Goal: Task Accomplishment & Management: Use online tool/utility

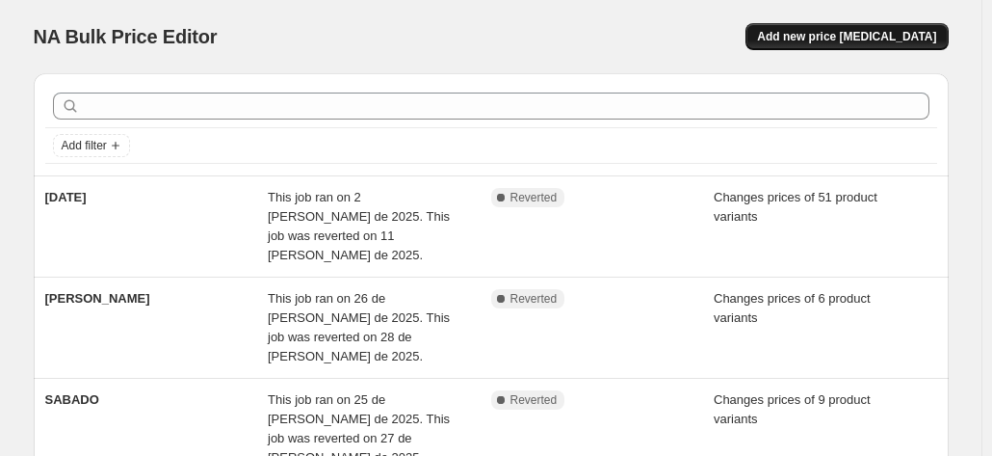
click at [860, 39] on span "Add new price [MEDICAL_DATA]" at bounding box center [846, 36] width 179 height 15
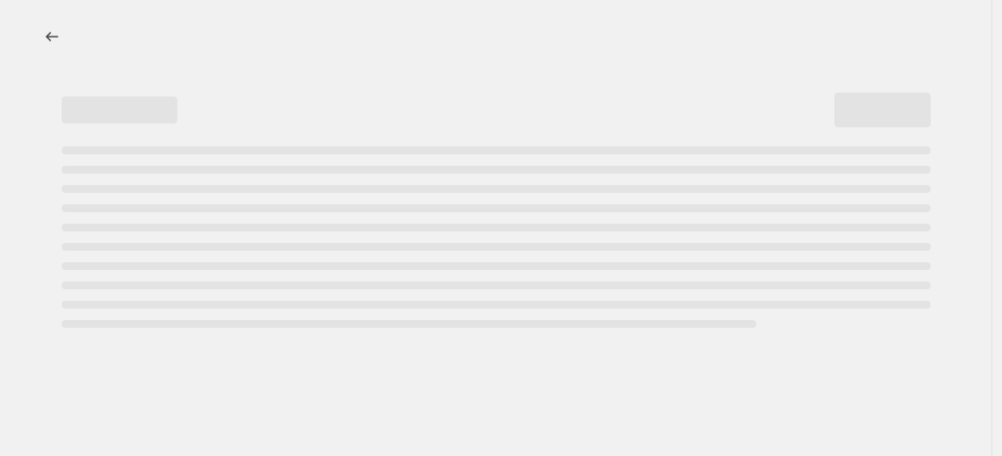
select select "percentage"
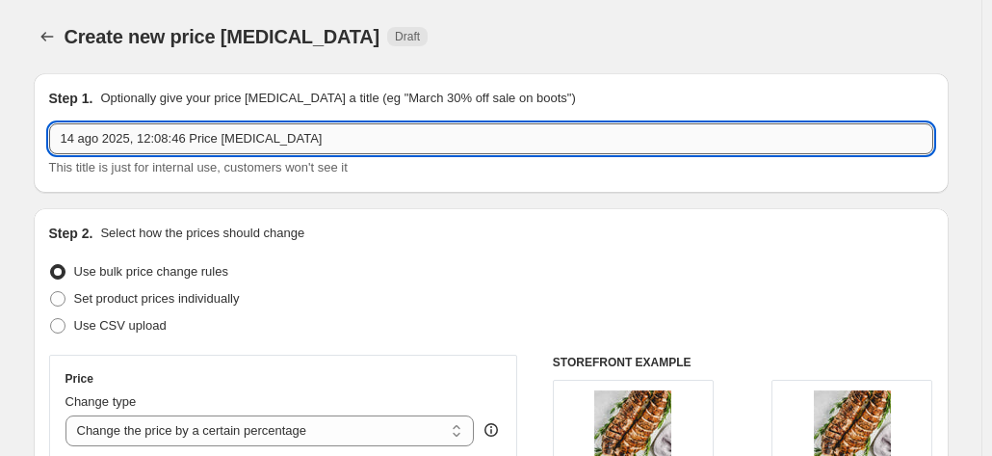
click at [191, 128] on input "14 ago 2025, 12:08:46 Price [MEDICAL_DATA]" at bounding box center [491, 138] width 885 height 31
type input "SABADO"
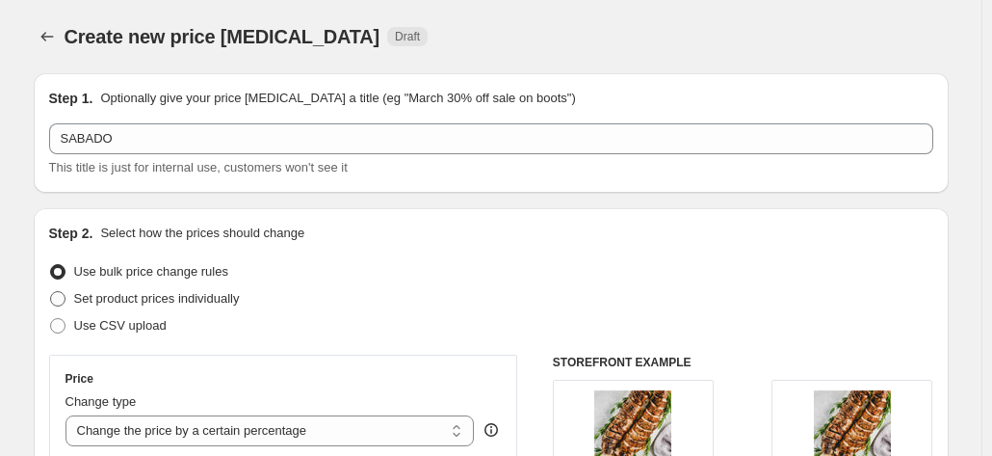
click at [177, 303] on span "Set product prices individually" at bounding box center [157, 298] width 166 height 14
click at [51, 292] on input "Set product prices individually" at bounding box center [50, 291] width 1 height 1
radio input "true"
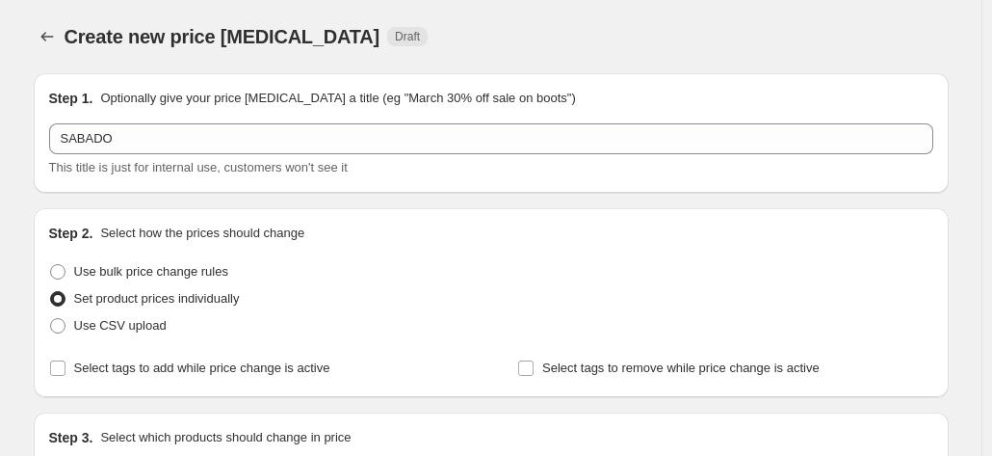
scroll to position [96, 0]
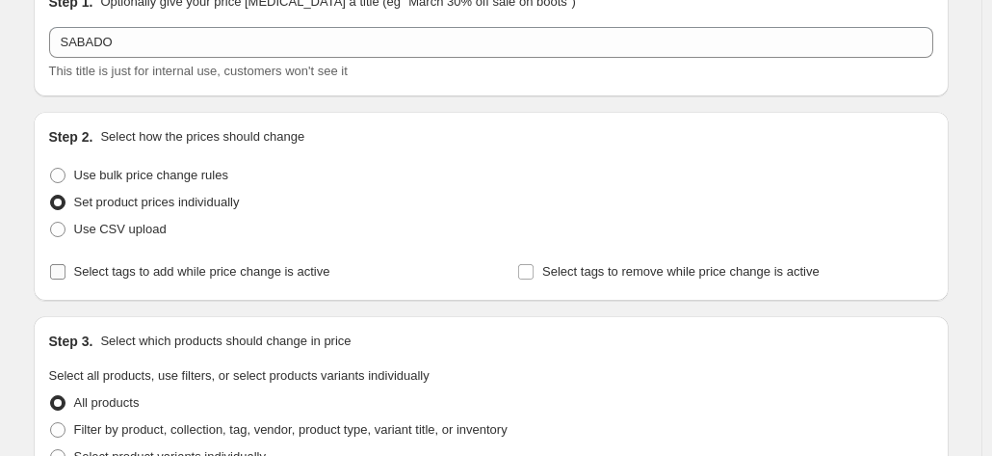
click at [204, 268] on span "Select tags to add while price change is active" at bounding box center [202, 271] width 256 height 14
click at [66, 268] on input "Select tags to add while price change is active" at bounding box center [57, 271] width 15 height 15
checkbox input "true"
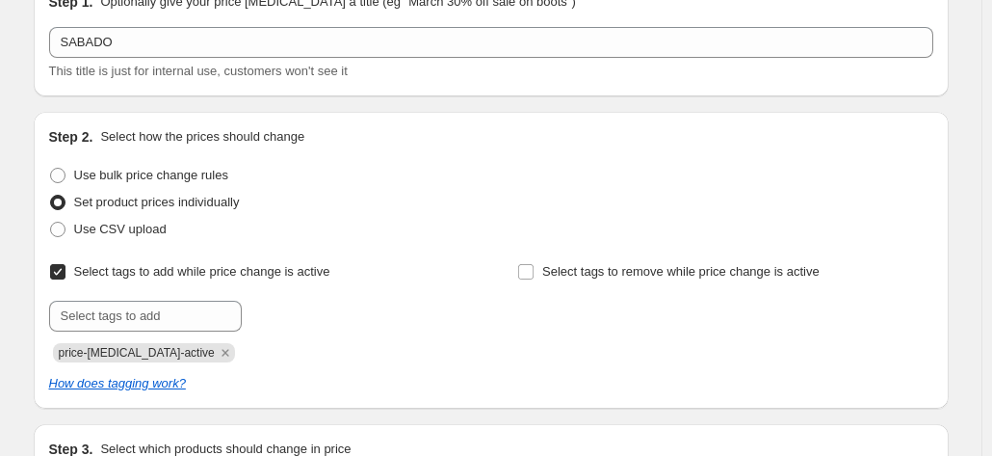
scroll to position [193, 0]
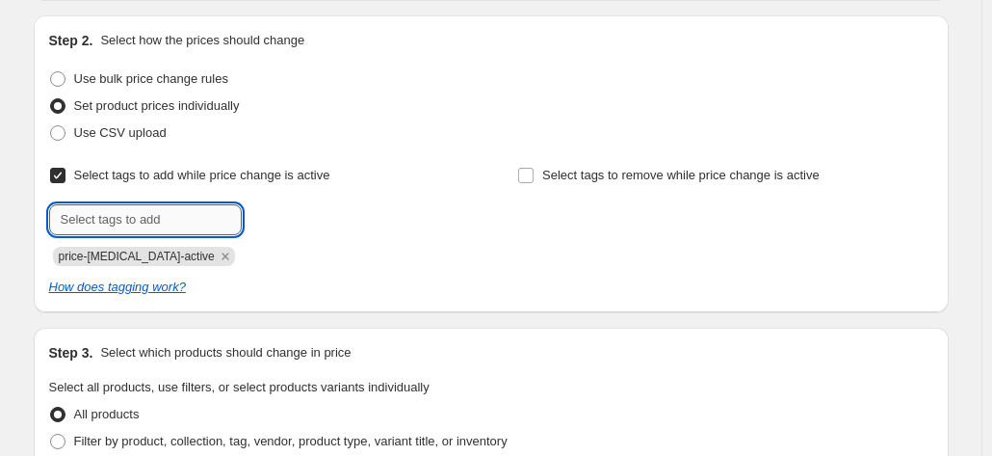
click at [187, 225] on input "text" at bounding box center [145, 219] width 193 height 31
type input "descuentos"
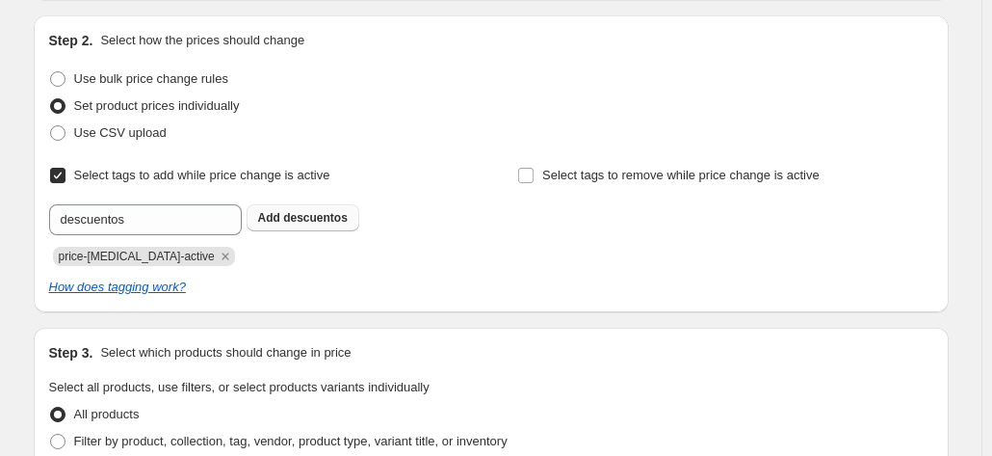
click at [322, 219] on span "descuentos" at bounding box center [315, 217] width 65 height 13
click at [643, 174] on span "Select tags to remove while price change is active" at bounding box center [681, 175] width 278 height 14
click at [534, 174] on input "Select tags to remove while price change is active" at bounding box center [525, 175] width 15 height 15
checkbox input "true"
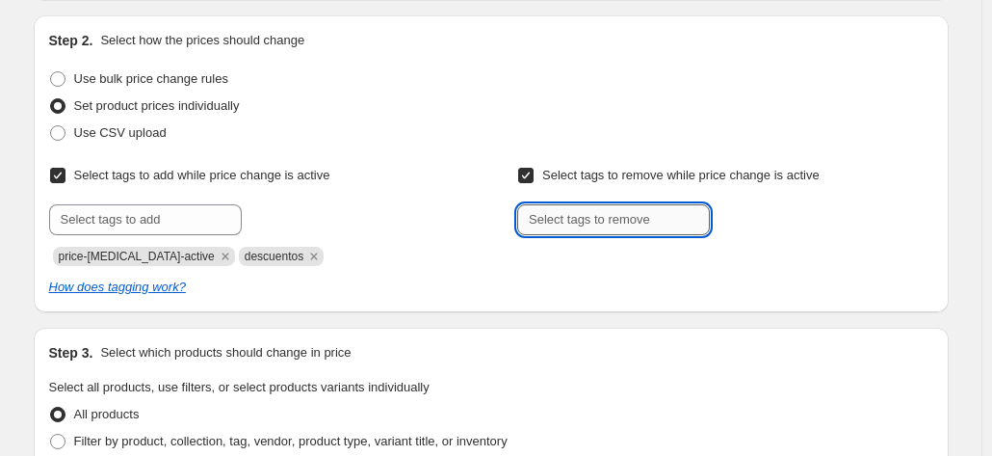
click at [605, 231] on input "text" at bounding box center [613, 219] width 193 height 31
type input "descuentos"
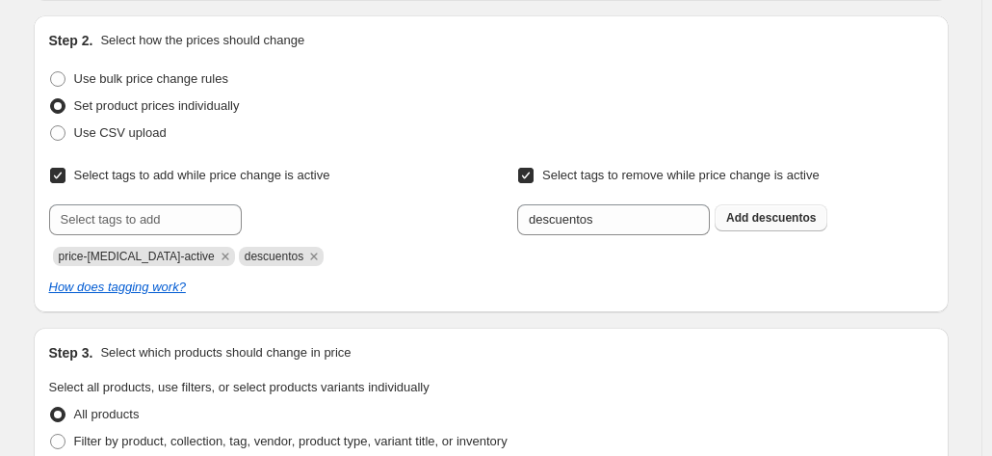
click at [763, 224] on span "descuentos" at bounding box center [785, 217] width 65 height 13
click at [397, 268] on div "Select tags to add while price change is active Submit price-[MEDICAL_DATA]-act…" at bounding box center [491, 229] width 885 height 135
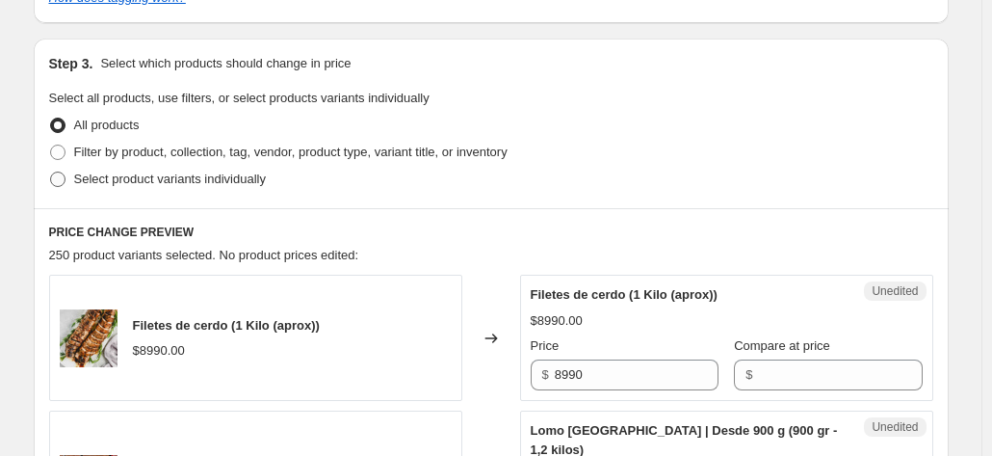
click at [214, 172] on span "Select product variants individually" at bounding box center [170, 179] width 192 height 14
click at [51, 172] on input "Select product variants individually" at bounding box center [50, 172] width 1 height 1
radio input "true"
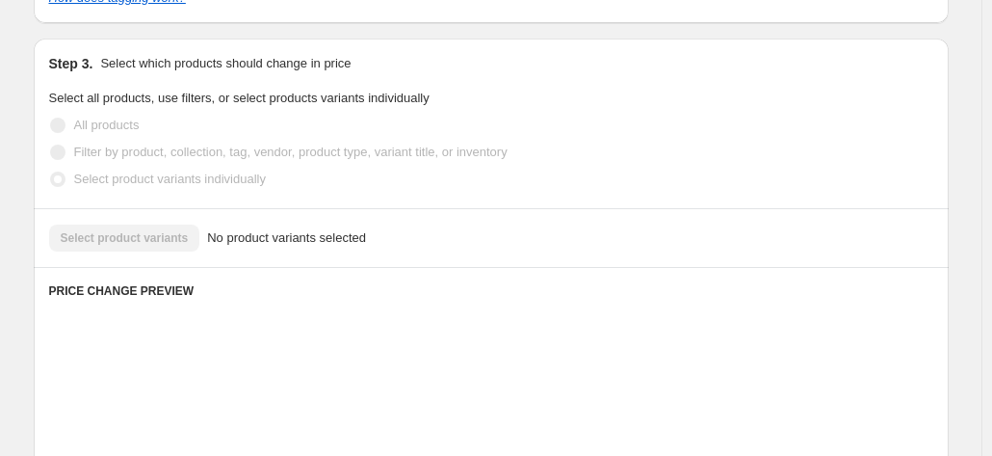
scroll to position [663, 0]
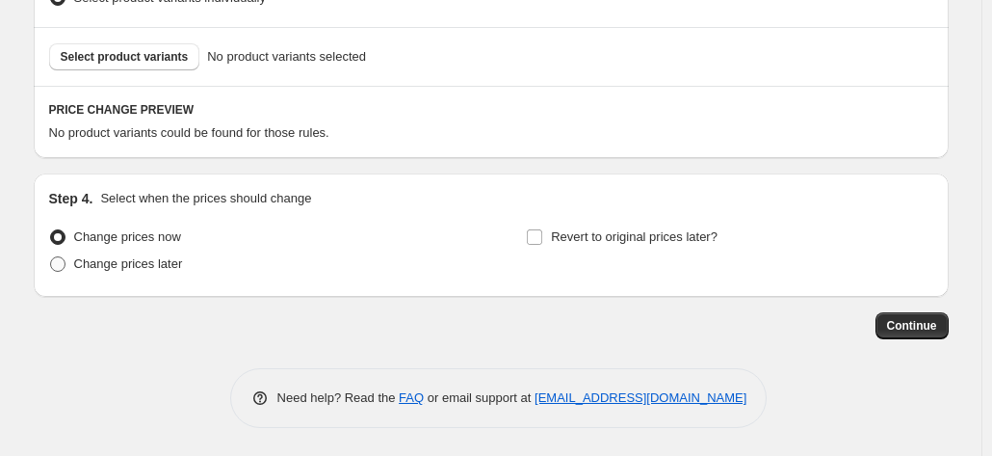
click at [145, 261] on span "Change prices later" at bounding box center [128, 263] width 109 height 14
click at [51, 257] on input "Change prices later" at bounding box center [50, 256] width 1 height 1
radio input "true"
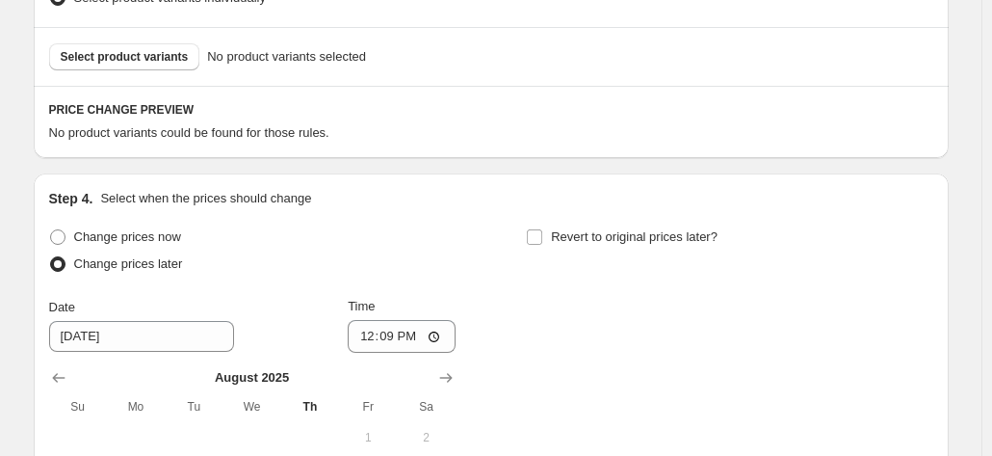
scroll to position [856, 0]
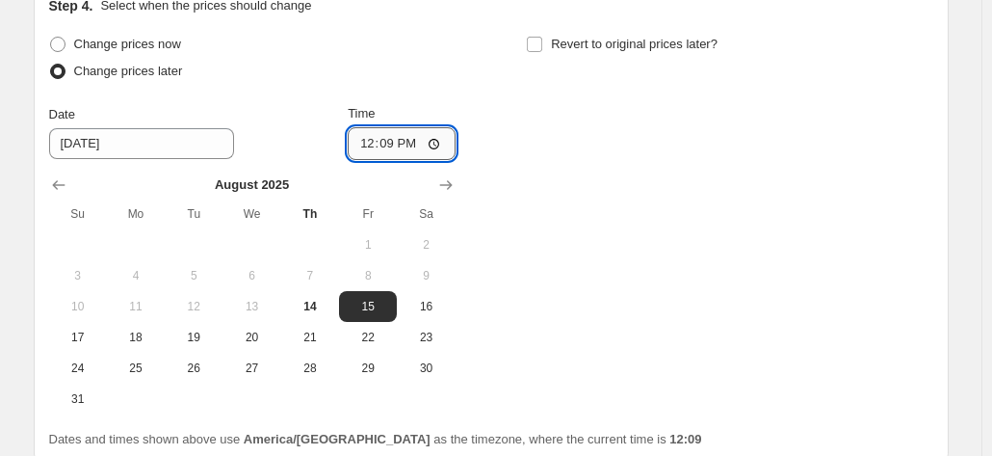
click at [398, 145] on input "12:09" at bounding box center [402, 143] width 108 height 33
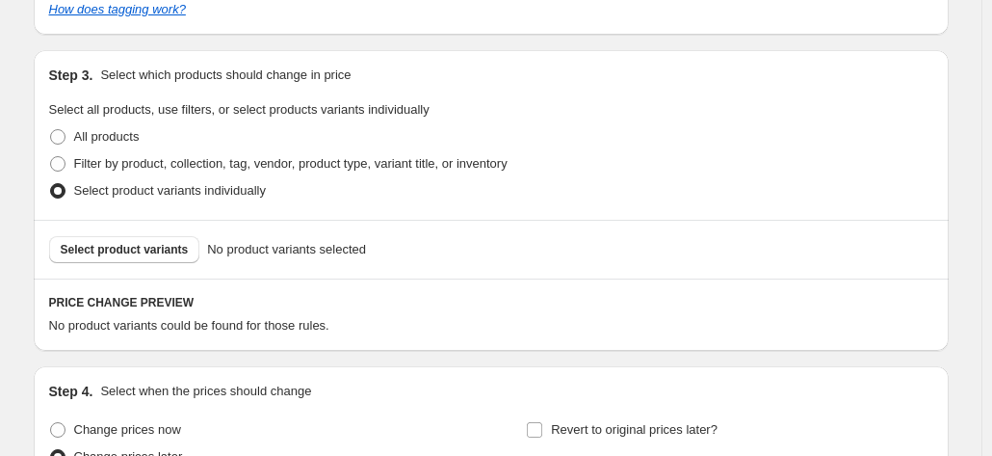
scroll to position [0, 0]
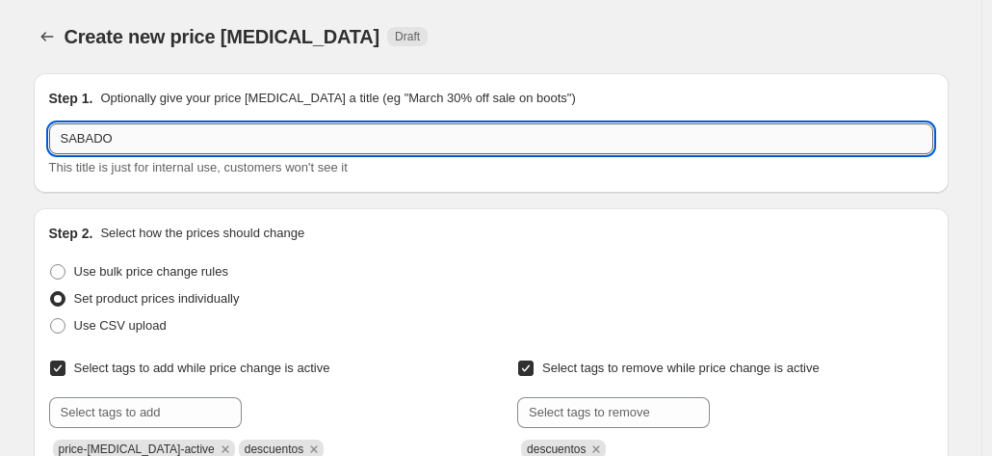
click at [195, 145] on input "SABADO" at bounding box center [491, 138] width 885 height 31
type input "v"
type input "VIERNES"
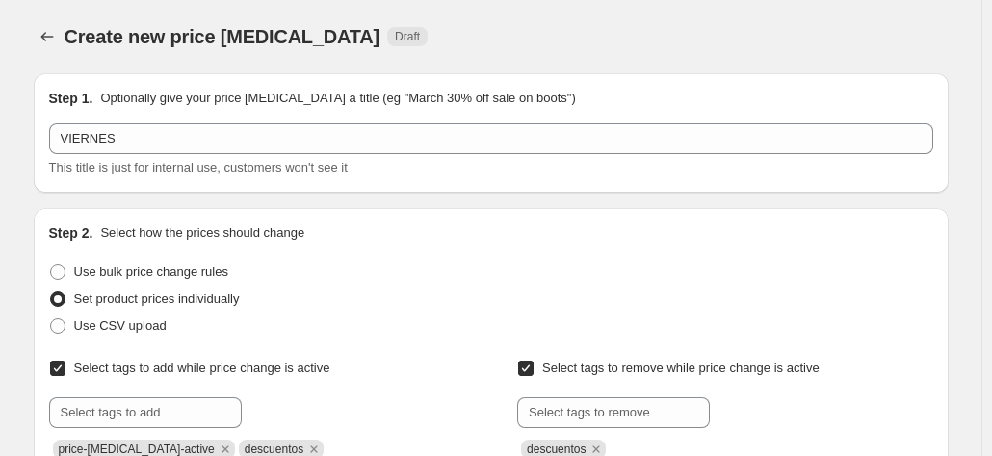
drag, startPoint x: 467, startPoint y: 261, endPoint x: 455, endPoint y: 258, distance: 12.9
click at [467, 261] on div "Use bulk price change rules" at bounding box center [491, 271] width 885 height 27
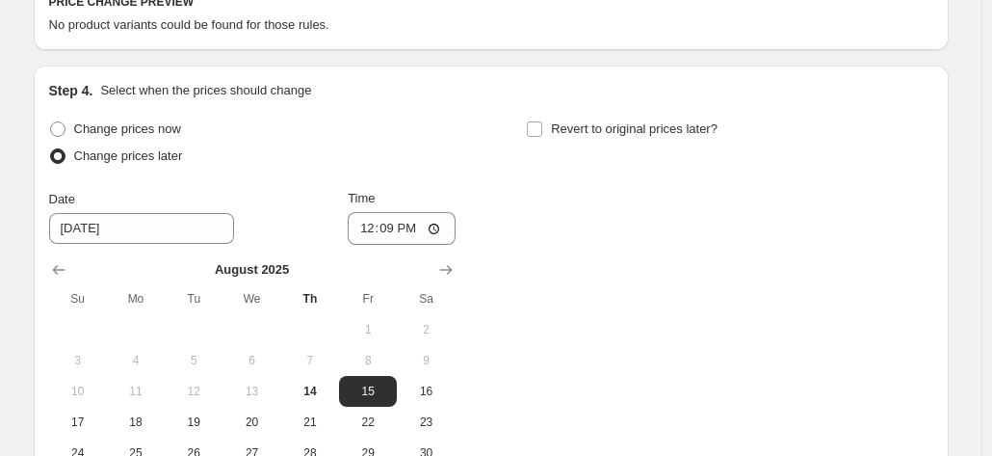
scroll to position [964, 0]
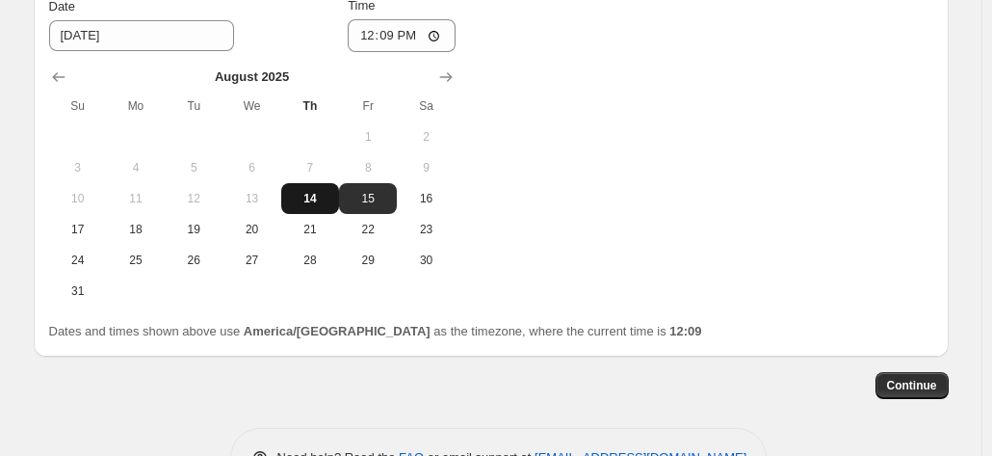
click at [331, 203] on span "14" at bounding box center [310, 198] width 42 height 15
type input "[DATE]"
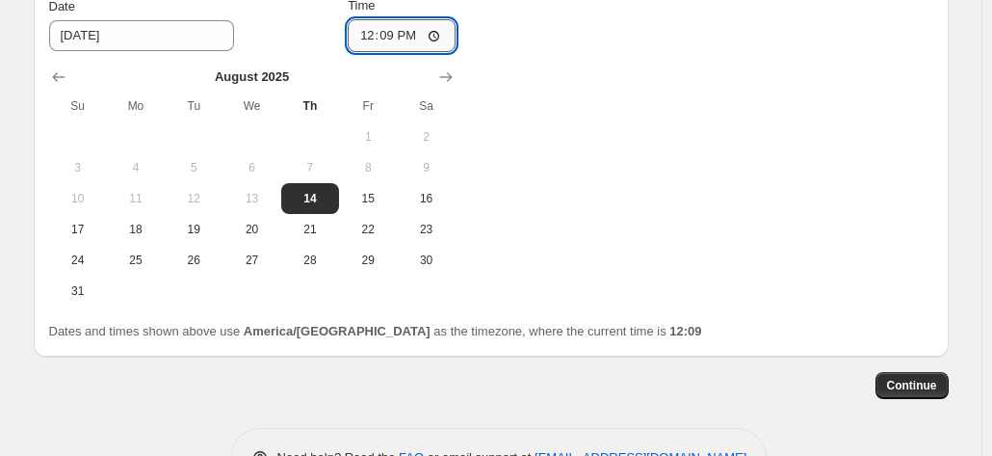
click at [403, 39] on input "12:09" at bounding box center [402, 35] width 108 height 33
click at [401, 34] on input "03:59" at bounding box center [402, 35] width 108 height 33
type input "23:59"
click at [615, 61] on div "Change prices now Change prices later Date [DATE] Time 23:59 [DATE] Su Mo Tu We…" at bounding box center [491, 115] width 885 height 384
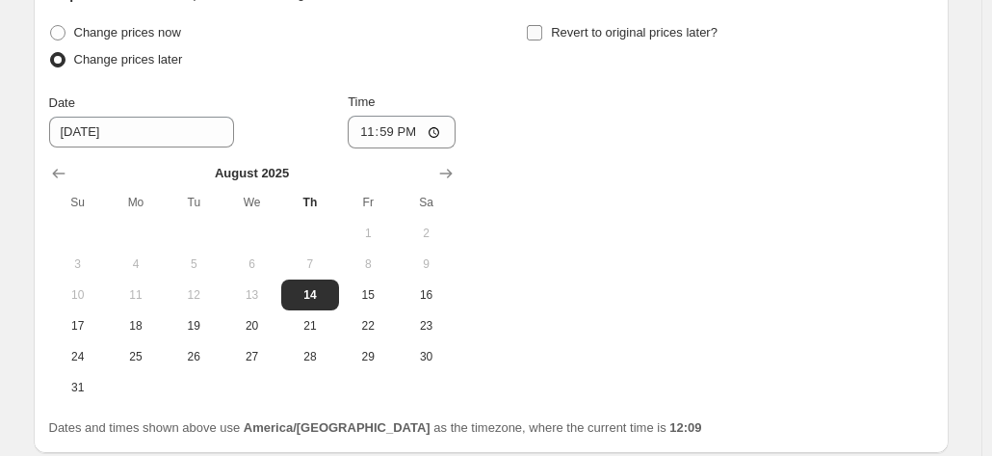
click at [620, 36] on span "Revert to original prices later?" at bounding box center [634, 32] width 167 height 14
click at [542, 36] on input "Revert to original prices later?" at bounding box center [534, 32] width 15 height 15
checkbox input "true"
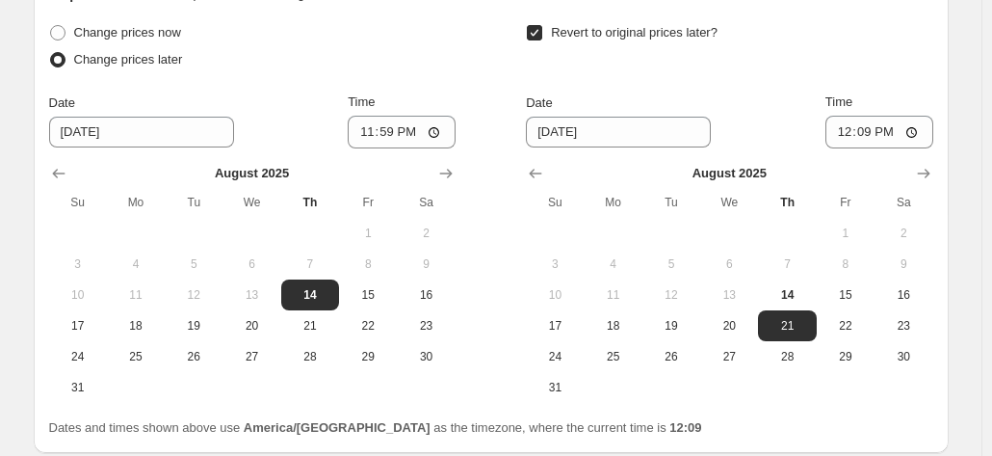
scroll to position [964, 0]
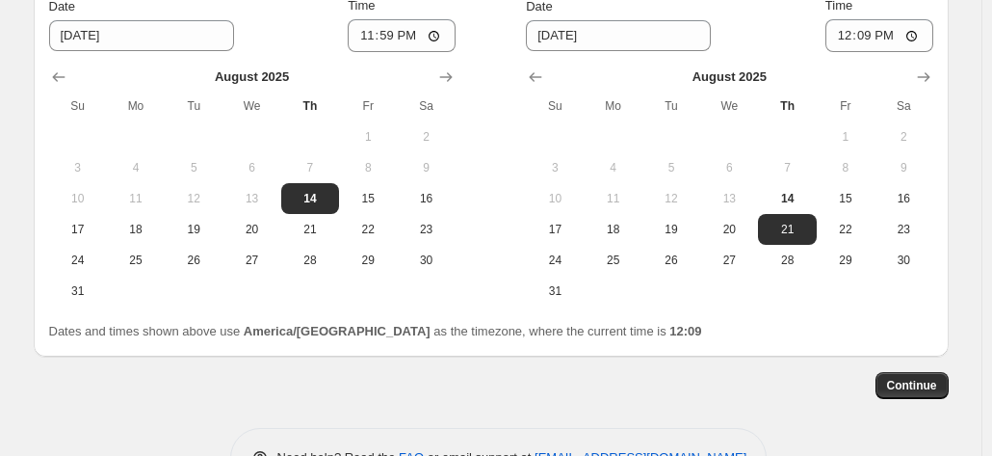
click at [489, 287] on div "Change prices now Change prices later Date [DATE] Time 23:59 [DATE] Su Mo Tu We…" at bounding box center [491, 115] width 885 height 384
click at [918, 204] on span "16" at bounding box center [904, 198] width 42 height 15
type input "[DATE]"
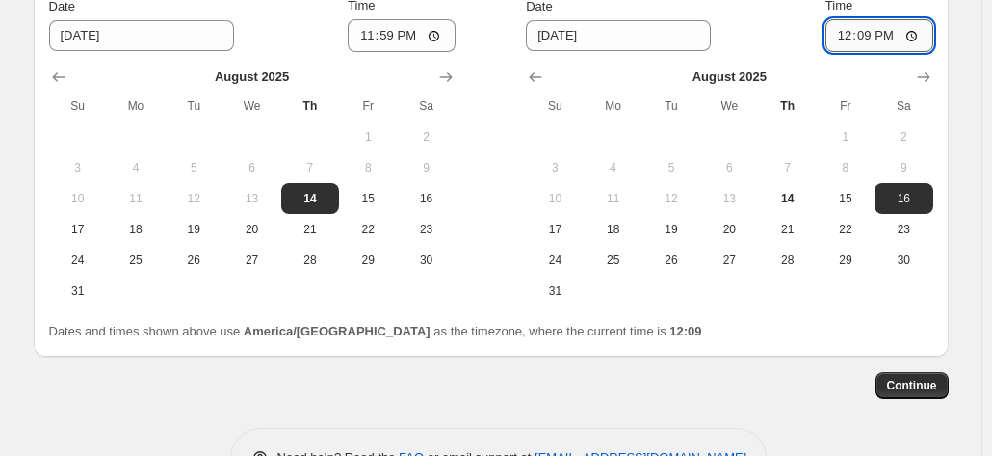
click at [877, 37] on input "12:09" at bounding box center [880, 35] width 108 height 33
type input "09:00"
click at [799, 22] on div "Date [DATE] Time 09:00" at bounding box center [729, 24] width 407 height 56
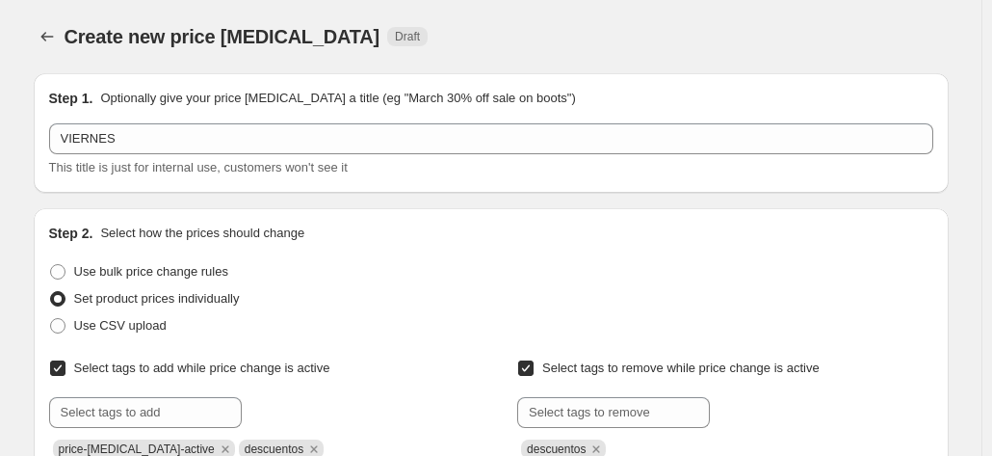
scroll to position [385, 0]
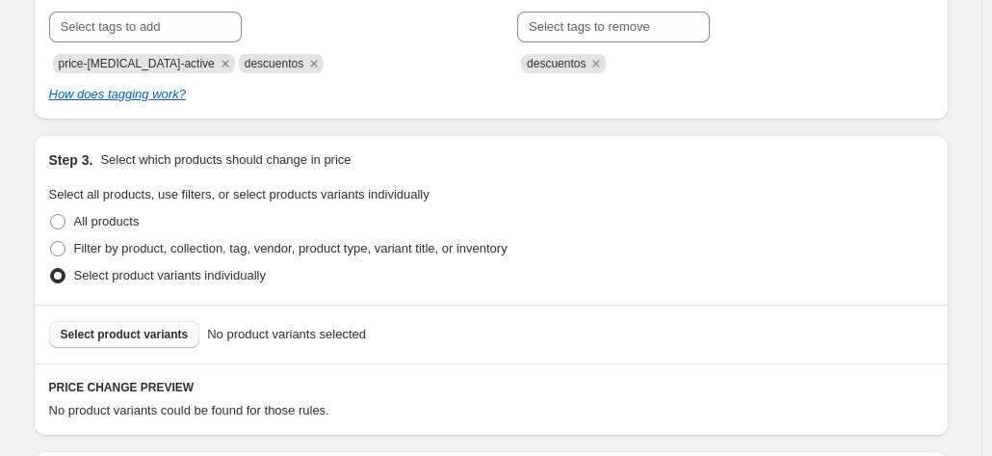
click at [150, 331] on span "Select product variants" at bounding box center [125, 334] width 128 height 15
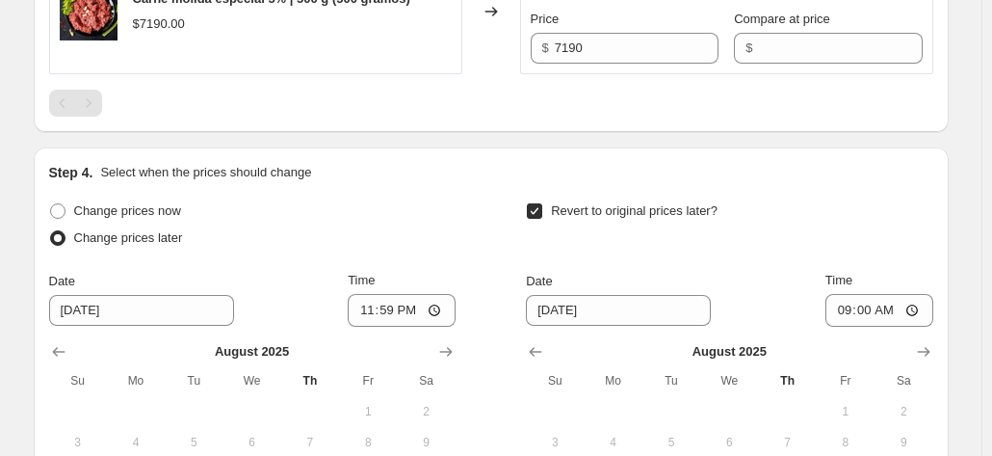
scroll to position [771, 0]
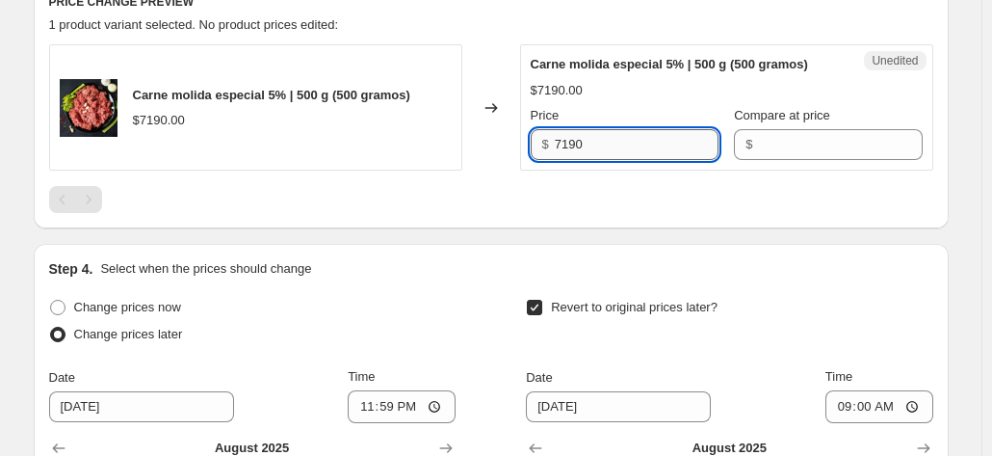
click at [620, 140] on input "7190" at bounding box center [637, 144] width 164 height 31
type input "6110"
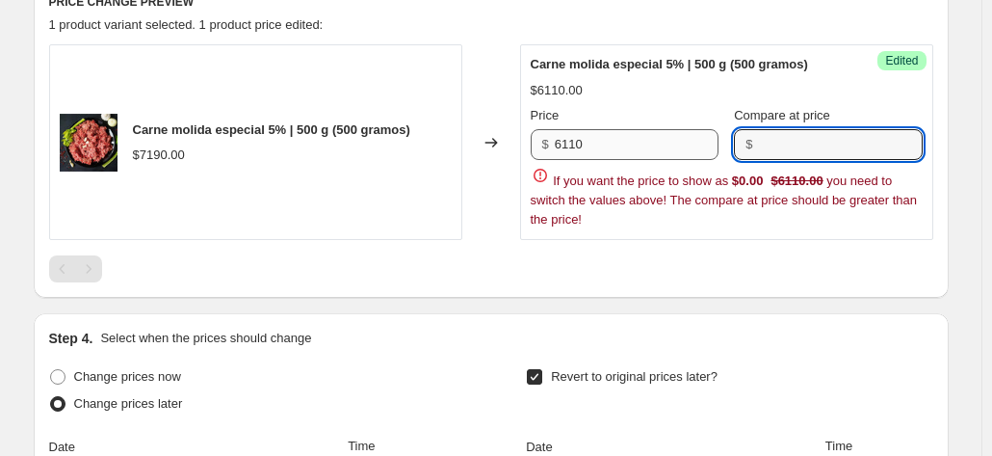
paste input "7190"
type input "7190"
click at [500, 224] on div "PRICE CHANGE PREVIEW 1 product variant selected. 1 product price edited: Carne …" at bounding box center [491, 138] width 915 height 320
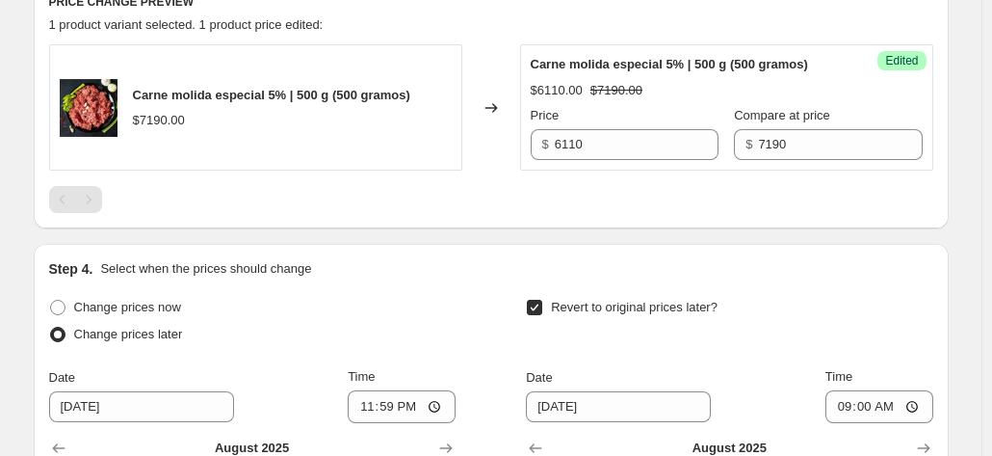
scroll to position [578, 0]
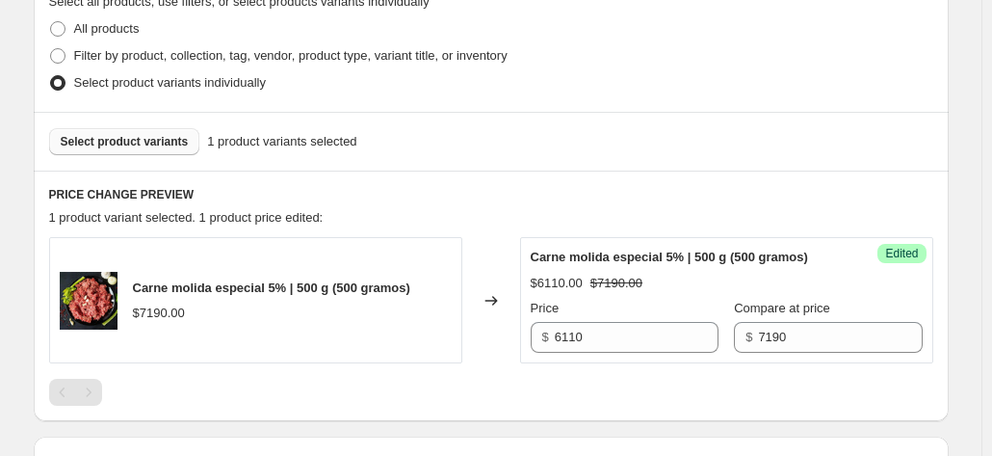
click at [135, 119] on div "Select product variants 1 product variants selected" at bounding box center [491, 141] width 915 height 59
click at [137, 138] on span "Select product variants" at bounding box center [125, 141] width 128 height 15
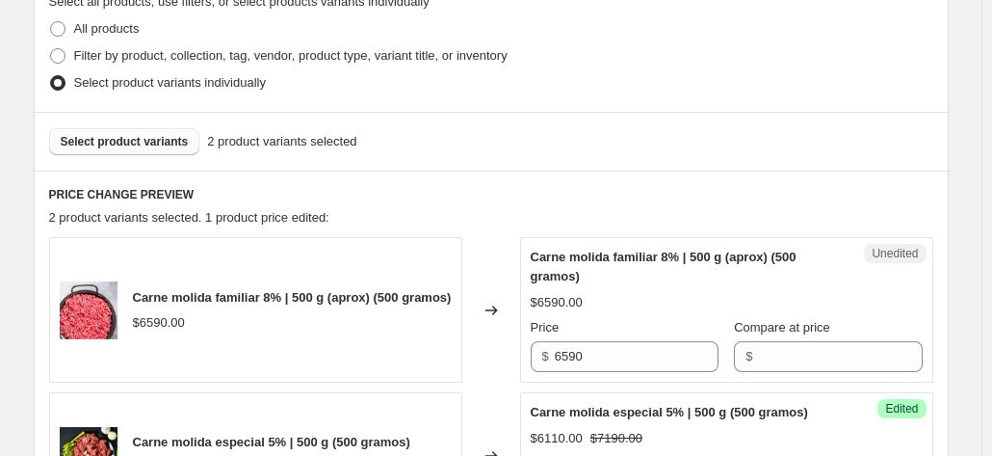
scroll to position [674, 0]
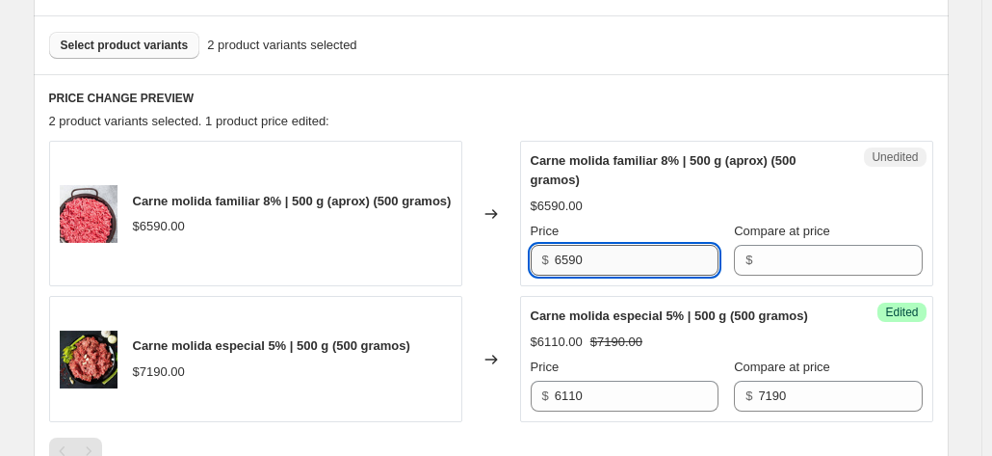
click at [623, 262] on input "6590" at bounding box center [637, 260] width 164 height 31
type input "5600"
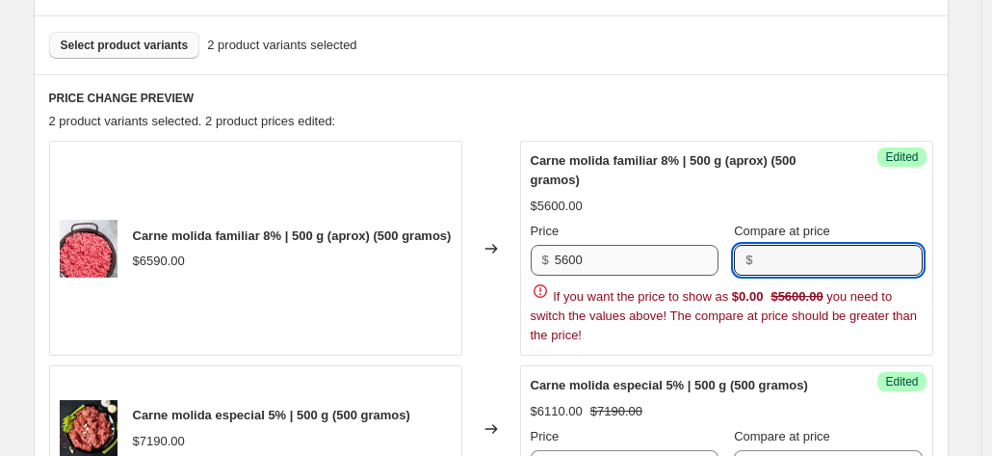
paste input "6590"
type input "6590"
click at [484, 291] on div "Carne molida familiar 8% | 500 g (aprox) (500 gramos) $6590.00 Changed to Succe…" at bounding box center [491, 316] width 885 height 351
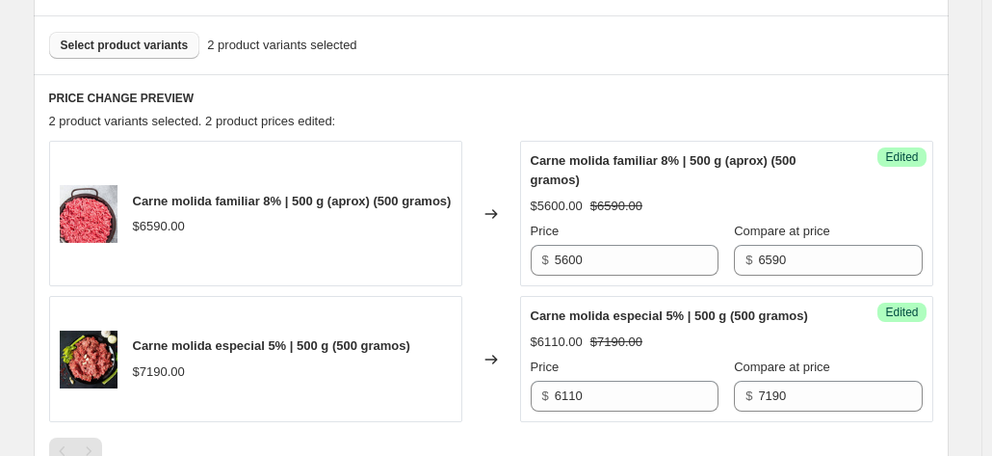
click at [153, 47] on span "Select product variants" at bounding box center [125, 45] width 128 height 15
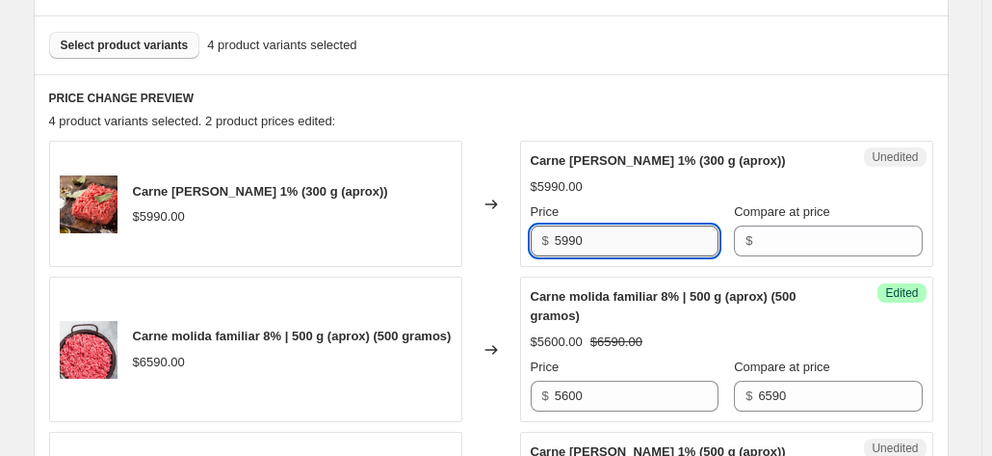
click at [605, 242] on input "5990" at bounding box center [637, 240] width 164 height 31
type input "5390"
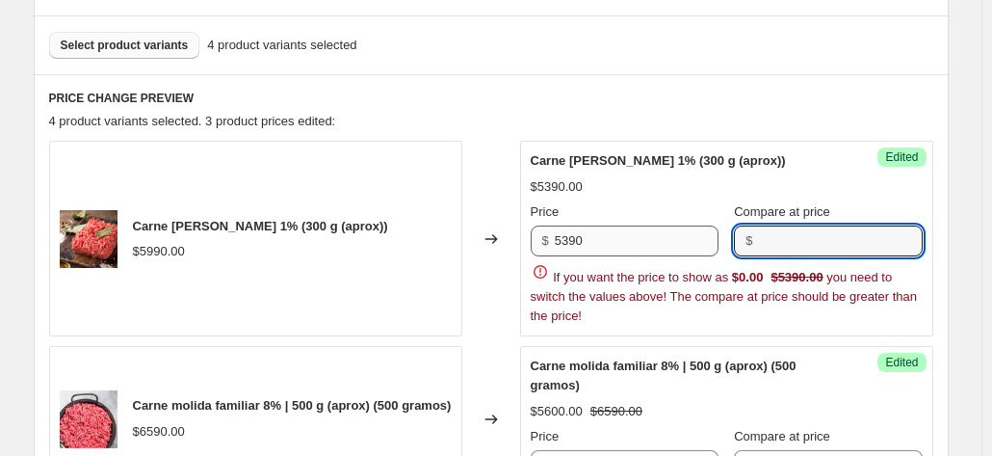
paste input "5990"
type input "5990"
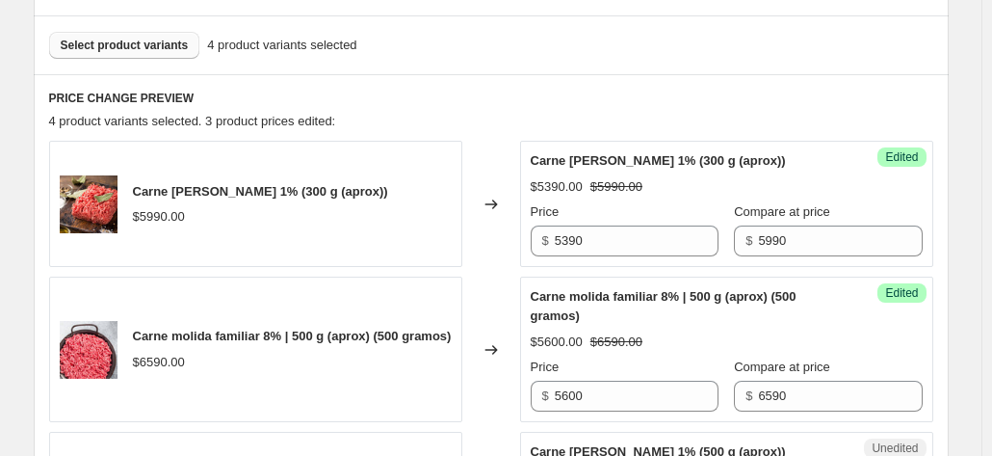
click at [465, 266] on div "Carne [PERSON_NAME] 1% (300 g (aprox)) $5990.00 Changed to Success Edited Carne…" at bounding box center [491, 417] width 885 height 552
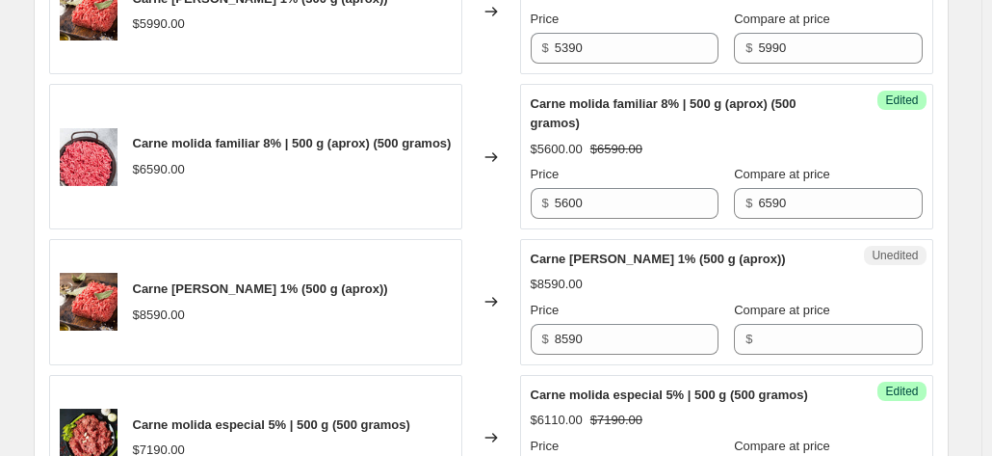
scroll to position [964, 0]
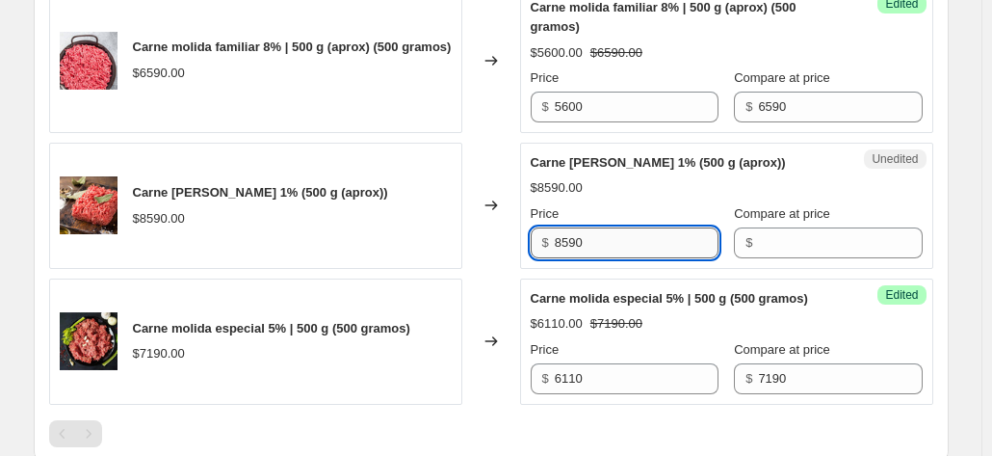
click at [611, 242] on input "8590" at bounding box center [637, 242] width 164 height 31
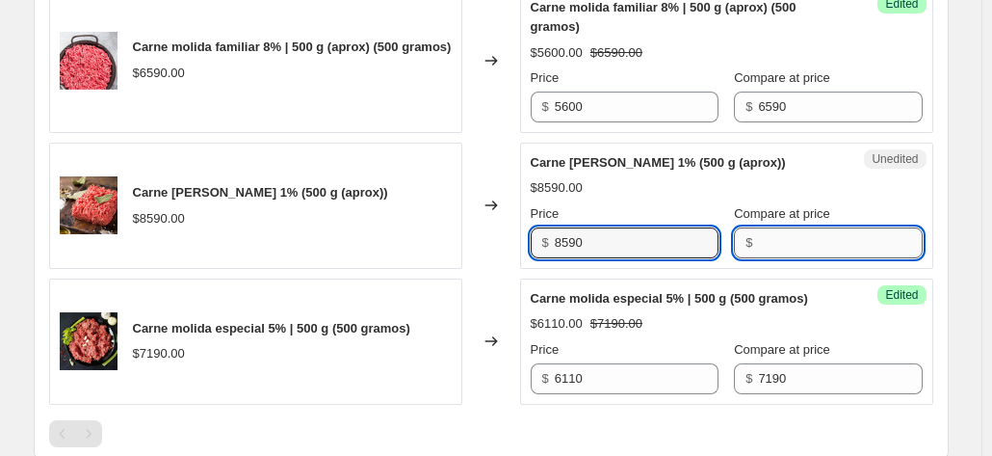
click at [781, 246] on input "Compare at price" at bounding box center [840, 242] width 164 height 31
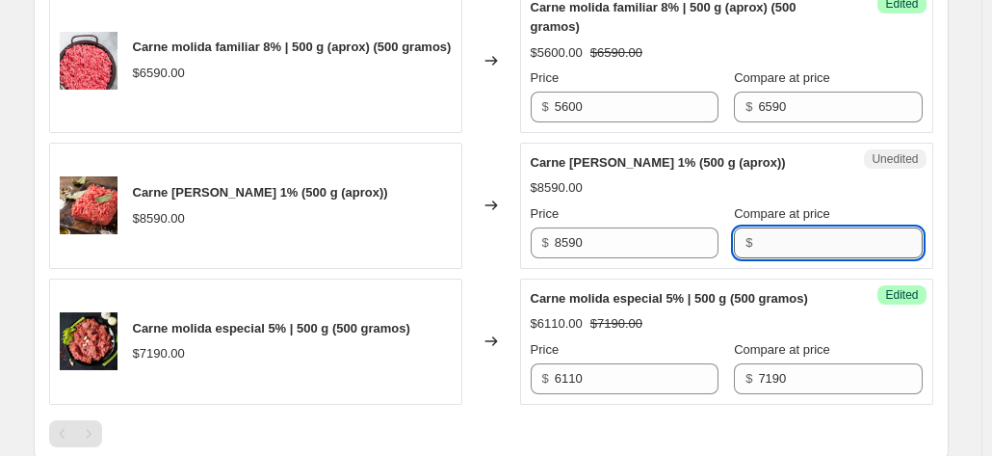
paste input "8590"
type input "8590"
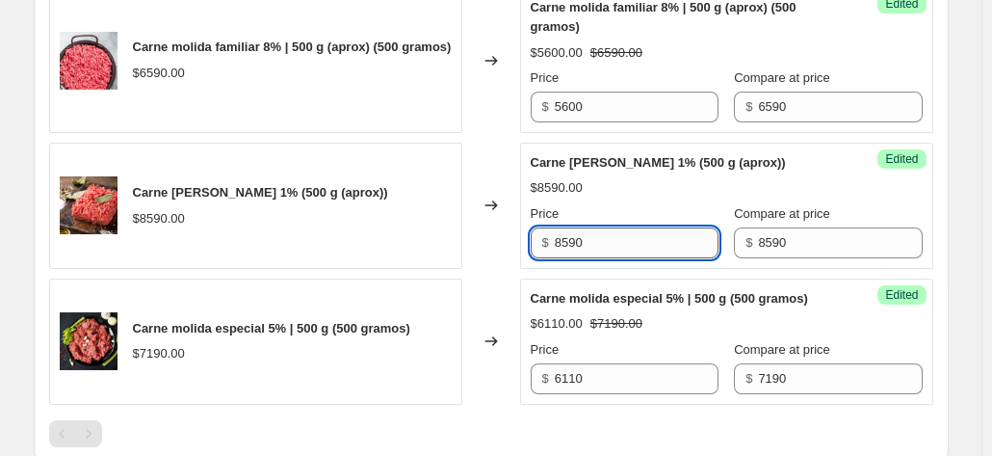
click at [590, 243] on input "8590" at bounding box center [637, 242] width 164 height 31
type input "7730"
click at [442, 267] on div "Carne [PERSON_NAME] 1% (300 g (aprox)) $5990.00 Changed to Success Edited Carne…" at bounding box center [491, 128] width 885 height 552
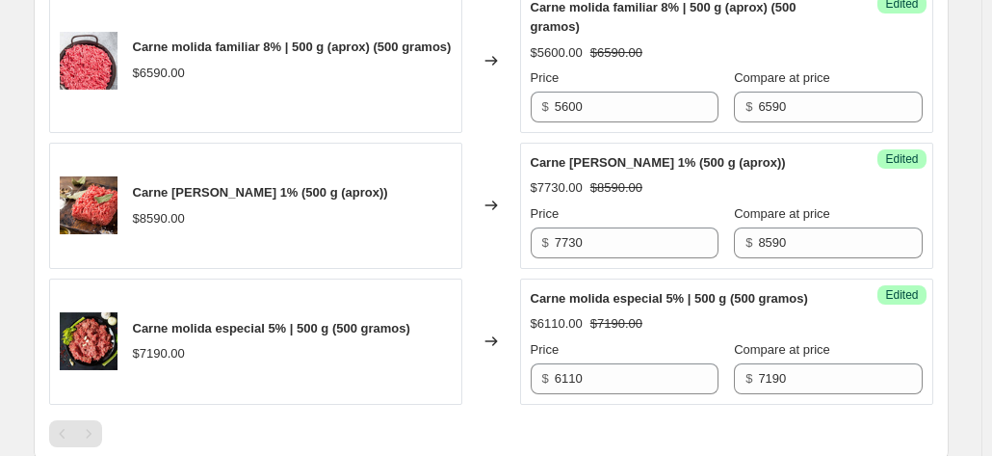
scroll to position [674, 0]
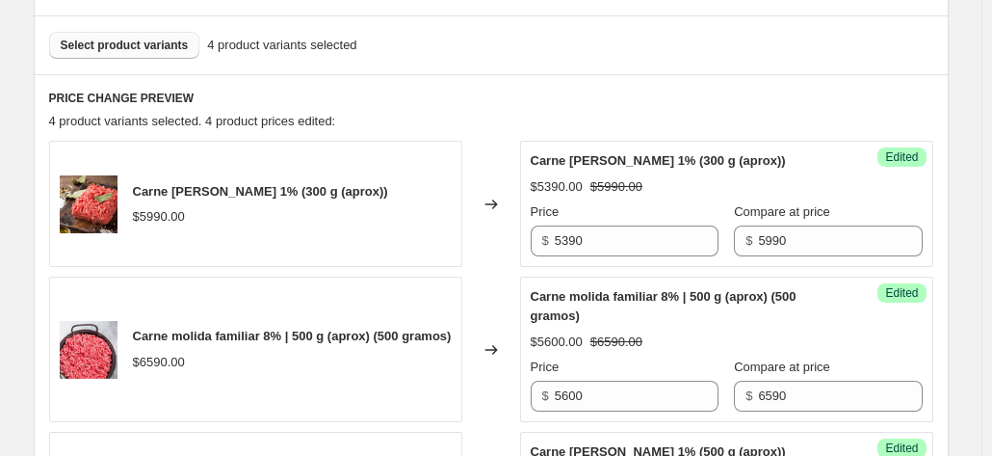
click at [158, 44] on span "Select product variants" at bounding box center [125, 45] width 128 height 15
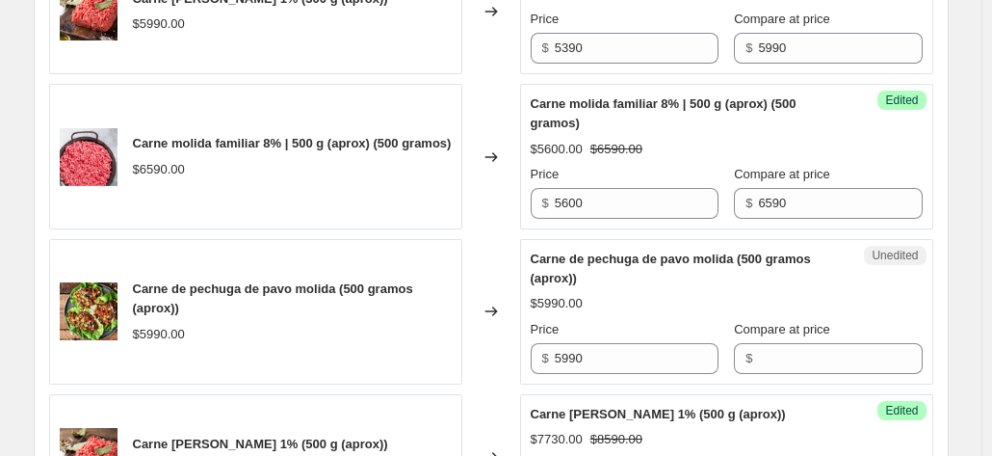
scroll to position [964, 0]
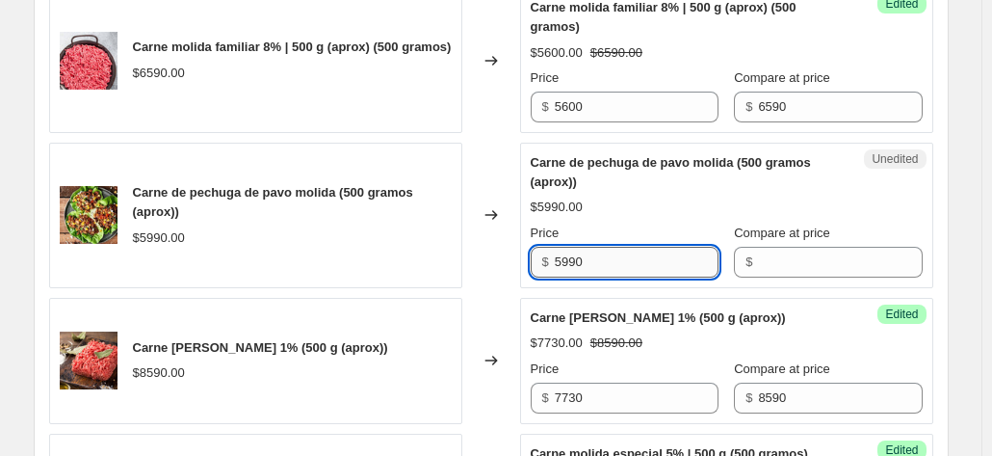
click at [609, 251] on input "5990" at bounding box center [637, 262] width 164 height 31
type input "4790"
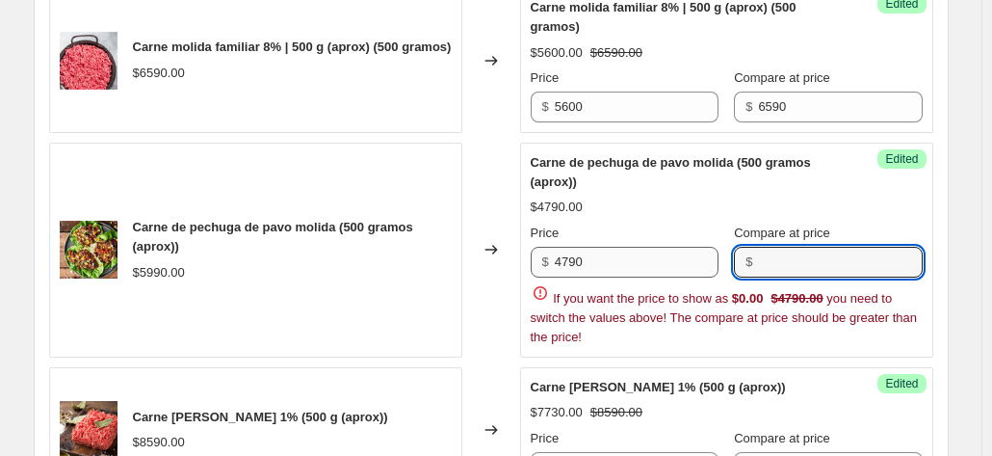
paste input "5990"
type input "5990"
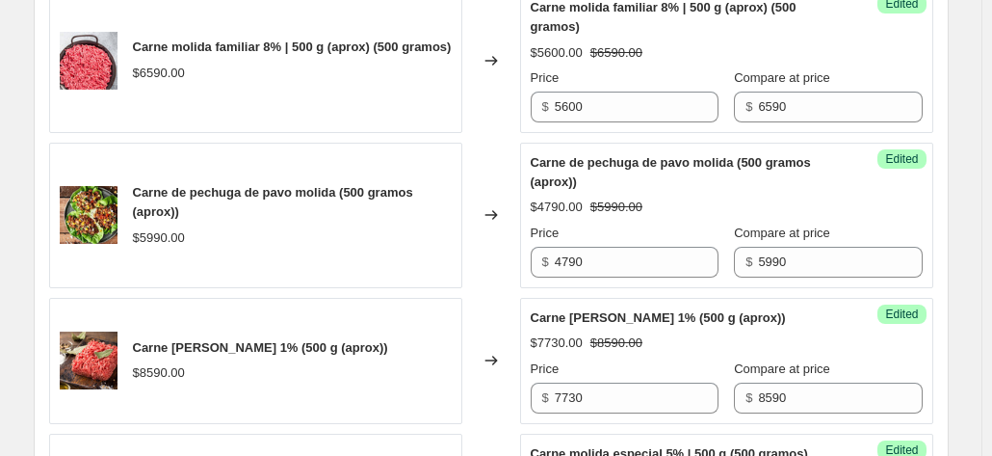
click at [450, 261] on div "Carne de pechuga de pavo molida (500 gramos (aprox)) $5990.00" at bounding box center [255, 215] width 413 height 145
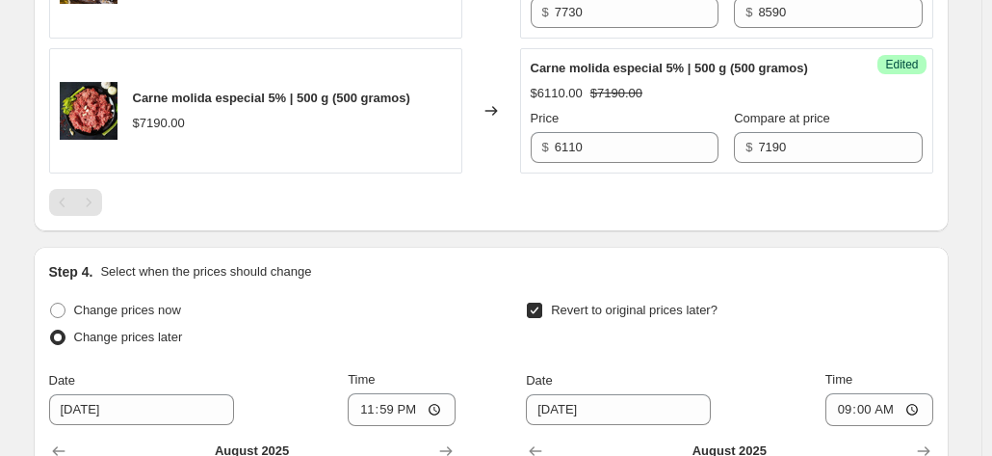
scroll to position [1734, 0]
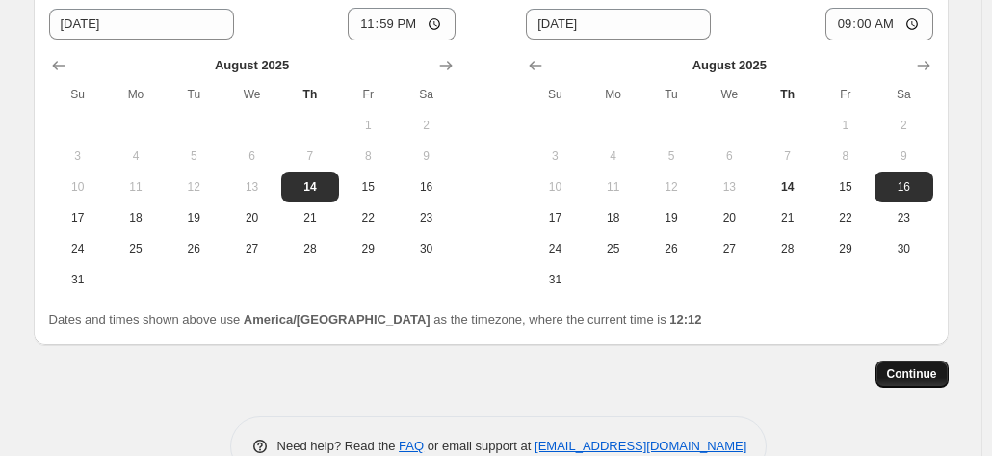
click at [931, 360] on button "Continue" at bounding box center [912, 373] width 73 height 27
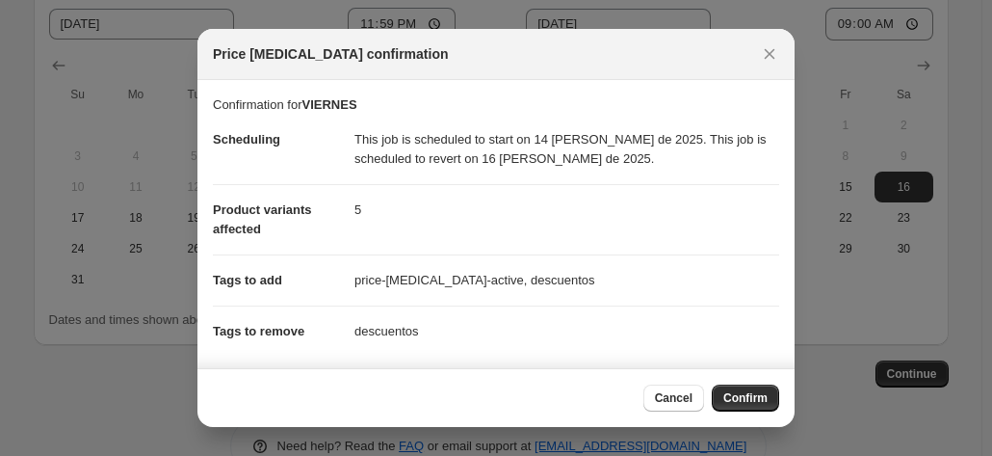
scroll to position [152, 0]
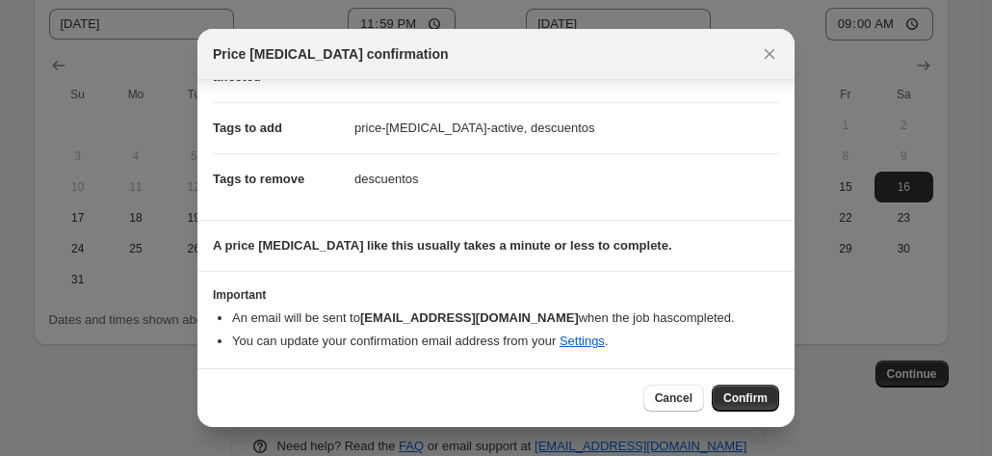
click at [734, 383] on div "Cancel Confirm" at bounding box center [496, 397] width 597 height 59
click at [736, 390] on button "Confirm" at bounding box center [745, 397] width 67 height 27
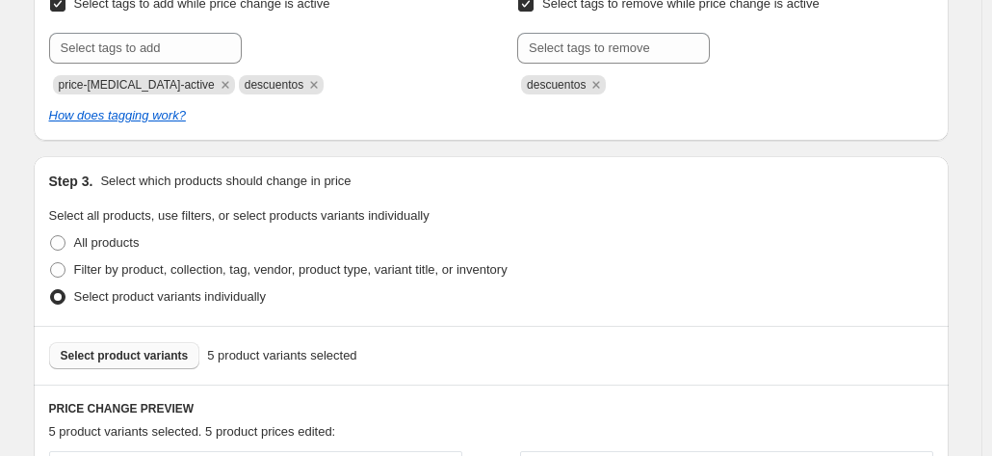
scroll to position [193, 0]
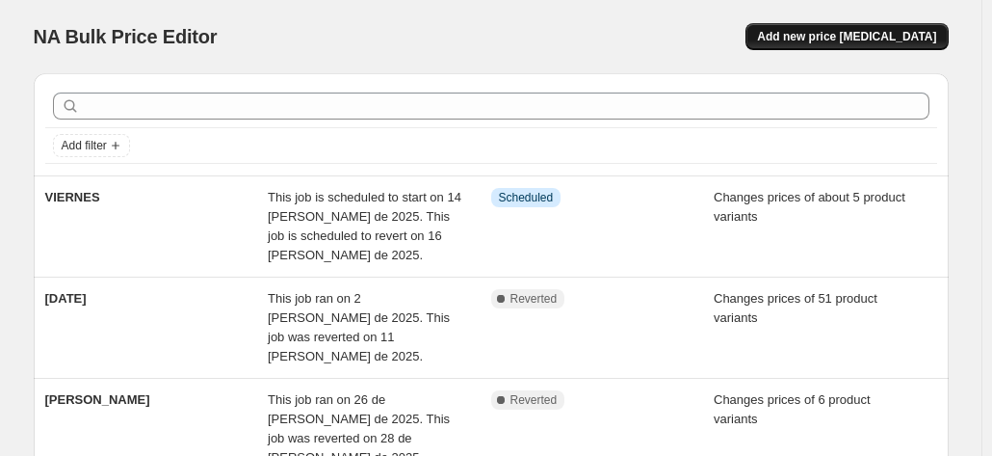
click at [838, 41] on span "Add new price [MEDICAL_DATA]" at bounding box center [846, 36] width 179 height 15
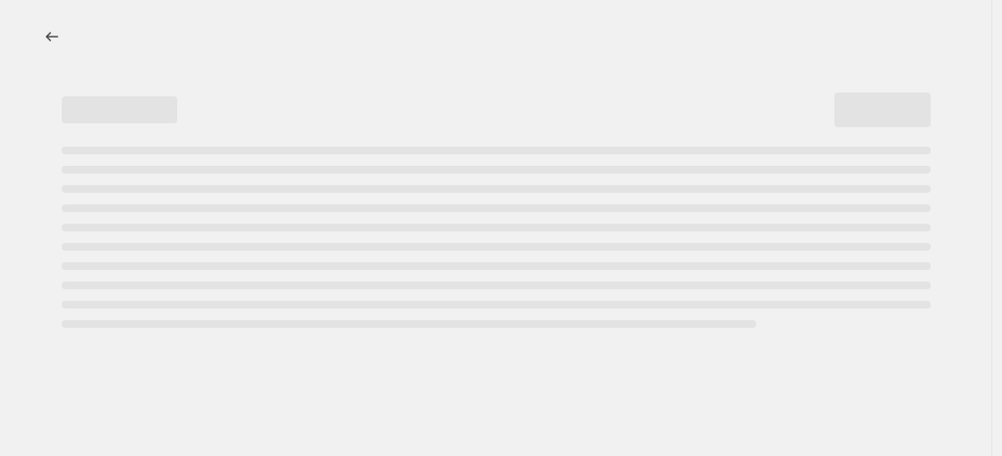
select select "percentage"
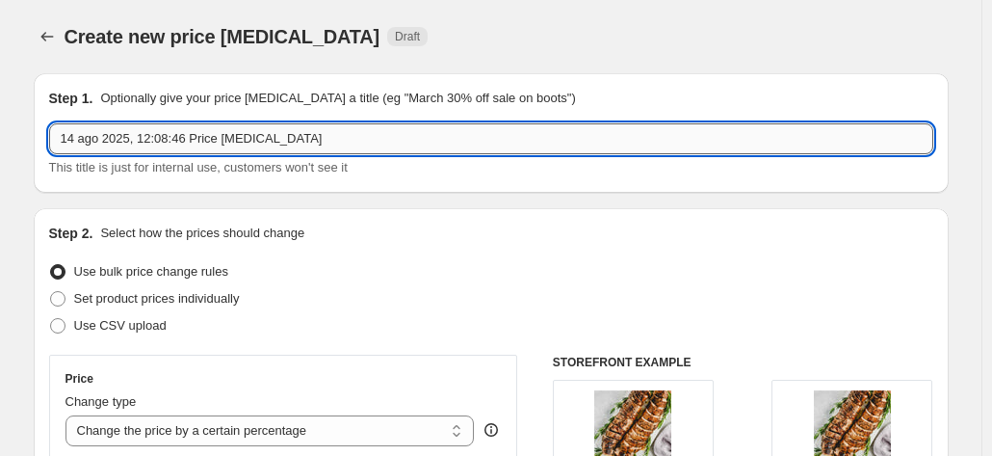
click at [196, 137] on input "14 ago 2025, 12:08:46 Price [MEDICAL_DATA]" at bounding box center [491, 138] width 885 height 31
type input "SABADO"
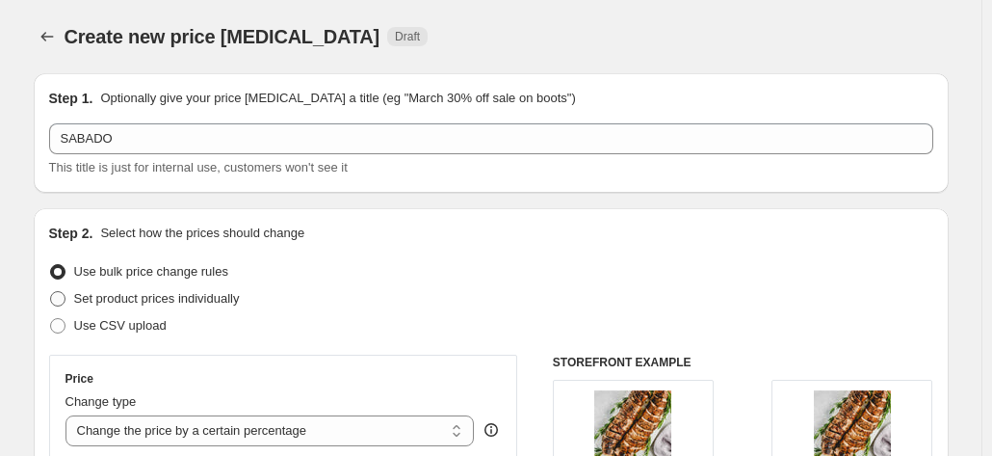
click at [152, 294] on span "Set product prices individually" at bounding box center [157, 298] width 166 height 14
click at [51, 292] on input "Set product prices individually" at bounding box center [50, 291] width 1 height 1
radio input "true"
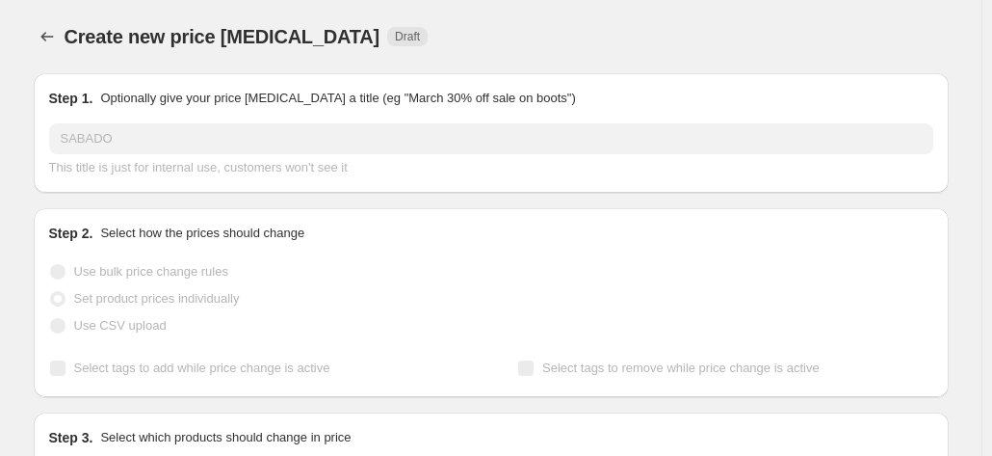
scroll to position [96, 0]
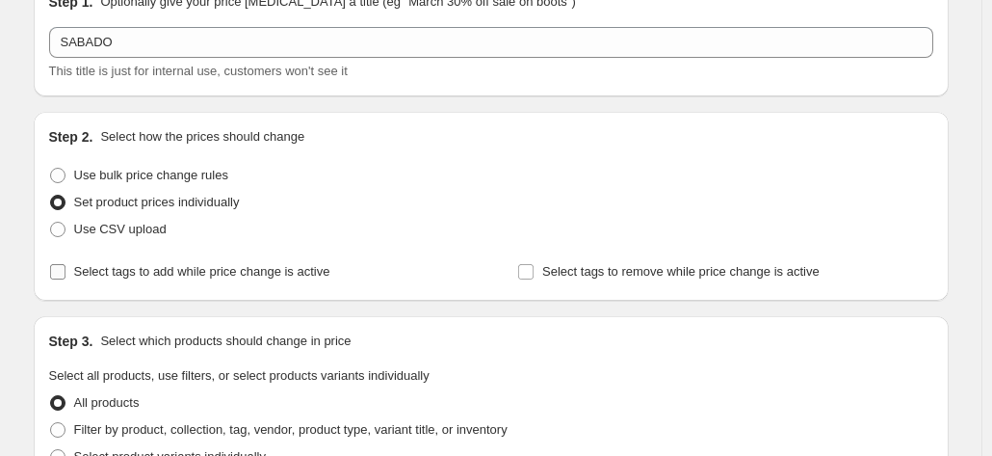
click at [262, 278] on span "Select tags to add while price change is active" at bounding box center [202, 271] width 256 height 14
click at [66, 278] on input "Select tags to add while price change is active" at bounding box center [57, 271] width 15 height 15
checkbox input "true"
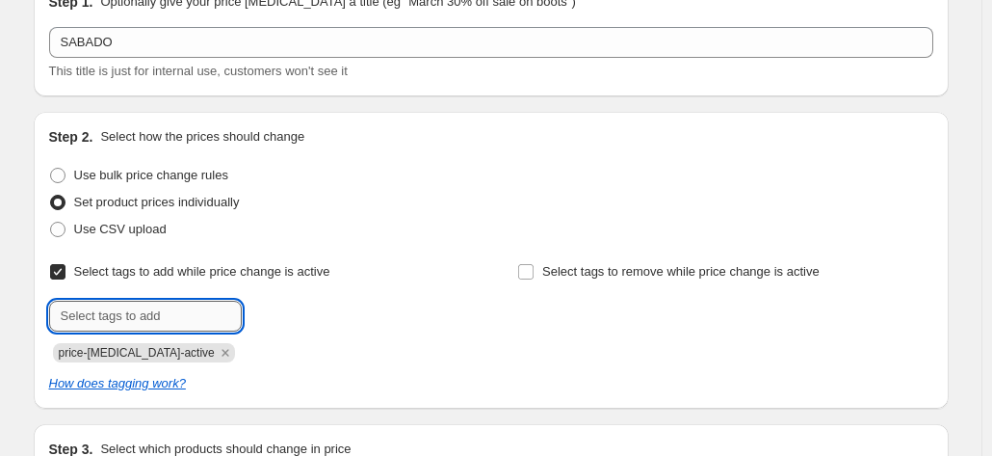
click at [170, 326] on input "text" at bounding box center [145, 316] width 193 height 31
type input "descuentos"
click at [49, 112] on button "Submit" at bounding box center [76, 122] width 55 height 20
click at [653, 274] on span "Select tags to remove while price change is active" at bounding box center [681, 271] width 278 height 14
click at [534, 274] on input "Select tags to remove while price change is active" at bounding box center [525, 271] width 15 height 15
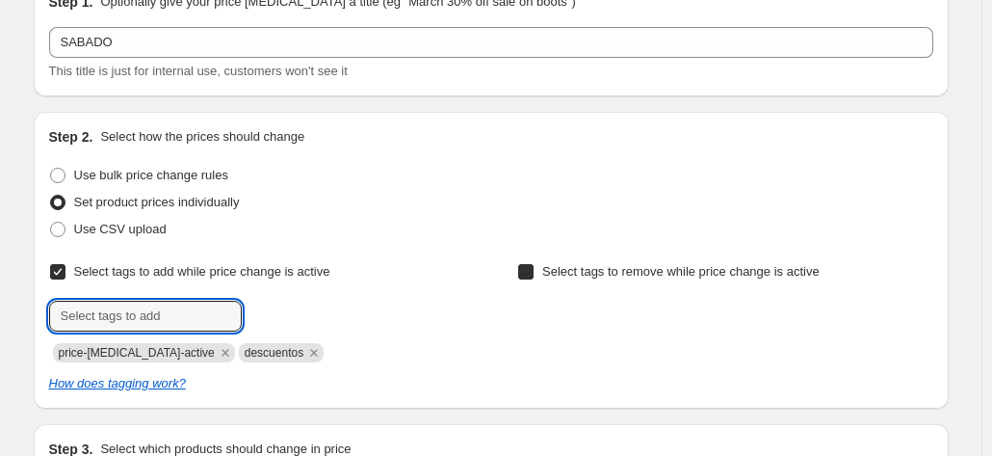
checkbox input "true"
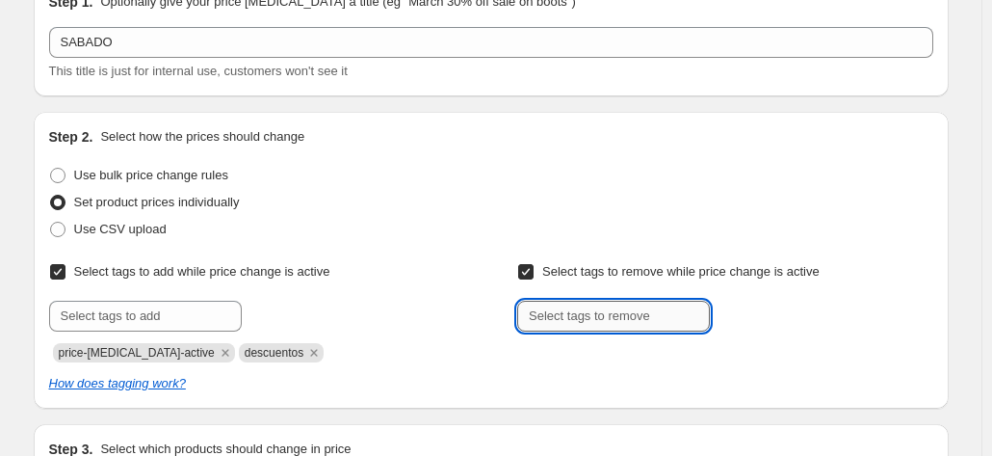
click at [684, 324] on input "text" at bounding box center [613, 316] width 193 height 31
type input "descuentos"
click at [517, 112] on button "Submit" at bounding box center [544, 122] width 55 height 20
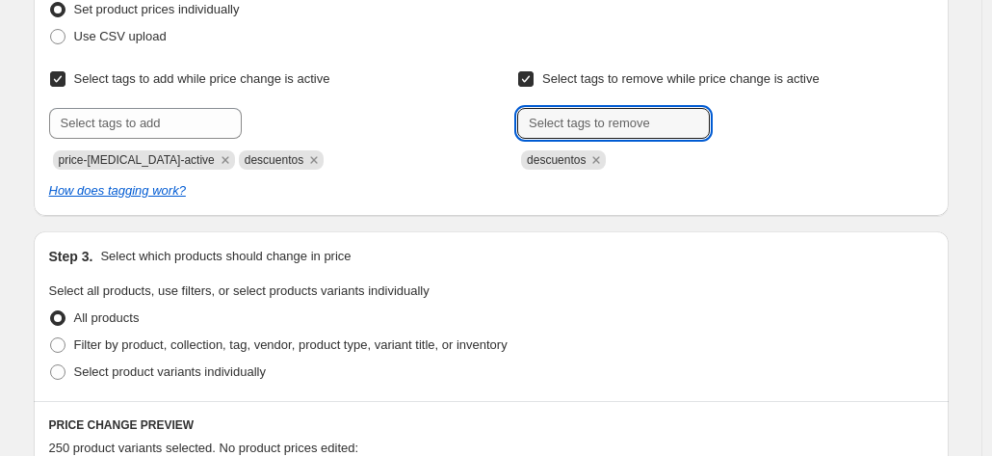
scroll to position [482, 0]
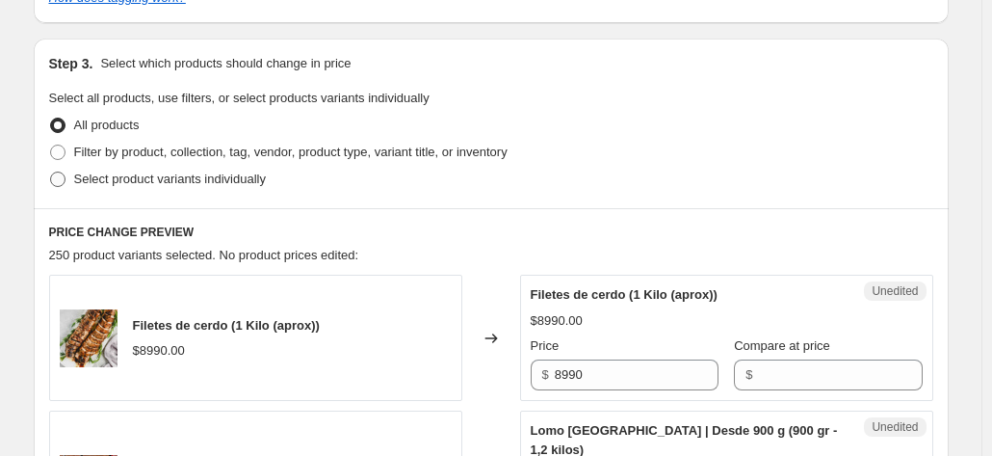
click at [223, 178] on span "Select product variants individually" at bounding box center [170, 179] width 192 height 14
click at [51, 172] on input "Select product variants individually" at bounding box center [50, 172] width 1 height 1
radio input "true"
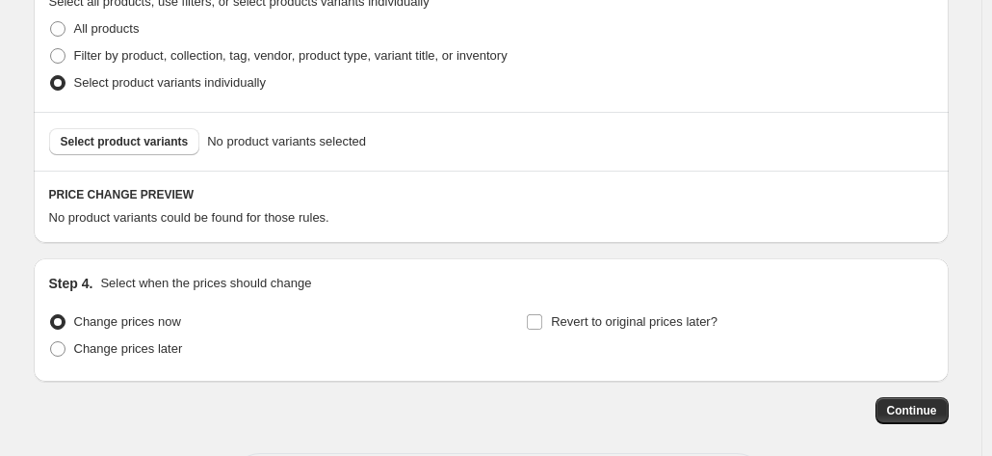
scroll to position [663, 0]
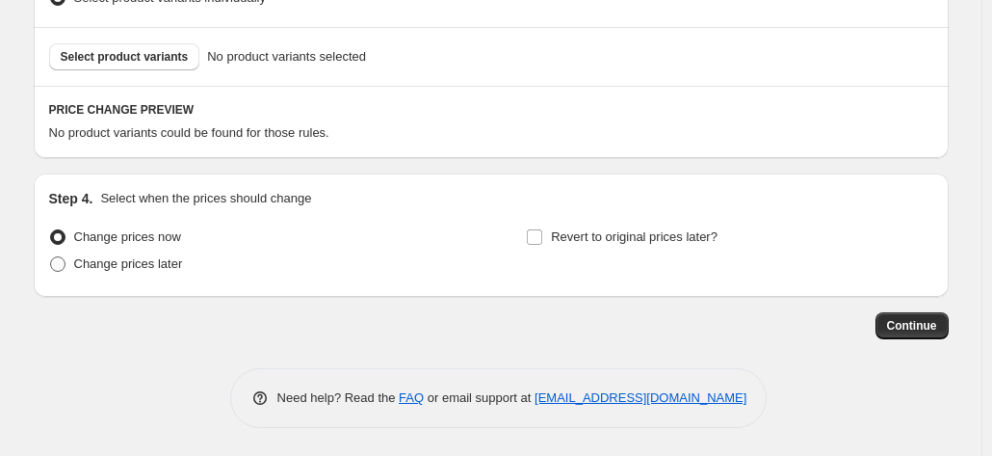
click at [135, 263] on span "Change prices later" at bounding box center [128, 263] width 109 height 14
click at [51, 257] on input "Change prices later" at bounding box center [50, 256] width 1 height 1
radio input "true"
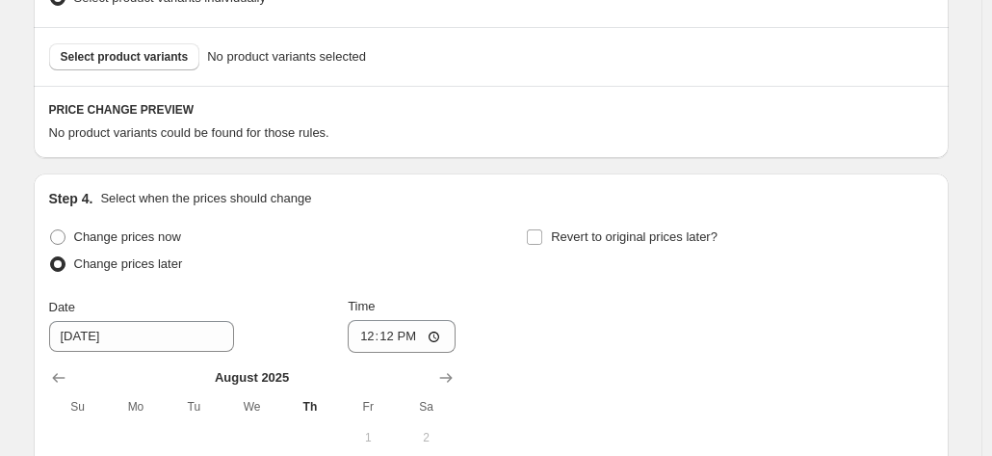
scroll to position [856, 0]
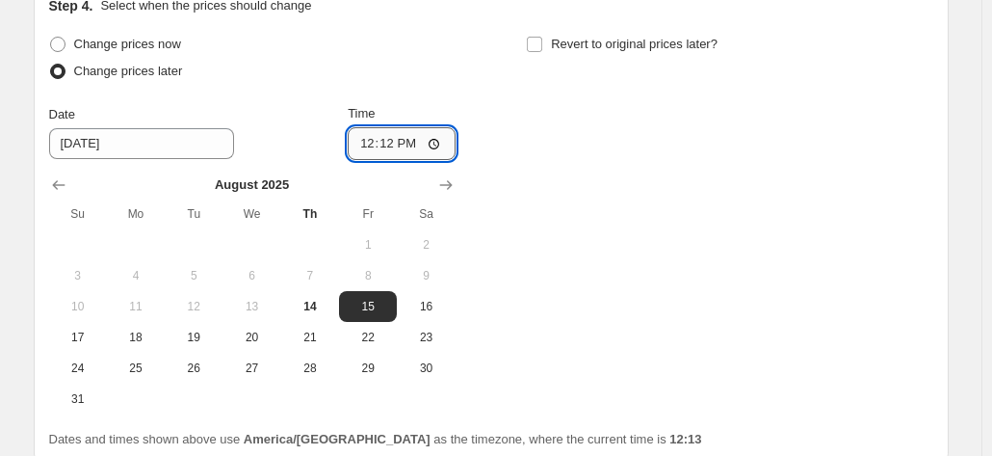
click at [393, 145] on input "12:12" at bounding box center [402, 143] width 108 height 33
type input "23:59"
click at [558, 190] on div "Change prices now Change prices later Date [DATE] Time 23:59 [DATE] Su Mo Tu We…" at bounding box center [491, 223] width 885 height 384
click at [565, 49] on span "Revert to original prices later?" at bounding box center [634, 44] width 167 height 14
click at [542, 49] on input "Revert to original prices later?" at bounding box center [534, 44] width 15 height 15
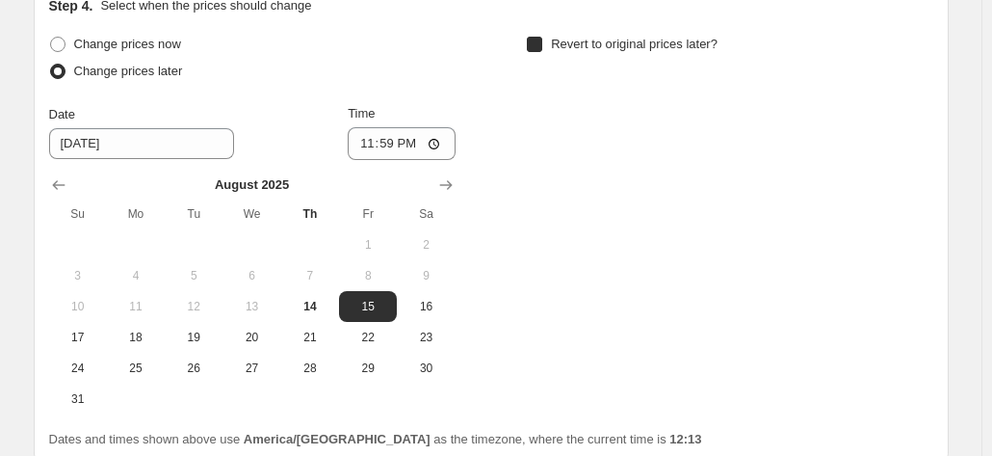
checkbox input "true"
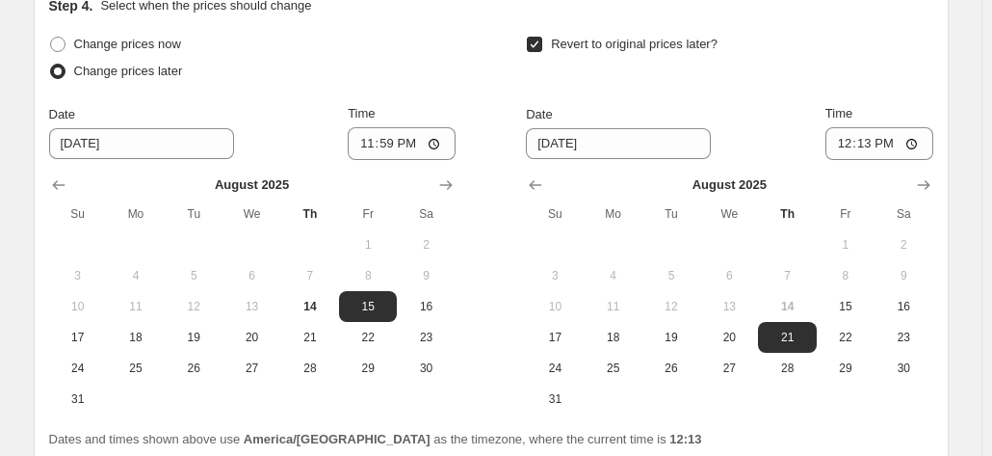
click at [501, 119] on div "Change prices now Change prices later Date [DATE] Time 23:59 [DATE] Su Mo Tu We…" at bounding box center [491, 223] width 885 height 384
click at [867, 145] on input "12:13" at bounding box center [880, 143] width 108 height 33
type input "09:00"
click at [775, 131] on div "Date [DATE] Time 09:00" at bounding box center [729, 132] width 407 height 56
click at [570, 340] on span "17" at bounding box center [555, 337] width 42 height 15
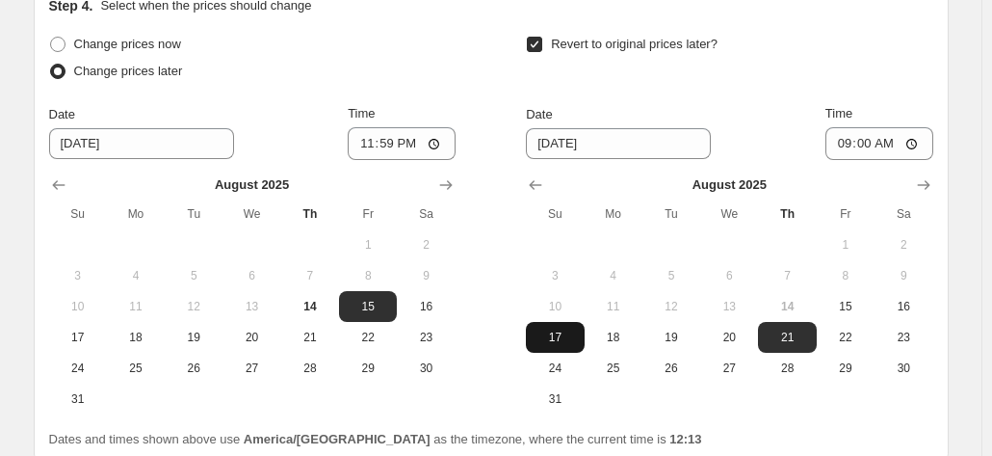
type input "[DATE]"
click at [499, 240] on div "Change prices now Change prices later Date [DATE] Time 23:59 [DATE] Su Mo Tu We…" at bounding box center [491, 223] width 885 height 384
click at [780, 72] on div "Revert to original prices later?" at bounding box center [729, 60] width 407 height 58
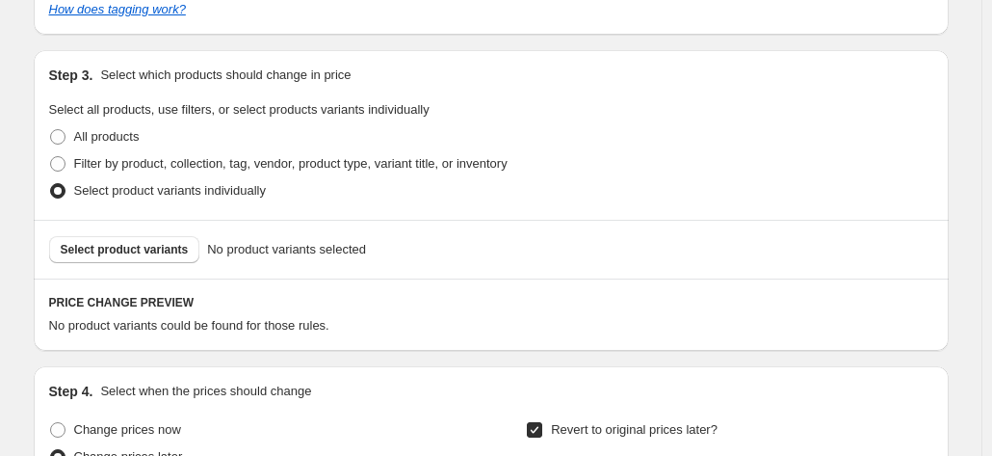
scroll to position [567, 0]
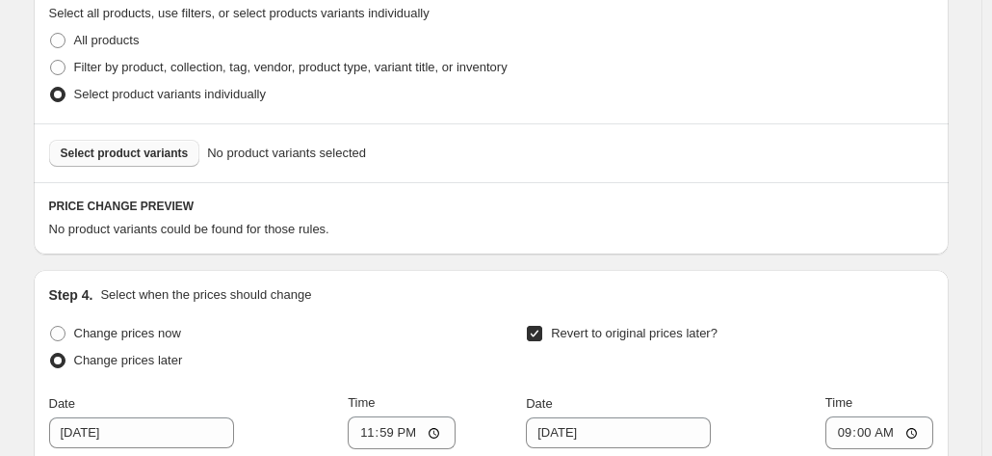
click at [168, 155] on span "Select product variants" at bounding box center [125, 152] width 128 height 15
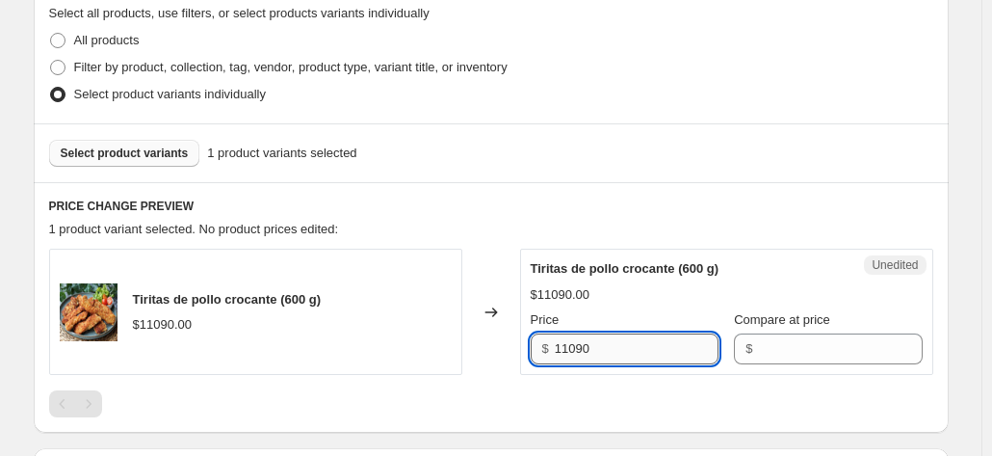
click at [607, 340] on input "11090" at bounding box center [637, 348] width 164 height 31
type input "8310"
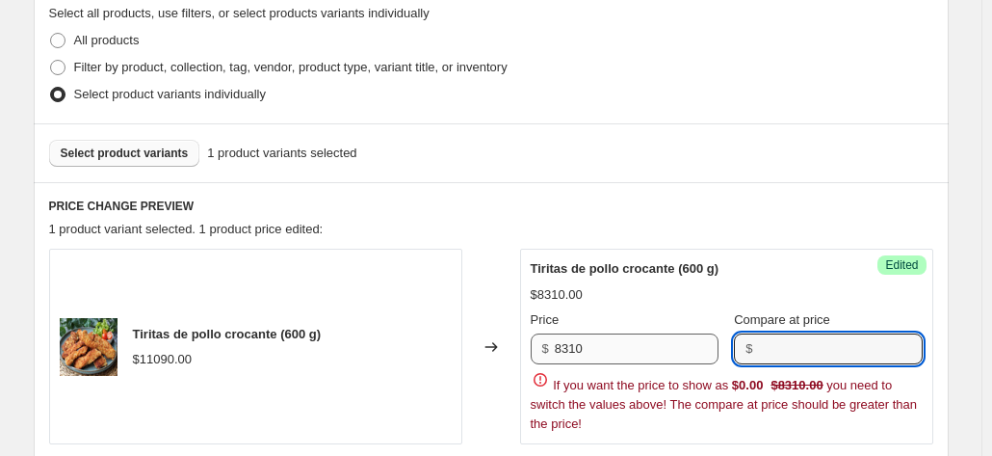
paste input "11090"
type input "11090"
click at [513, 304] on div "Changed to" at bounding box center [492, 347] width 58 height 196
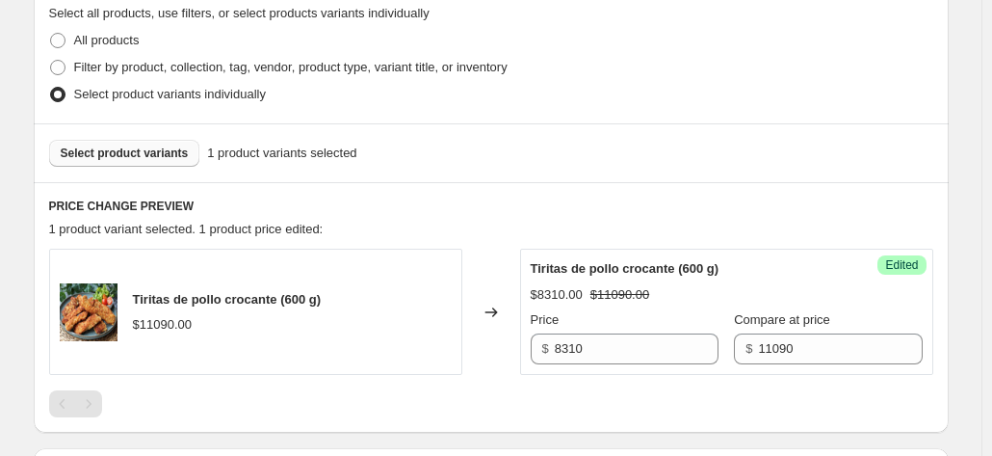
click at [165, 159] on span "Select product variants" at bounding box center [125, 152] width 128 height 15
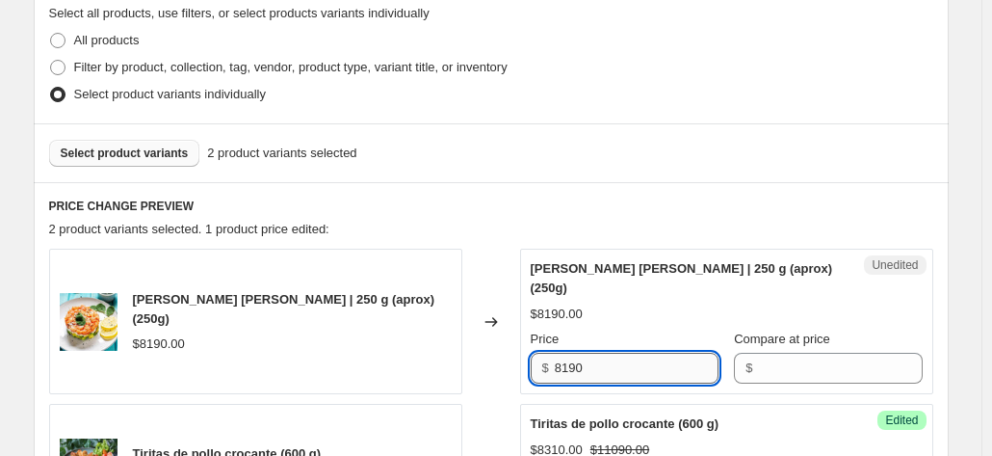
click at [592, 353] on input "8190" at bounding box center [637, 368] width 164 height 31
type input "6960"
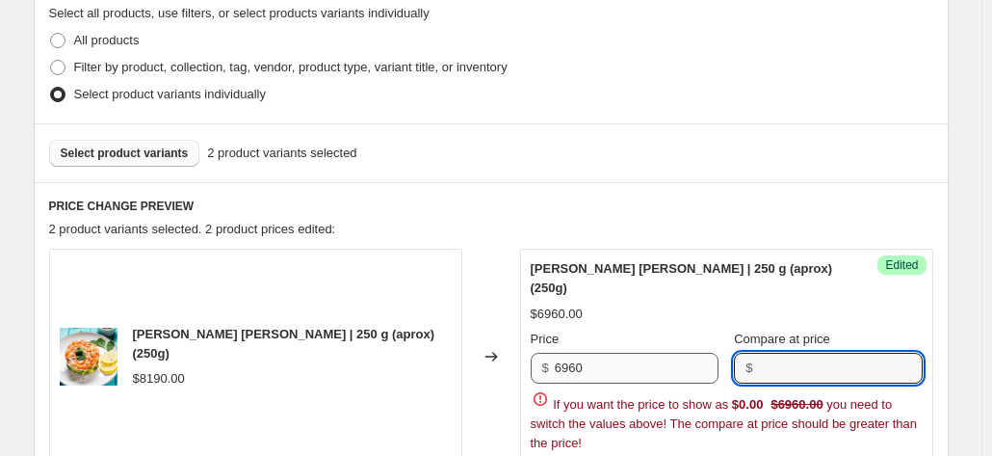
paste input "8190"
type input "8190"
click at [489, 305] on div "Changed to" at bounding box center [492, 356] width 58 height 215
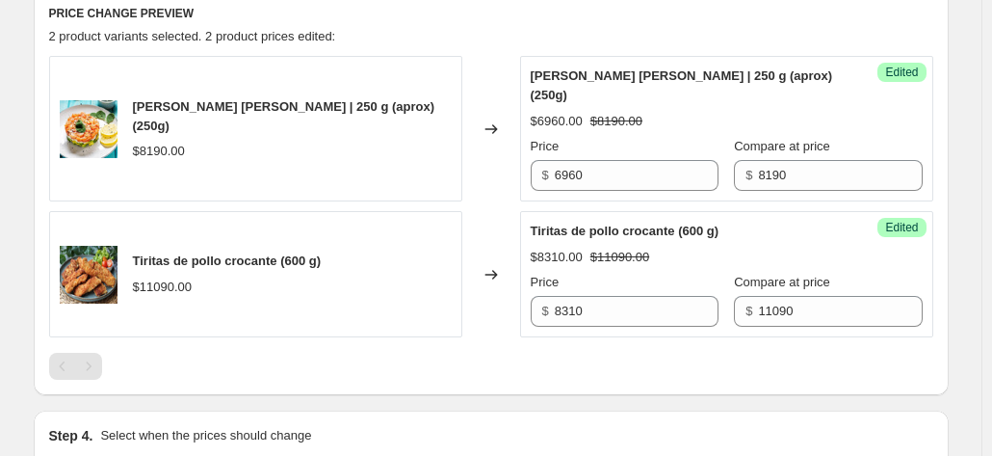
scroll to position [663, 0]
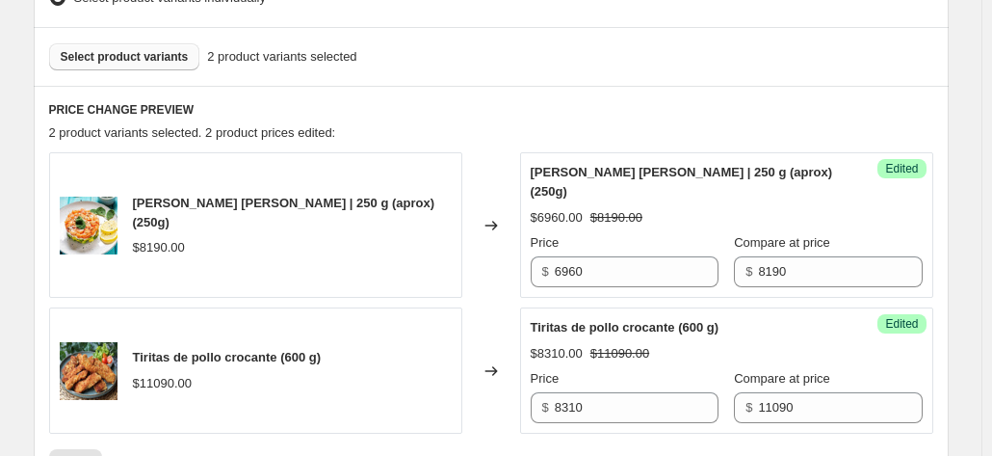
click at [165, 57] on span "Select product variants" at bounding box center [125, 56] width 128 height 15
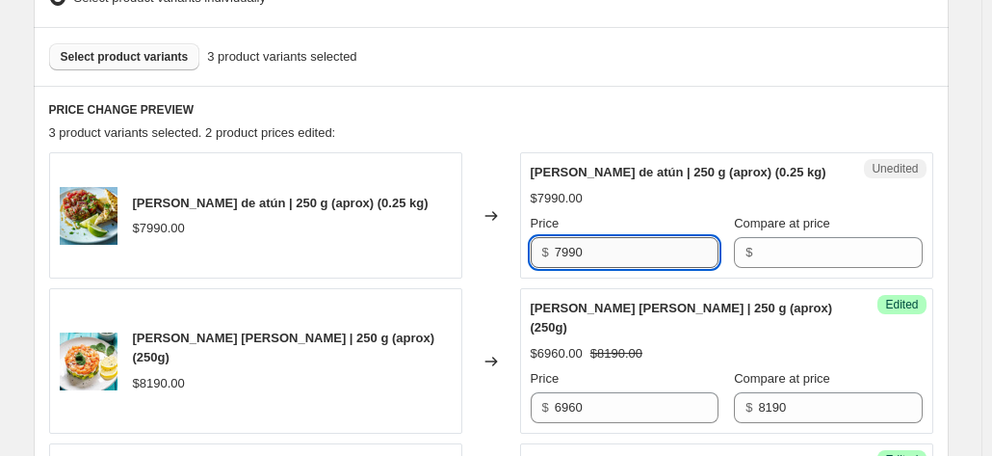
click at [642, 246] on input "7990" at bounding box center [637, 252] width 164 height 31
type input "6790"
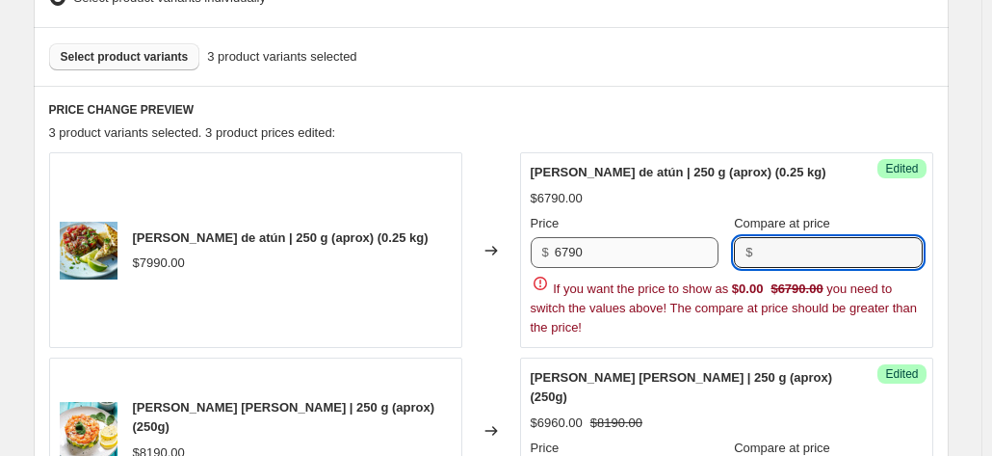
paste input "7990"
type input "7990"
click at [500, 192] on div "Changed to" at bounding box center [492, 250] width 58 height 196
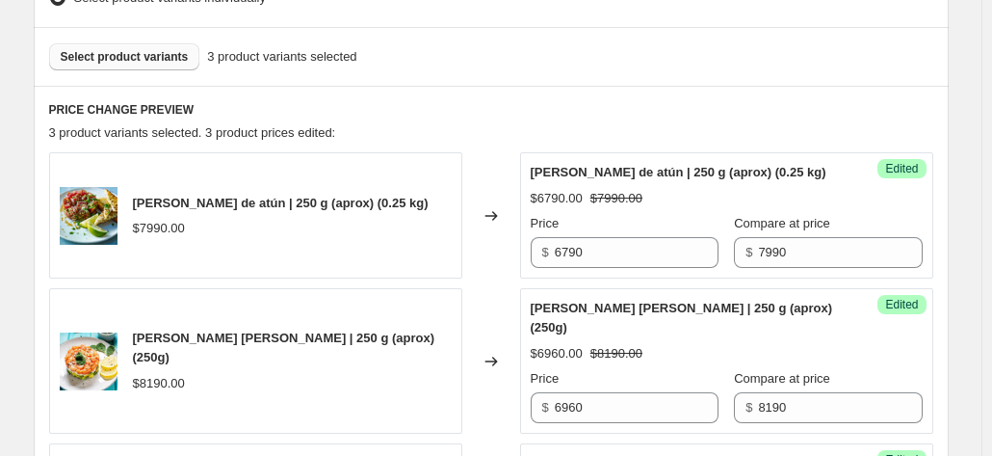
click at [139, 64] on span "Select product variants" at bounding box center [125, 56] width 128 height 15
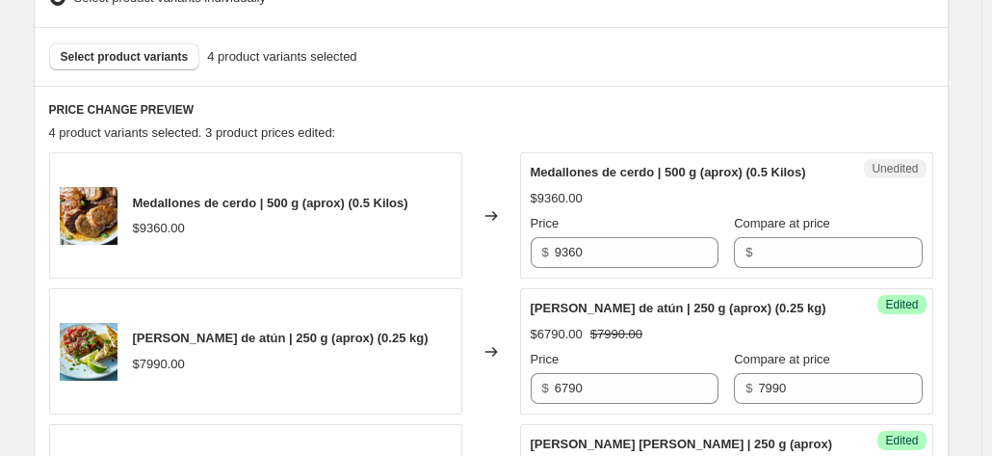
click at [619, 234] on div "Price $ 9360" at bounding box center [625, 241] width 188 height 54
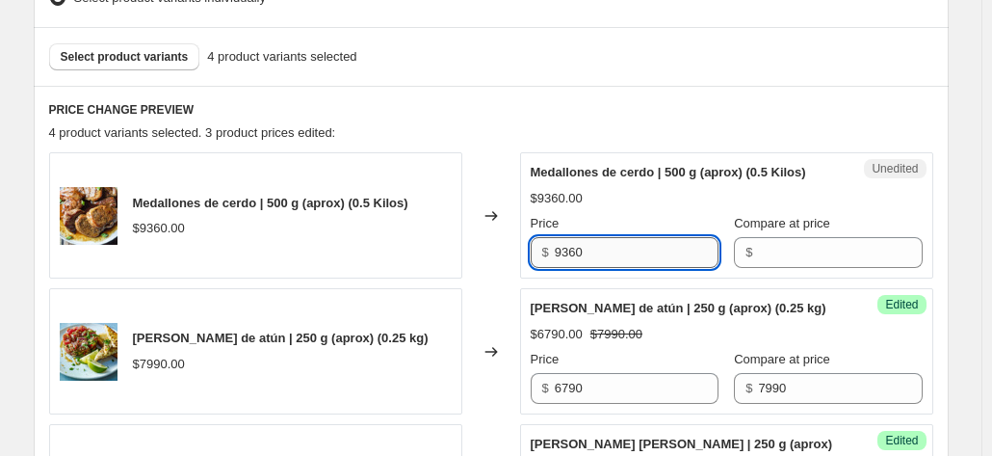
click at [609, 257] on input "9360" at bounding box center [637, 252] width 164 height 31
type input "7950"
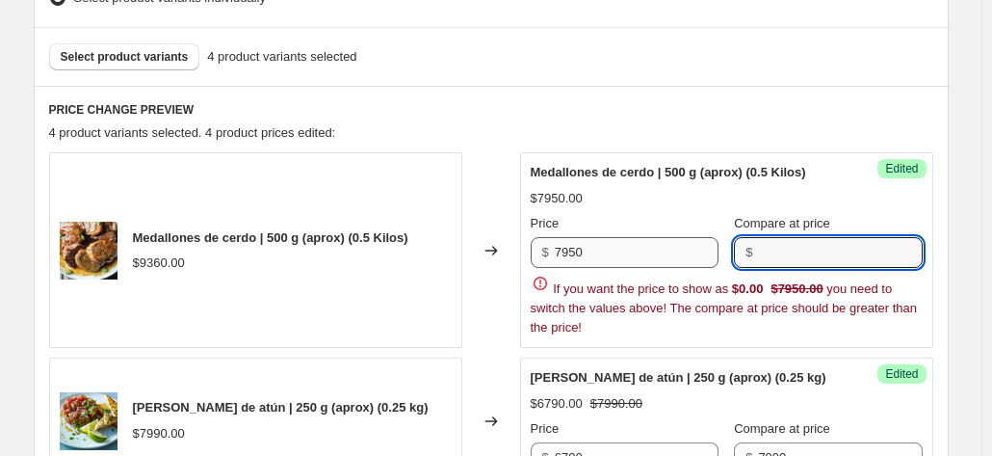
paste input "9360"
type input "9360"
click at [496, 236] on div "Changed to" at bounding box center [492, 250] width 58 height 196
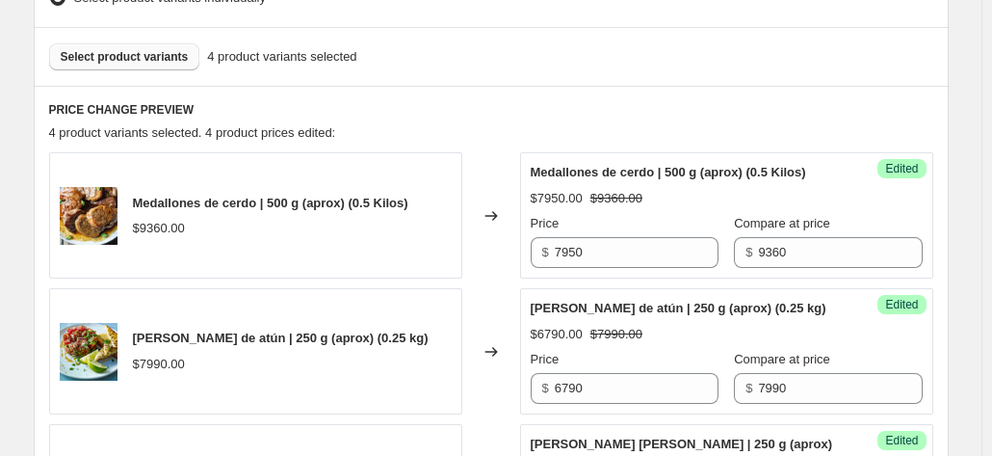
click at [149, 58] on span "Select product variants" at bounding box center [125, 56] width 128 height 15
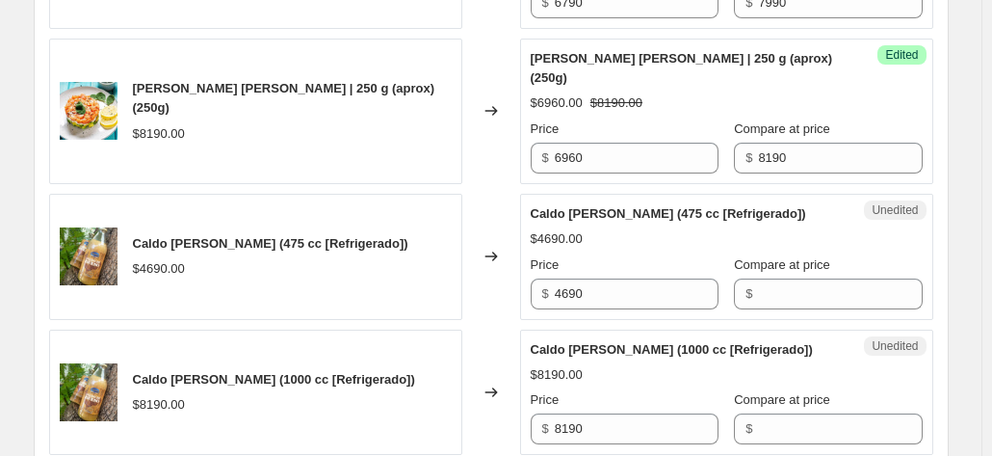
scroll to position [1145, 0]
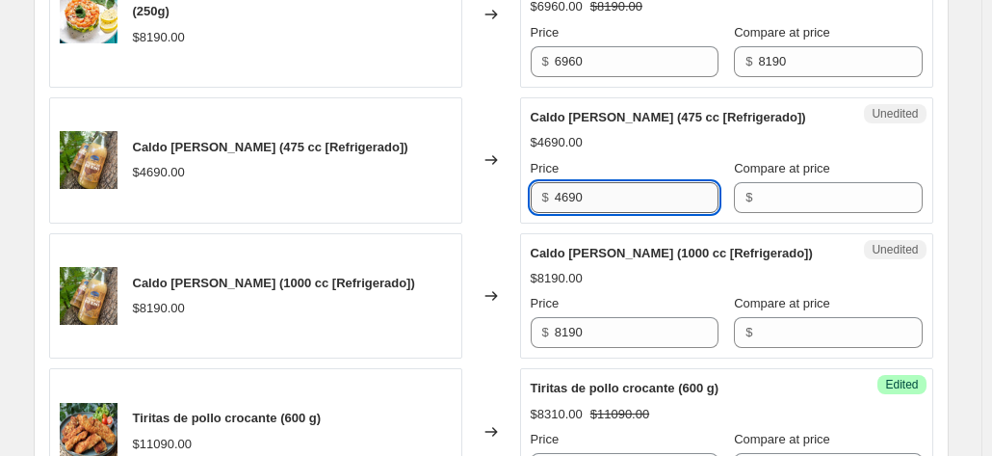
click at [617, 187] on input "4690" at bounding box center [637, 197] width 164 height 31
type input "3510"
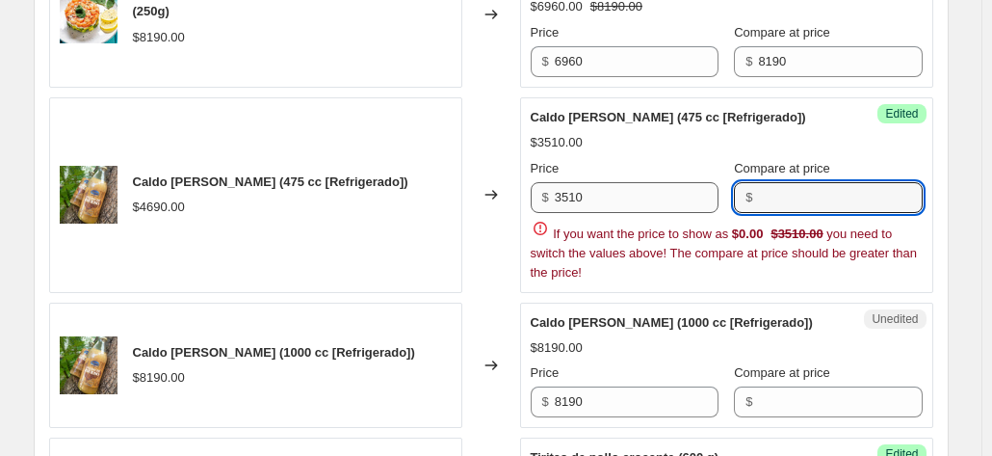
paste input "4690"
type input "4690"
click at [466, 226] on div "Medallones de cerdo | 500 g (aprox) (0.5 Kilos) $9360.00 Changed to Success Edi…" at bounding box center [491, 116] width 885 height 893
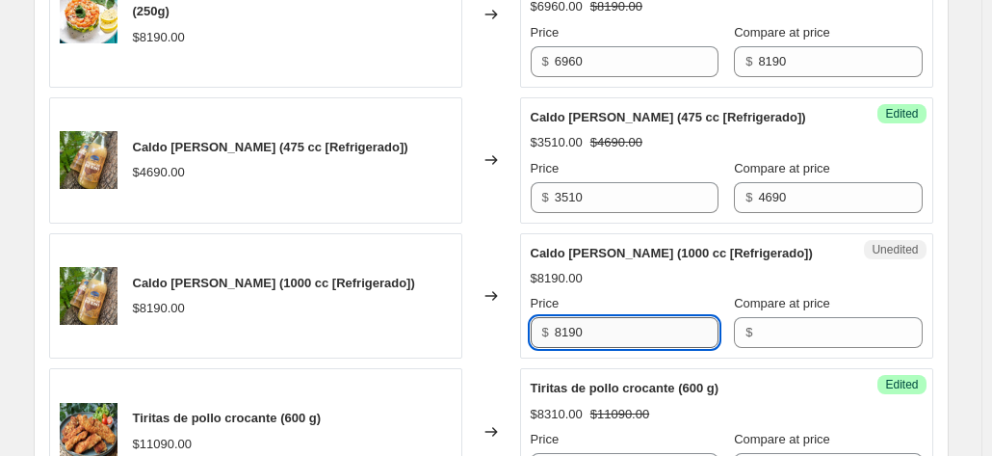
click at [603, 348] on input "8190" at bounding box center [637, 332] width 164 height 31
type input "6140"
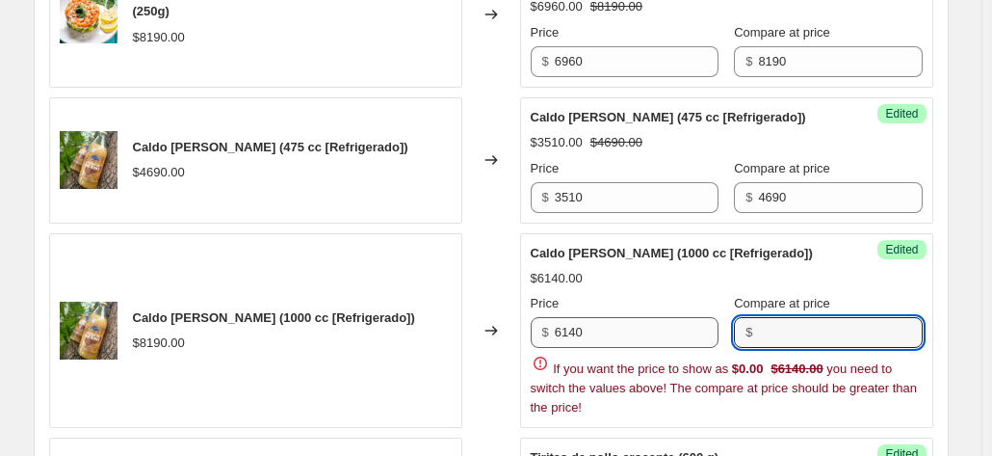
paste input "4690"
type input "4690"
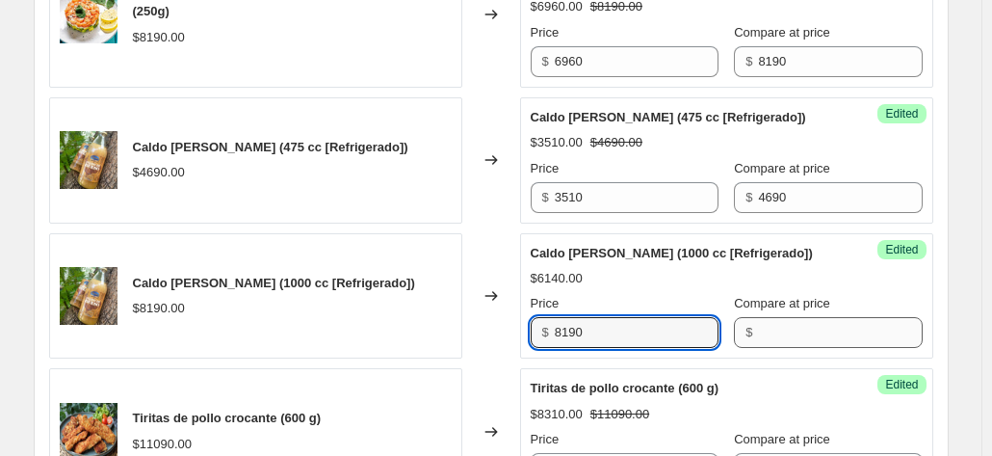
type input "8190"
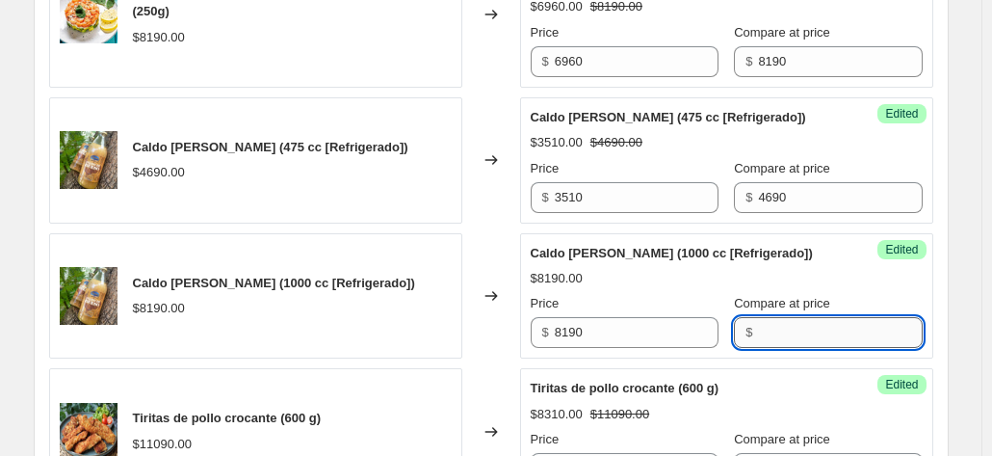
click at [758, 340] on input "Compare at price" at bounding box center [840, 332] width 164 height 31
paste input "8190"
type input "8190"
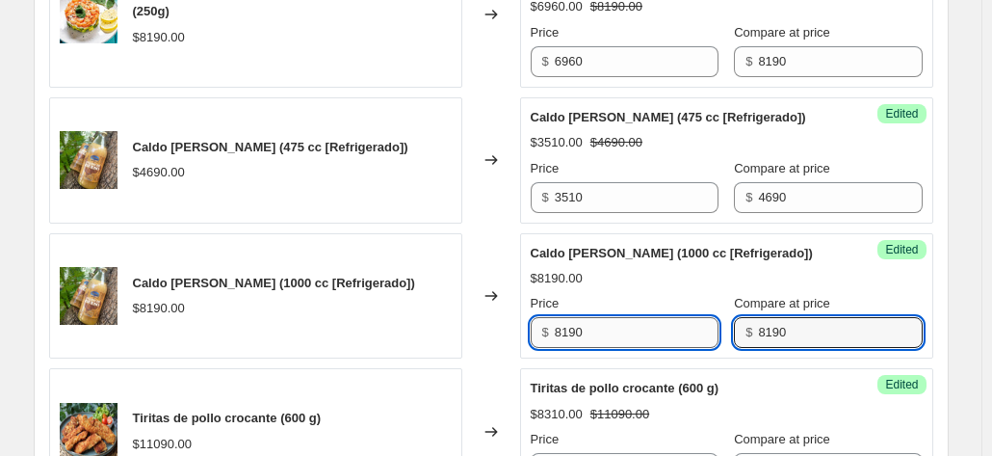
click at [644, 348] on input "8190" at bounding box center [637, 332] width 164 height 31
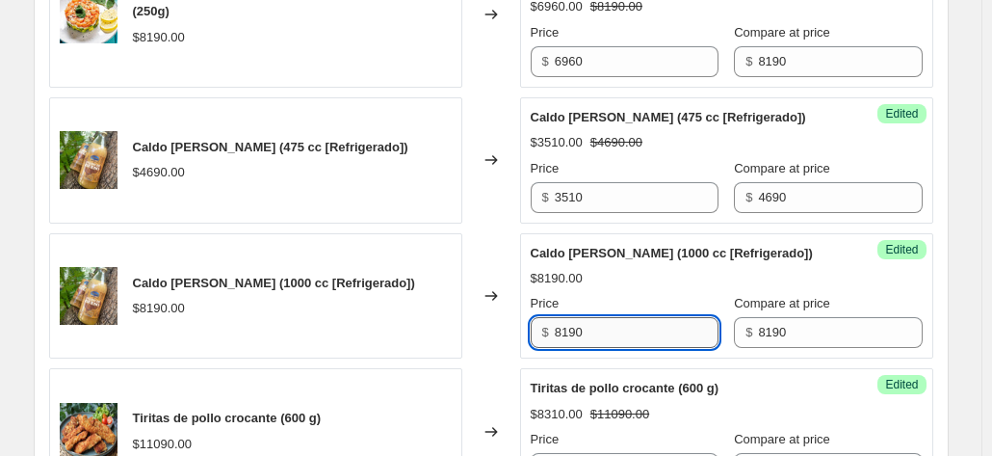
click at [644, 348] on input "8190" at bounding box center [637, 332] width 164 height 31
type input "6140"
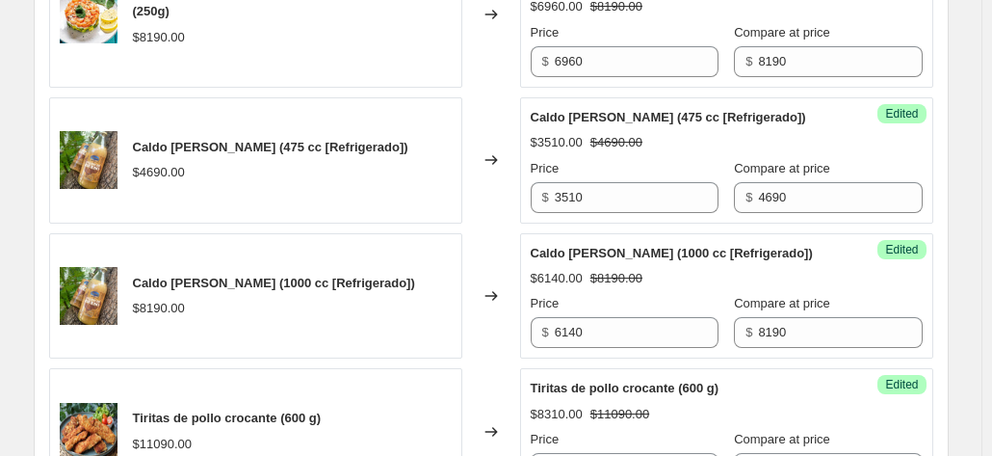
click at [482, 227] on div "Medallones de cerdo | 500 g (aprox) (0.5 Kilos) $9360.00 Changed to Success Edi…" at bounding box center [491, 82] width 885 height 824
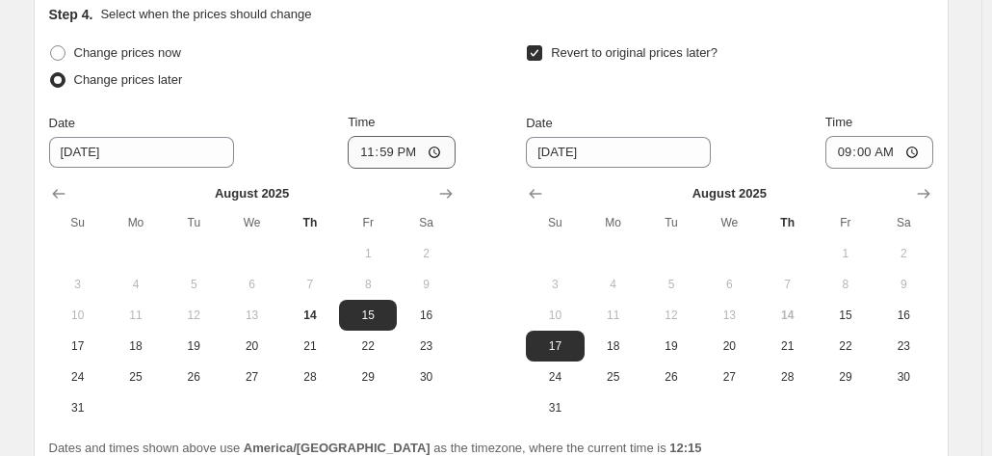
scroll to position [1819, 0]
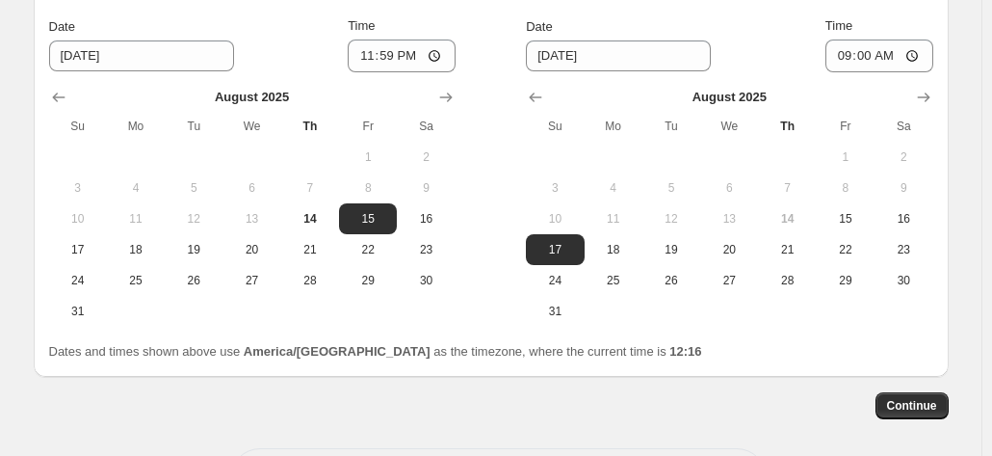
click at [579, 410] on div "Continue" at bounding box center [491, 405] width 915 height 27
click at [923, 413] on span "Continue" at bounding box center [912, 405] width 50 height 15
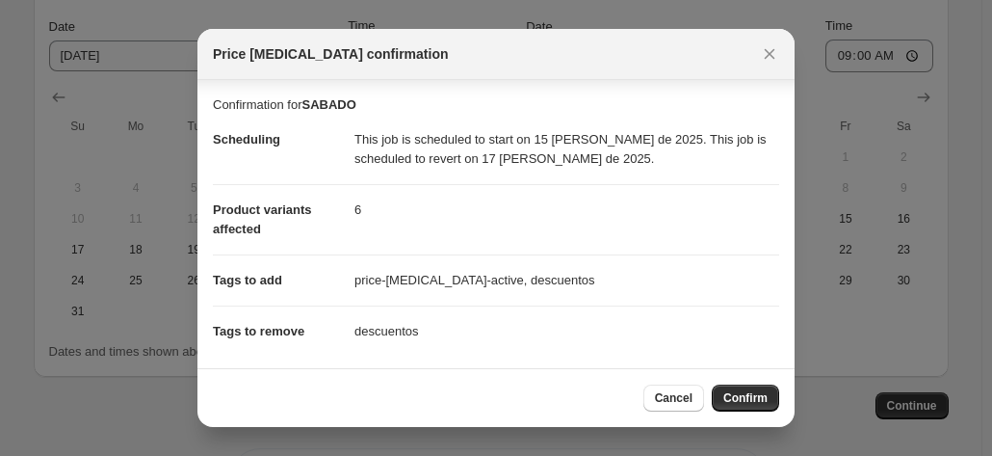
scroll to position [152, 0]
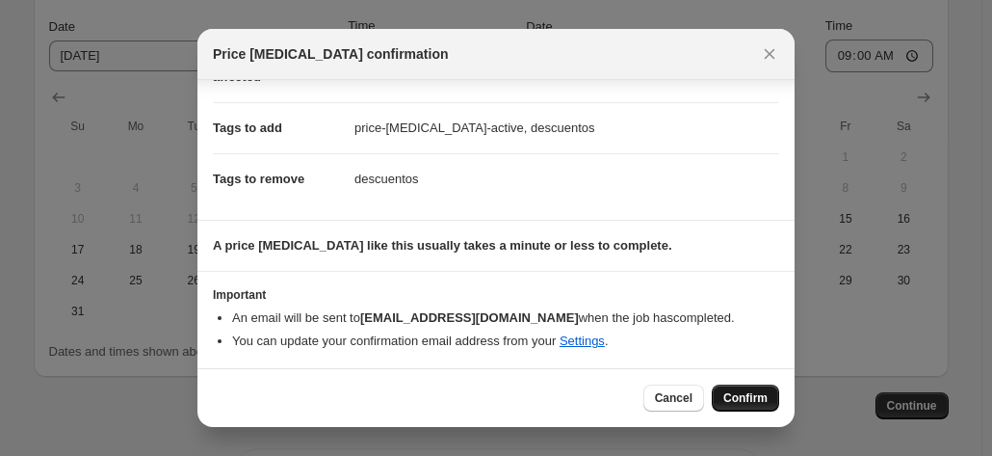
click at [746, 391] on span "Confirm" at bounding box center [746, 397] width 44 height 15
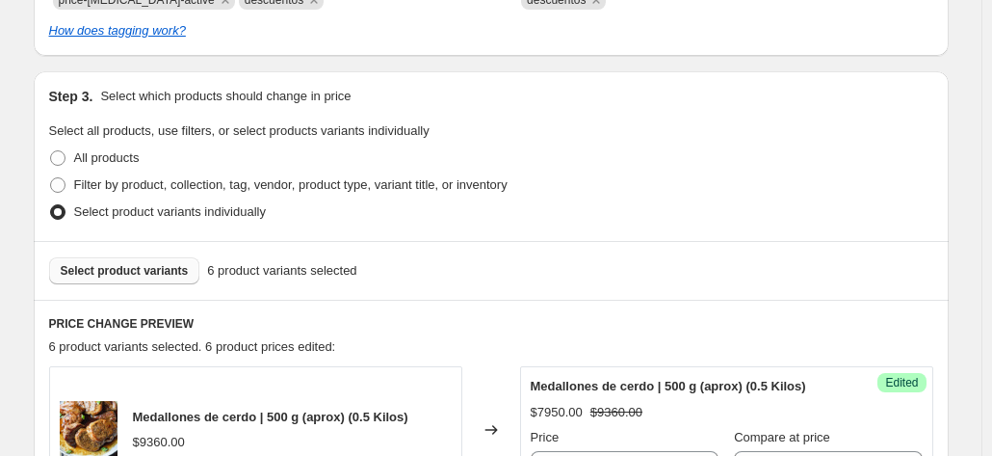
scroll to position [278, 0]
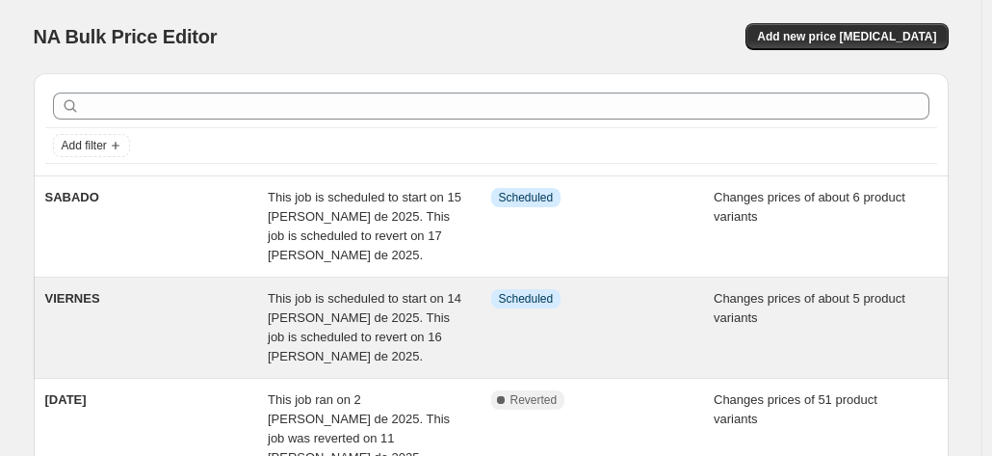
click at [154, 338] on div "VIERNES" at bounding box center [157, 327] width 224 height 77
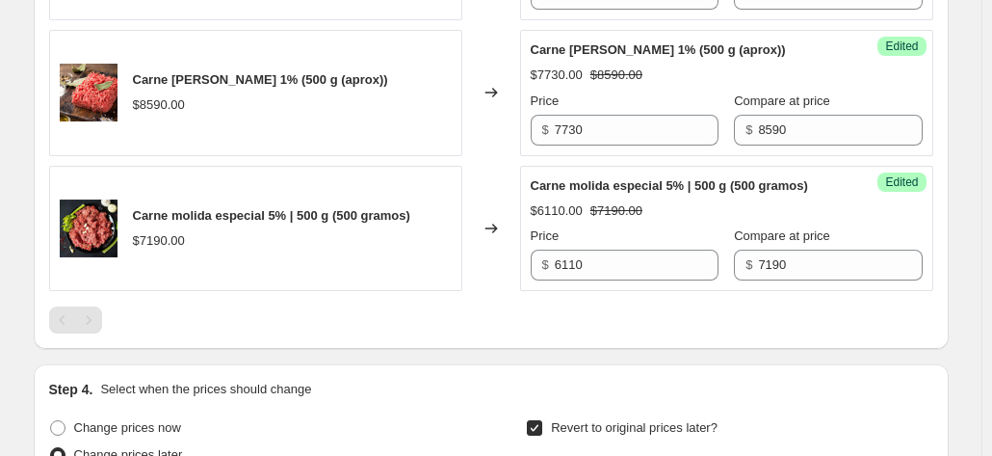
scroll to position [1734, 0]
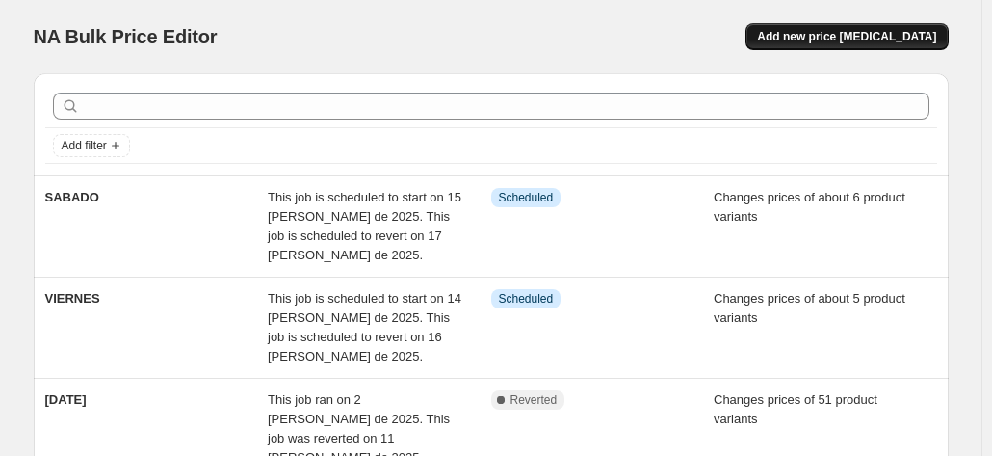
click at [823, 43] on span "Add new price [MEDICAL_DATA]" at bounding box center [846, 36] width 179 height 15
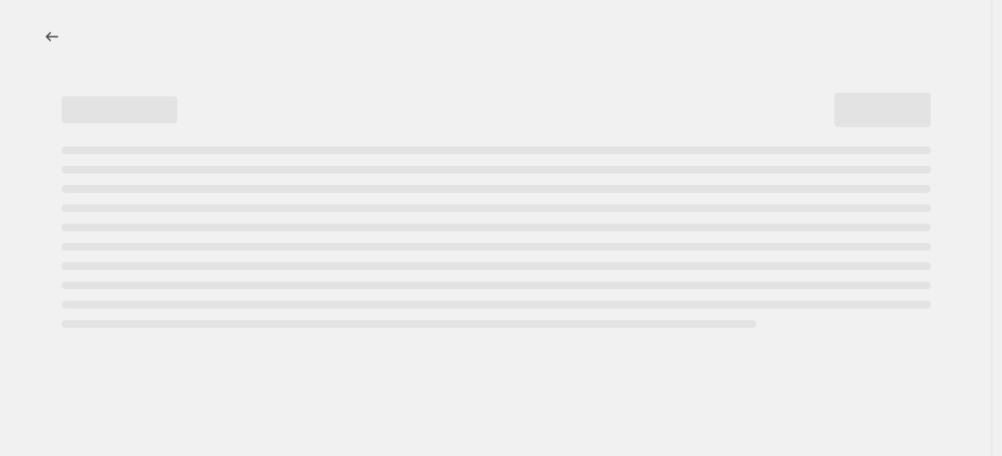
select select "percentage"
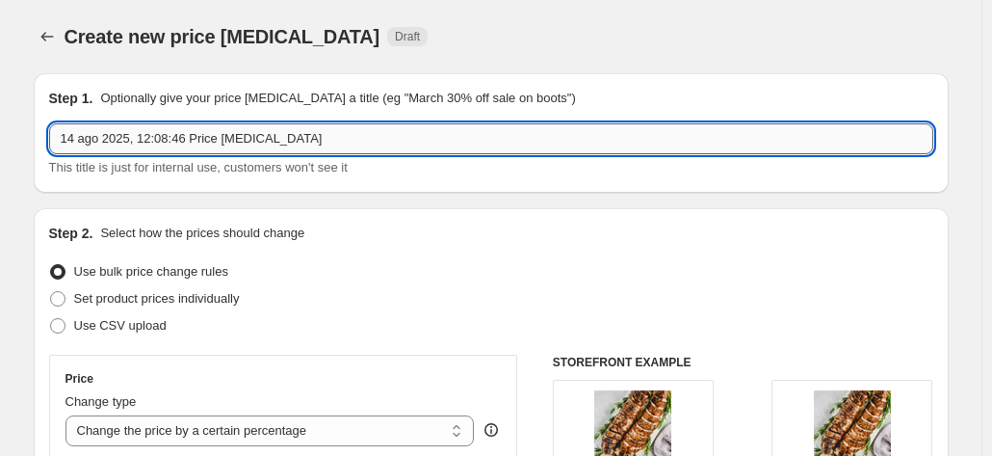
click at [191, 133] on input "14 ago 2025, 12:08:46 Price [MEDICAL_DATA]" at bounding box center [491, 138] width 885 height 31
type input "[PERSON_NAME]"
click at [205, 303] on span "Set product prices individually" at bounding box center [157, 298] width 166 height 14
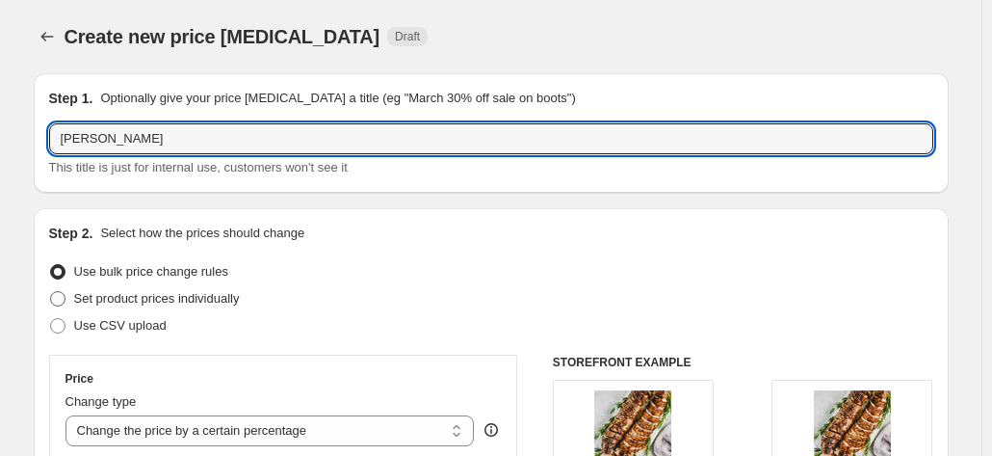
click at [51, 292] on input "Set product prices individually" at bounding box center [50, 291] width 1 height 1
radio input "true"
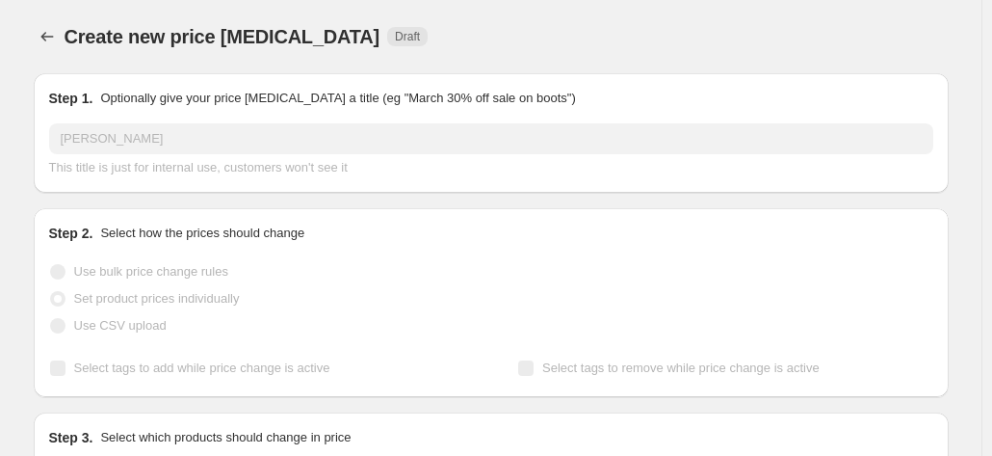
scroll to position [289, 0]
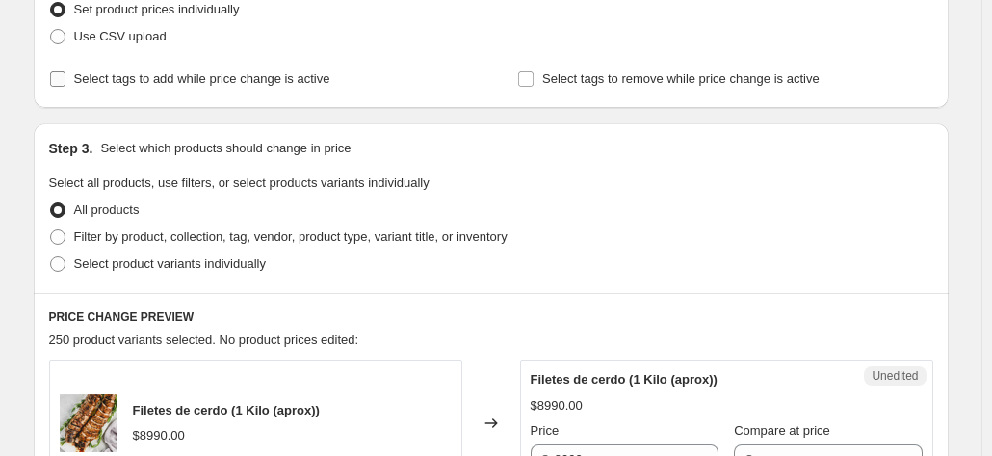
click at [231, 76] on span "Select tags to add while price change is active" at bounding box center [202, 78] width 256 height 14
click at [66, 76] on input "Select tags to add while price change is active" at bounding box center [57, 78] width 15 height 15
checkbox input "true"
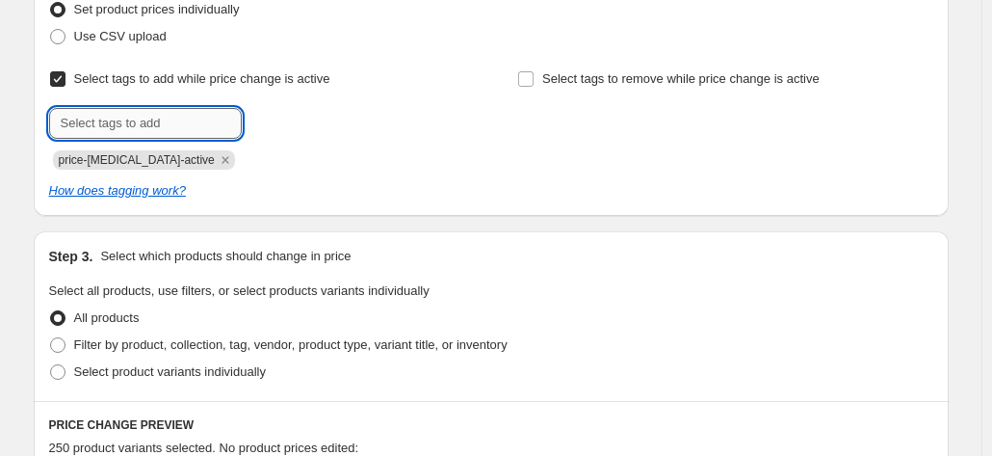
click at [179, 134] on input "text" at bounding box center [145, 123] width 193 height 31
type input "descuentos"
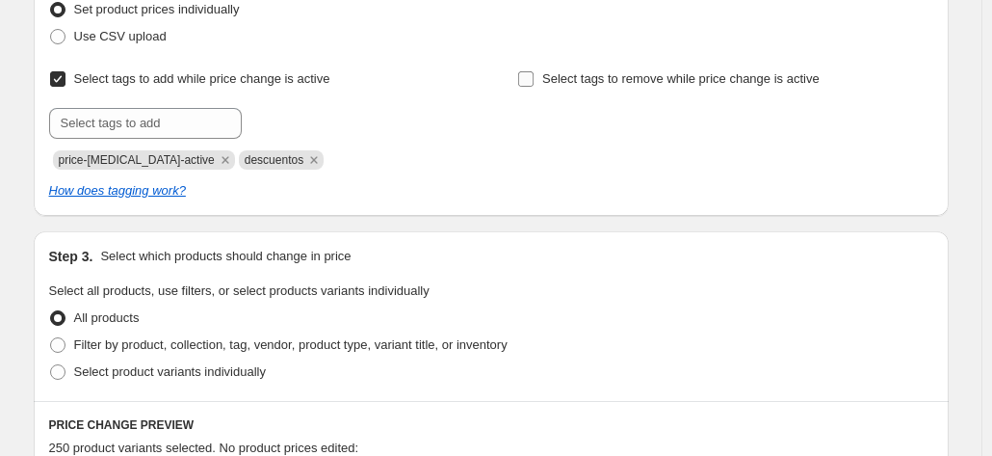
click at [522, 73] on input "Select tags to remove while price change is active" at bounding box center [525, 78] width 15 height 15
checkbox input "true"
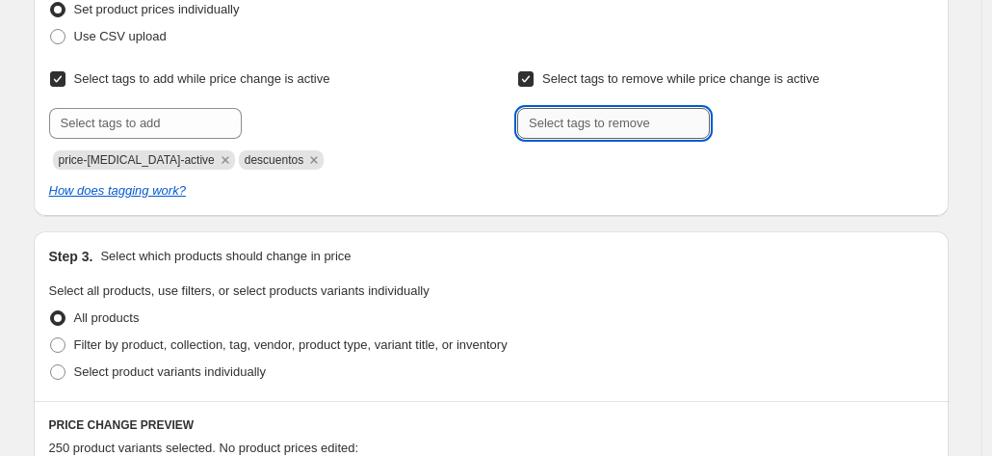
click at [603, 120] on input "text" at bounding box center [613, 123] width 193 height 31
type input "descuentos"
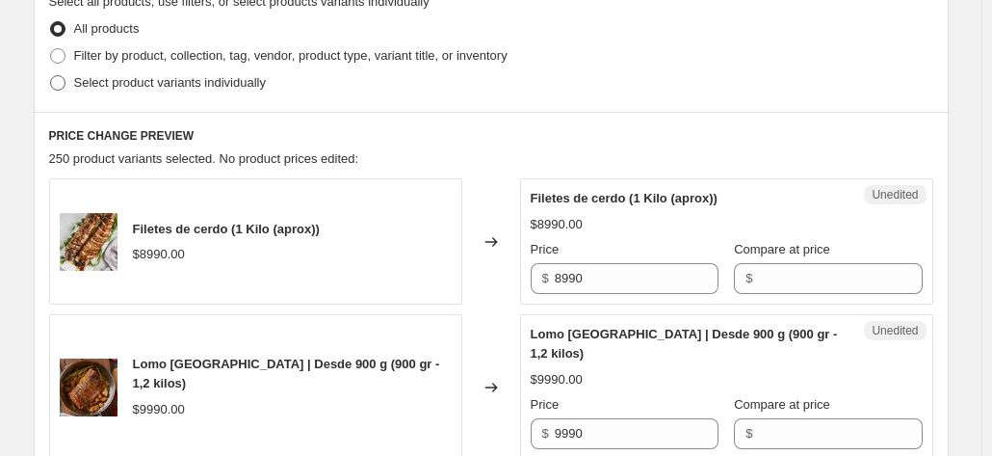
click at [252, 82] on span "Select product variants individually" at bounding box center [170, 82] width 192 height 14
click at [51, 76] on input "Select product variants individually" at bounding box center [50, 75] width 1 height 1
radio input "true"
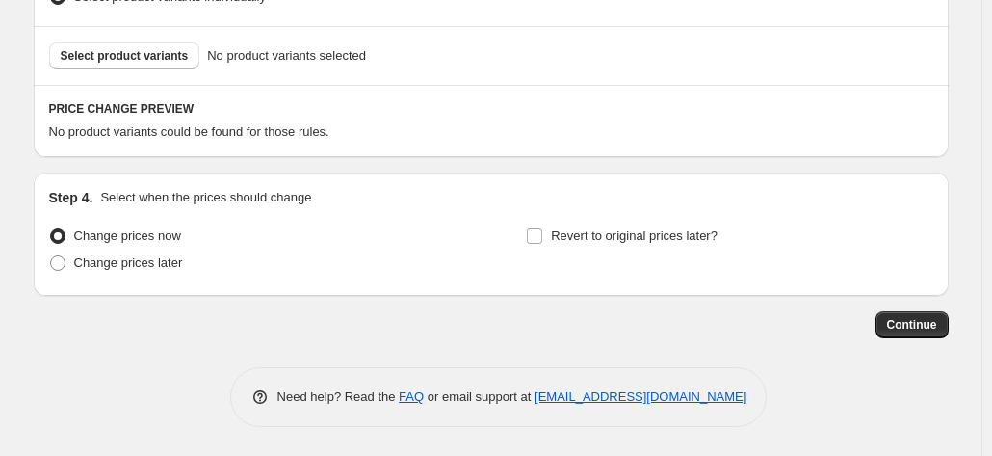
scroll to position [663, 0]
click at [159, 259] on span "Change prices later" at bounding box center [128, 263] width 109 height 14
click at [51, 257] on input "Change prices later" at bounding box center [50, 256] width 1 height 1
radio input "true"
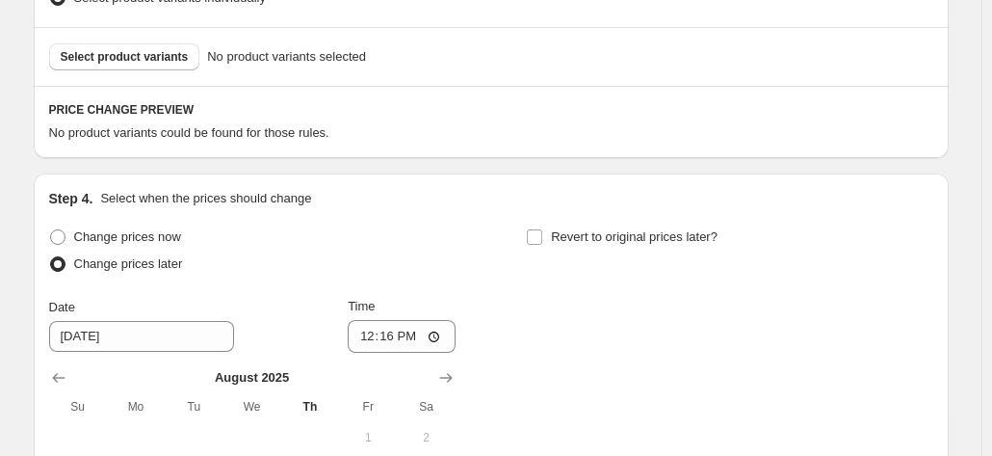
scroll to position [856, 0]
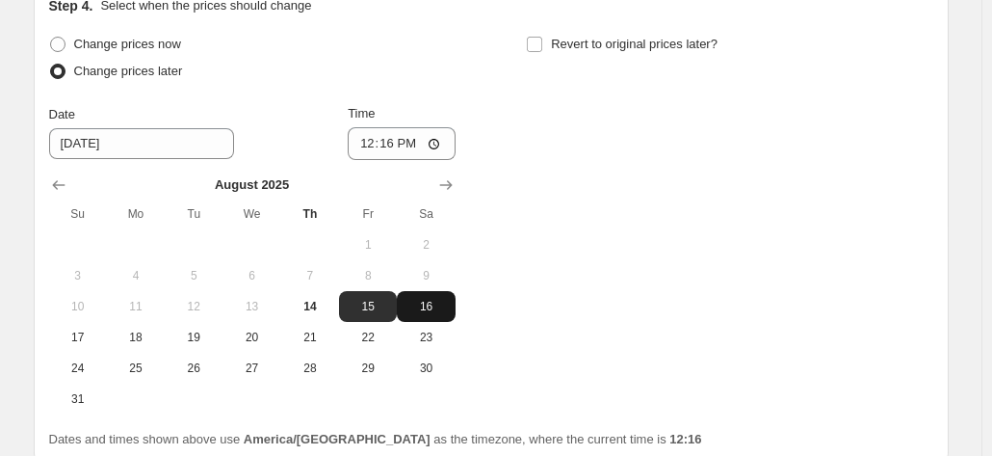
click at [444, 308] on span "16" at bounding box center [426, 306] width 42 height 15
type input "[DATE]"
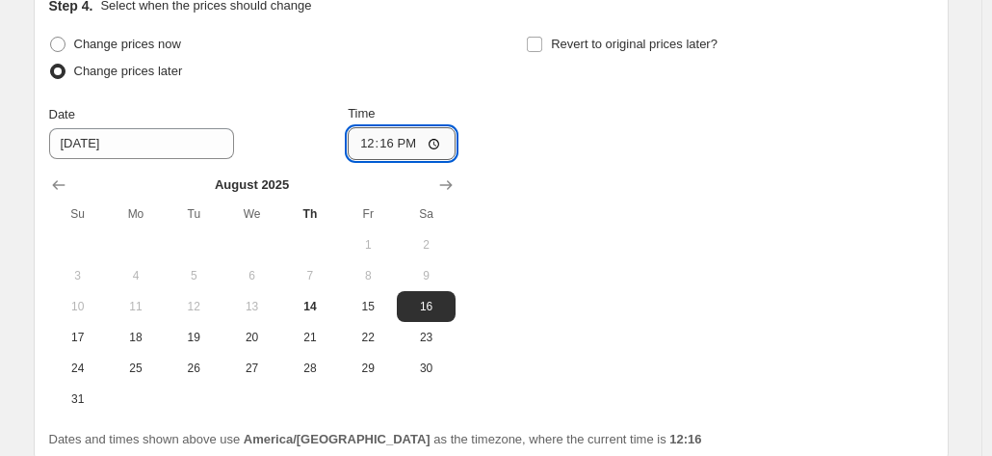
click at [391, 145] on input "12:16" at bounding box center [402, 143] width 108 height 33
type input "23:59"
click at [641, 181] on div "Change prices now Change prices later Date [DATE] Time 23:59 [DATE] Su Mo Tu We…" at bounding box center [491, 223] width 885 height 384
click at [578, 47] on span "Revert to original prices later?" at bounding box center [634, 44] width 167 height 14
click at [542, 47] on input "Revert to original prices later?" at bounding box center [534, 44] width 15 height 15
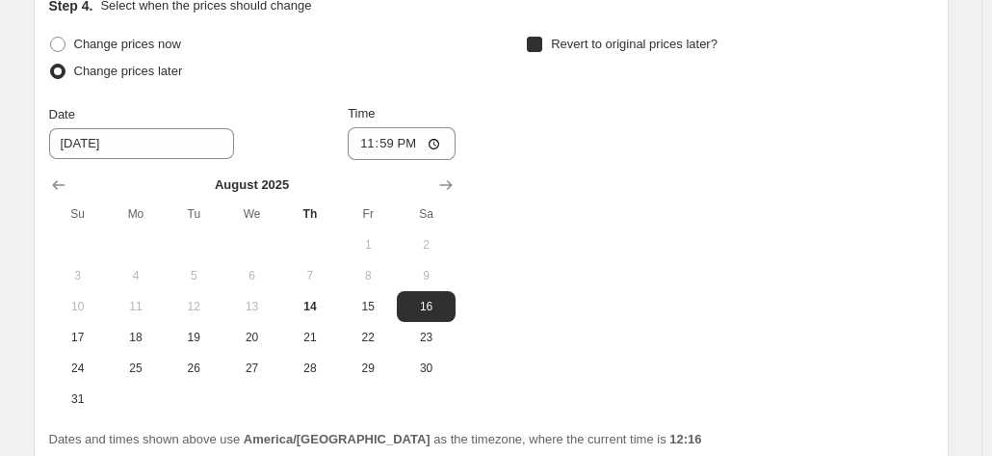
checkbox input "true"
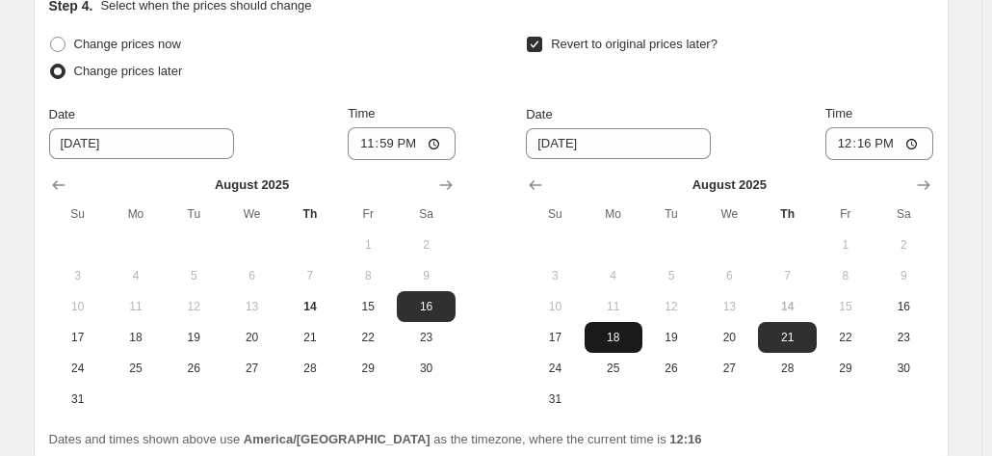
click at [630, 343] on span "18" at bounding box center [614, 337] width 42 height 15
type input "[DATE]"
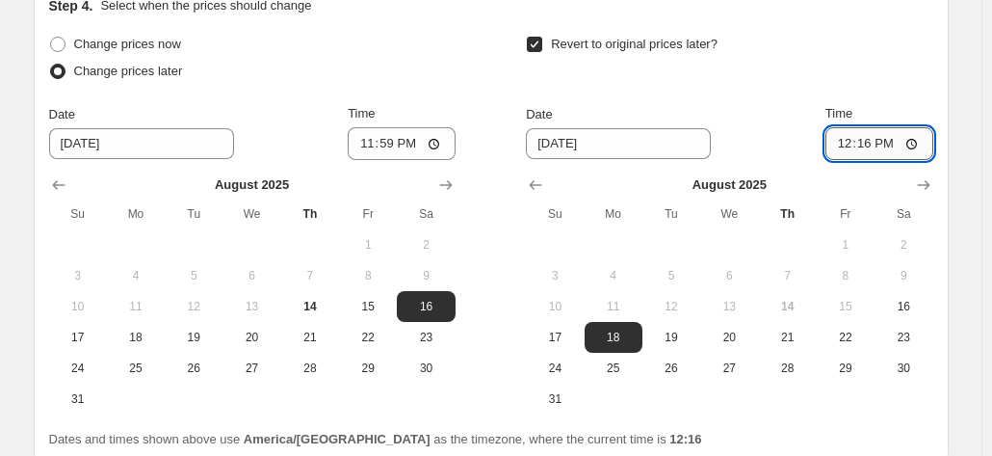
click at [864, 147] on input "12:16" at bounding box center [880, 143] width 108 height 33
type input "09:00"
click at [804, 96] on div "Revert to original prices later? Date [DATE] Time 09:00 [DATE] Su Mo Tu We Th F…" at bounding box center [729, 223] width 407 height 384
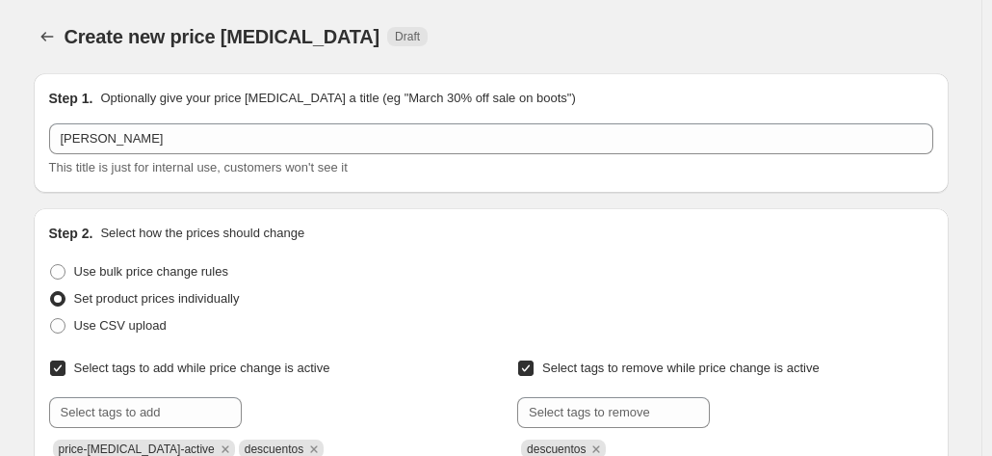
scroll to position [482, 0]
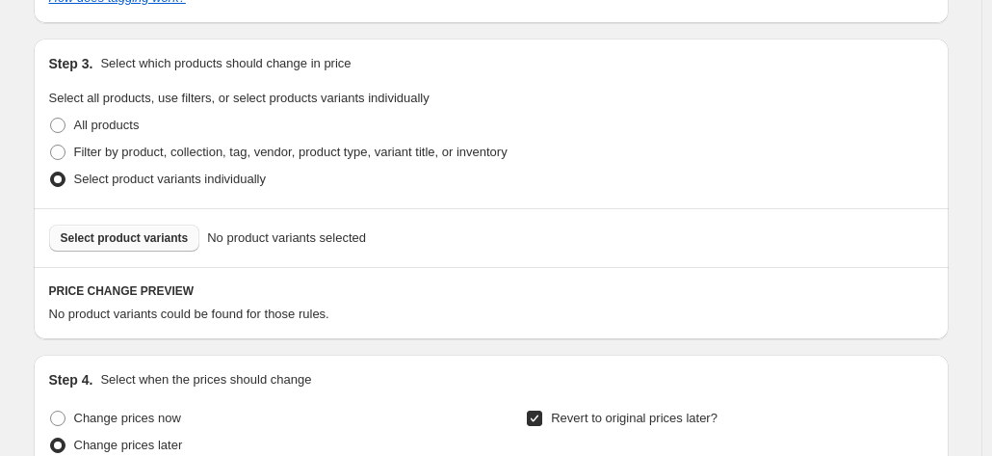
click at [141, 244] on span "Select product variants" at bounding box center [125, 237] width 128 height 15
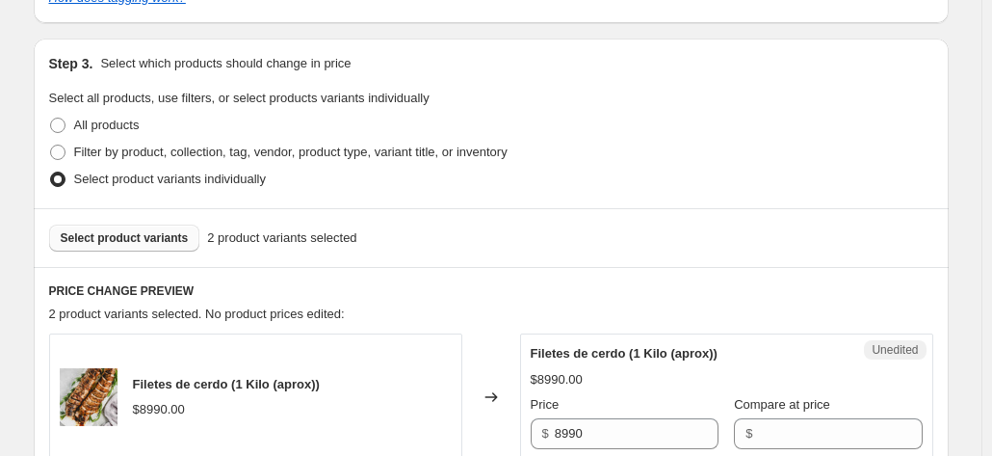
scroll to position [674, 0]
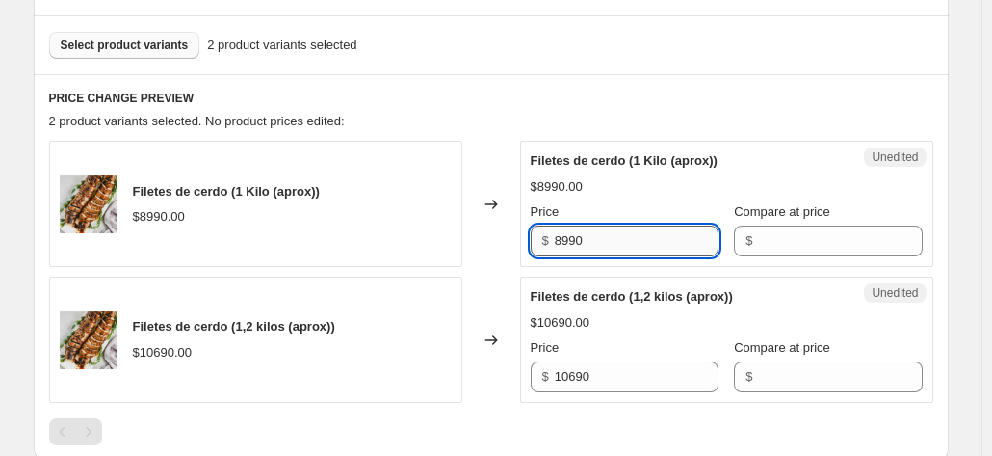
click at [609, 246] on input "8990" at bounding box center [637, 240] width 164 height 31
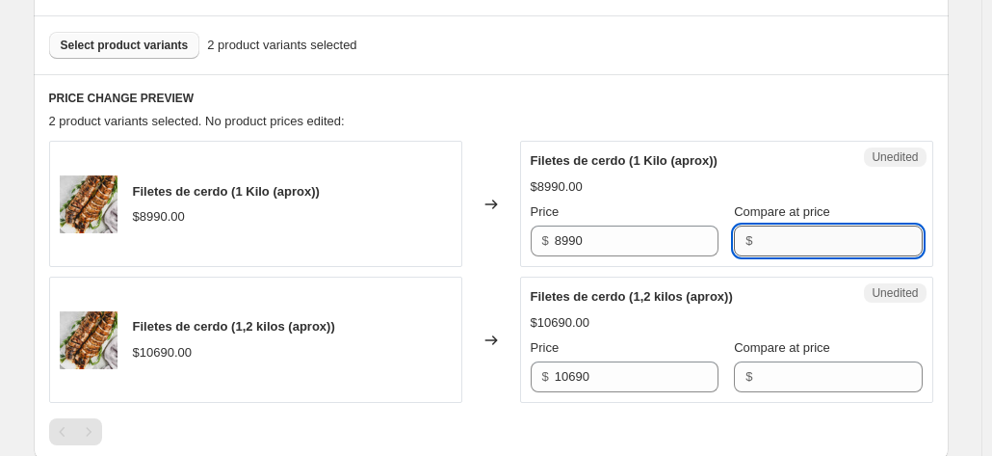
click at [834, 232] on input "Compare at price" at bounding box center [840, 240] width 164 height 31
paste input "8990"
type input "8990"
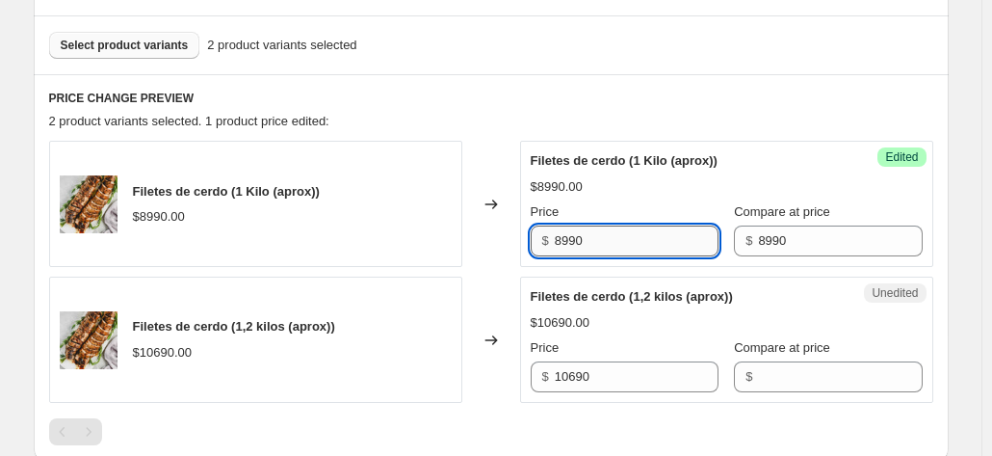
click at [595, 246] on input "8990" at bounding box center [637, 240] width 164 height 31
type input "7640"
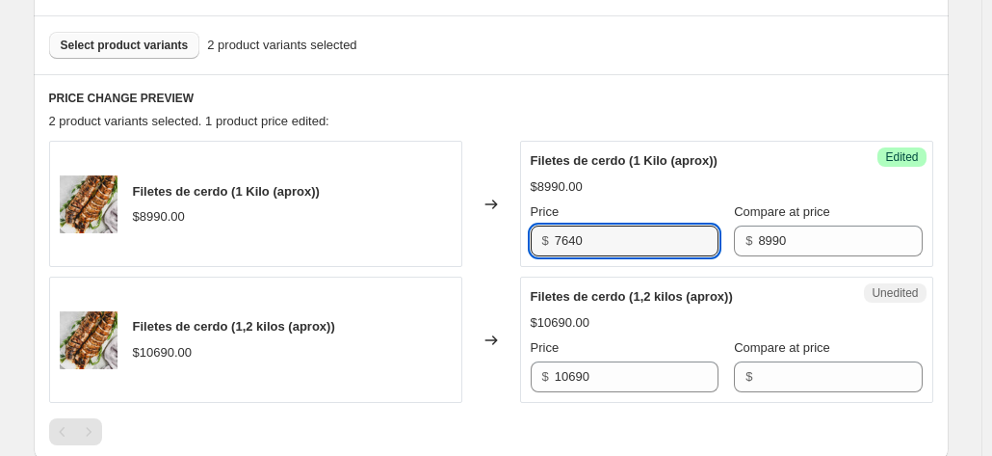
click at [515, 251] on div "Changed to" at bounding box center [492, 204] width 58 height 126
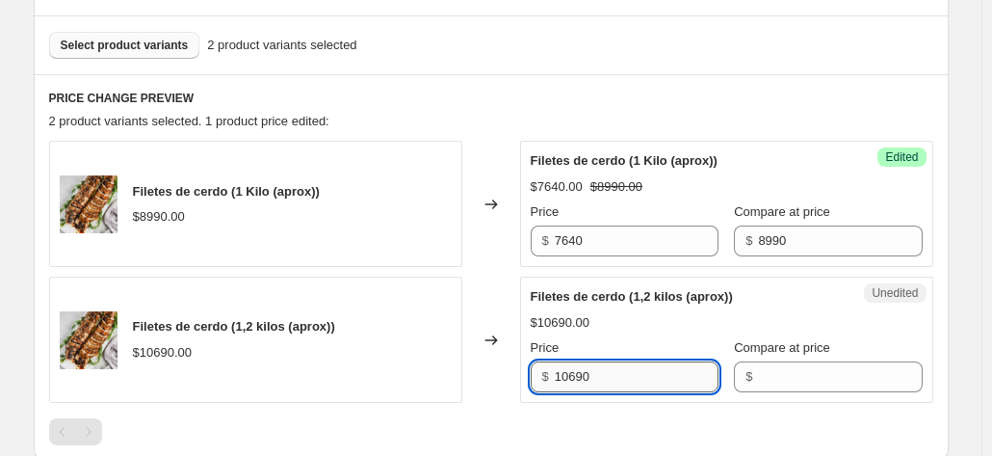
click at [626, 383] on input "10690" at bounding box center [637, 376] width 164 height 31
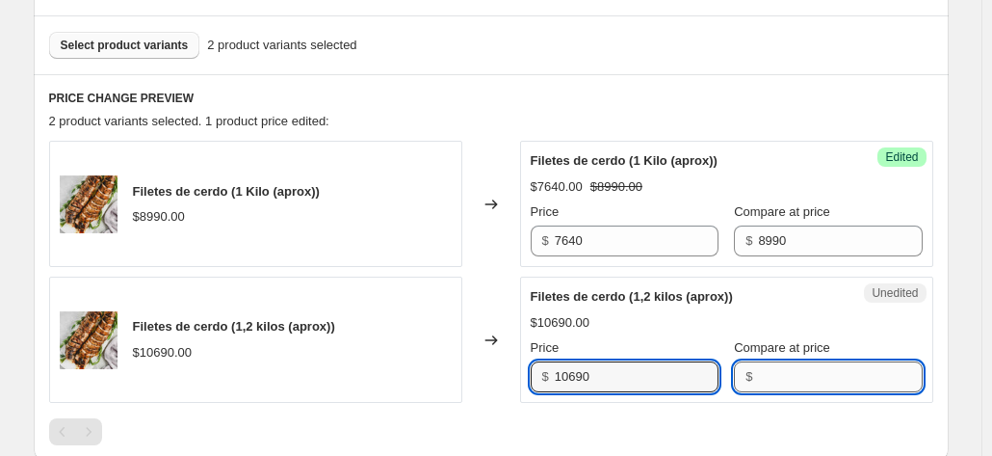
click at [831, 376] on input "Compare at price" at bounding box center [840, 376] width 164 height 31
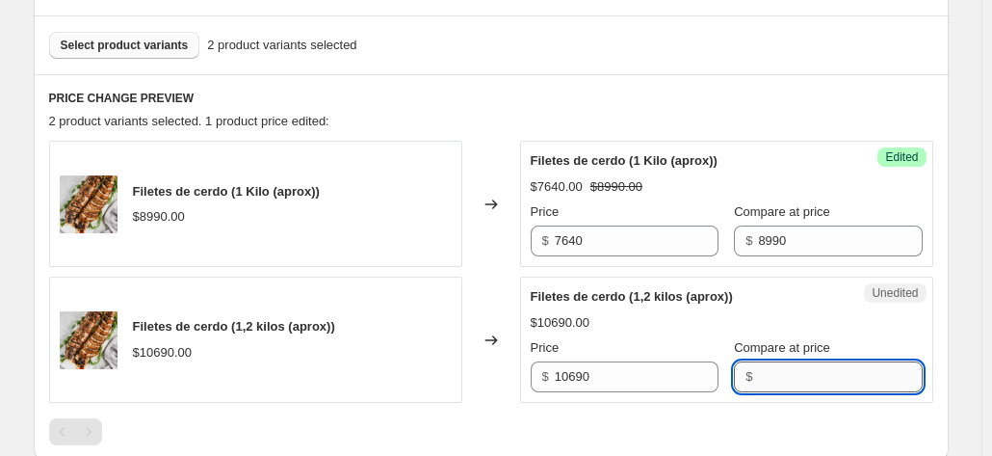
paste input "10690"
type input "10690"
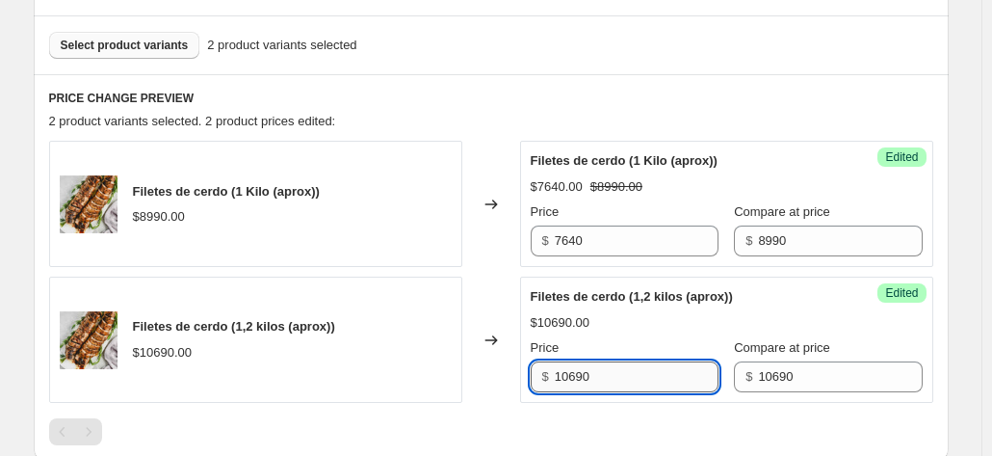
click at [630, 365] on input "10690" at bounding box center [637, 376] width 164 height 31
type input "9080"
click at [496, 305] on div "Changed to" at bounding box center [492, 340] width 58 height 126
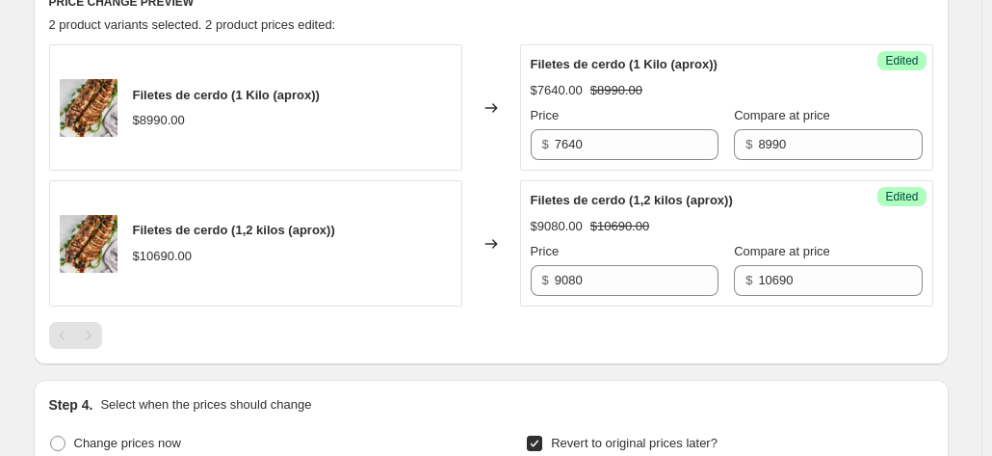
scroll to position [578, 0]
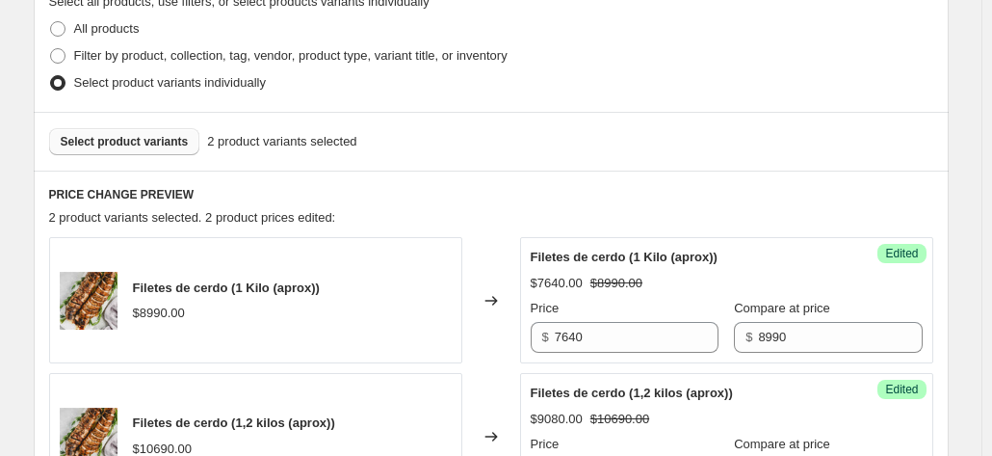
click at [153, 137] on span "Select product variants" at bounding box center [125, 141] width 128 height 15
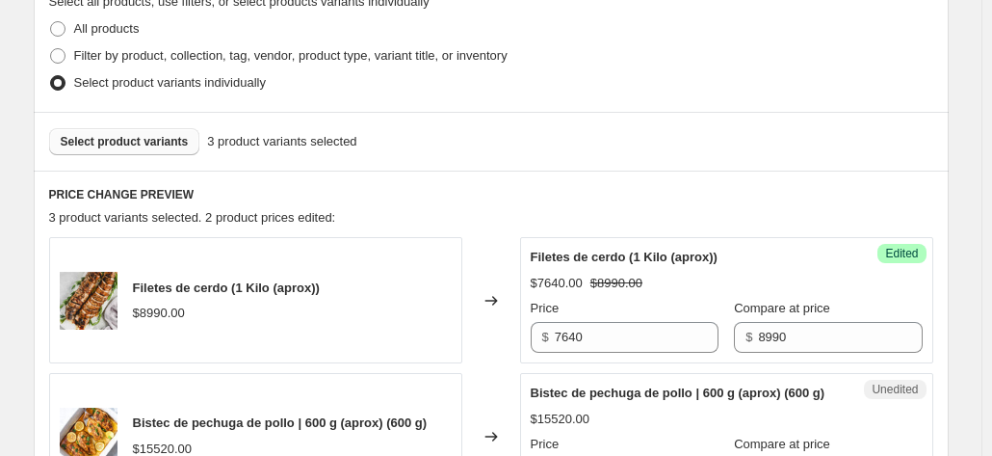
scroll to position [771, 0]
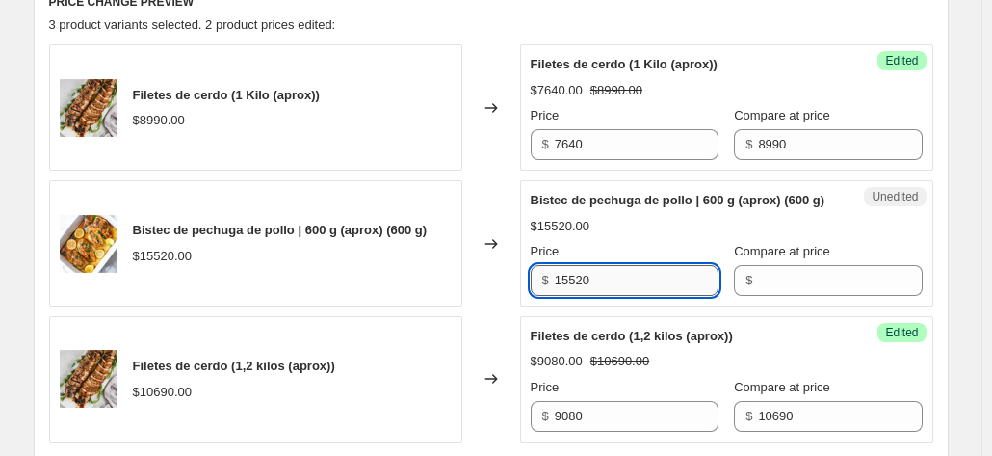
click at [622, 296] on input "15520" at bounding box center [637, 280] width 164 height 31
type input "11640"
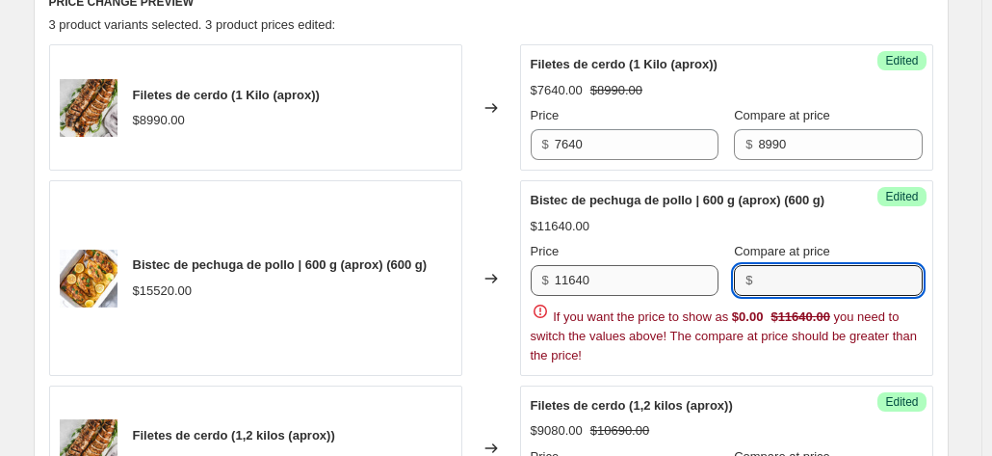
paste input "15520"
type input "15520"
click at [463, 236] on div "Bistec de pechuga de pollo | 600 g (aprox) (600 g) $15520.00" at bounding box center [255, 278] width 413 height 196
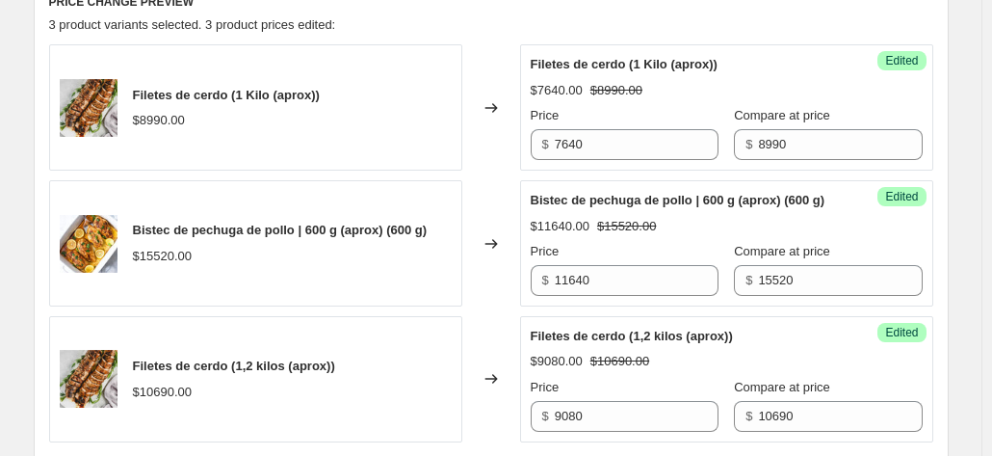
scroll to position [674, 0]
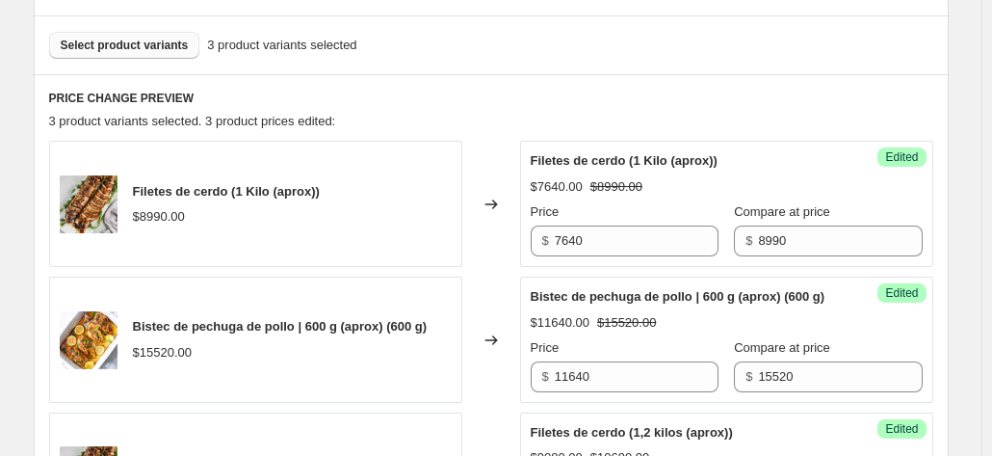
click at [124, 52] on span "Select product variants" at bounding box center [125, 45] width 128 height 15
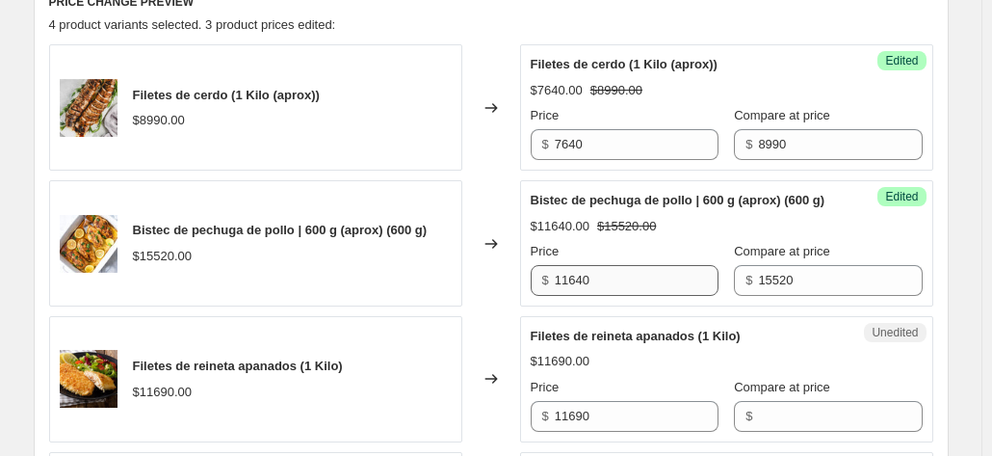
scroll to position [867, 0]
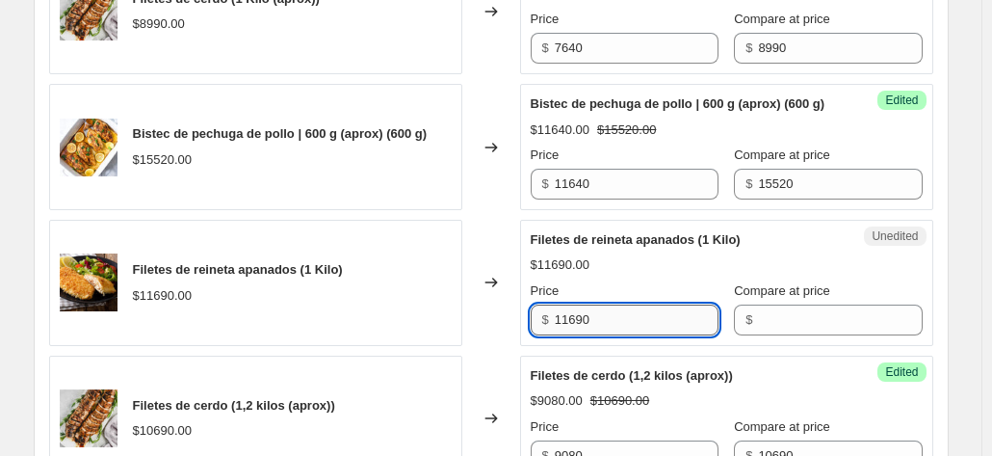
click at [618, 335] on input "11690" at bounding box center [637, 319] width 164 height 31
type input "9930"
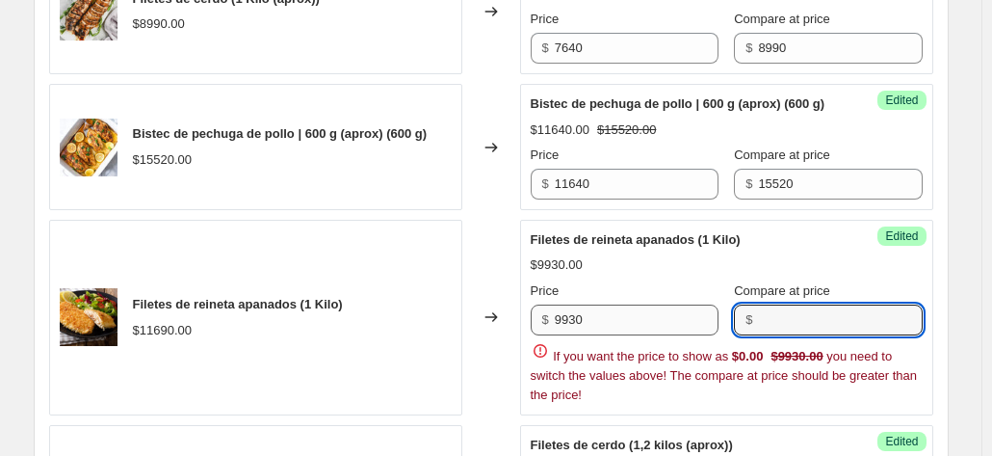
paste input "11690"
type input "11690"
click at [491, 278] on div "Changed to" at bounding box center [492, 318] width 58 height 196
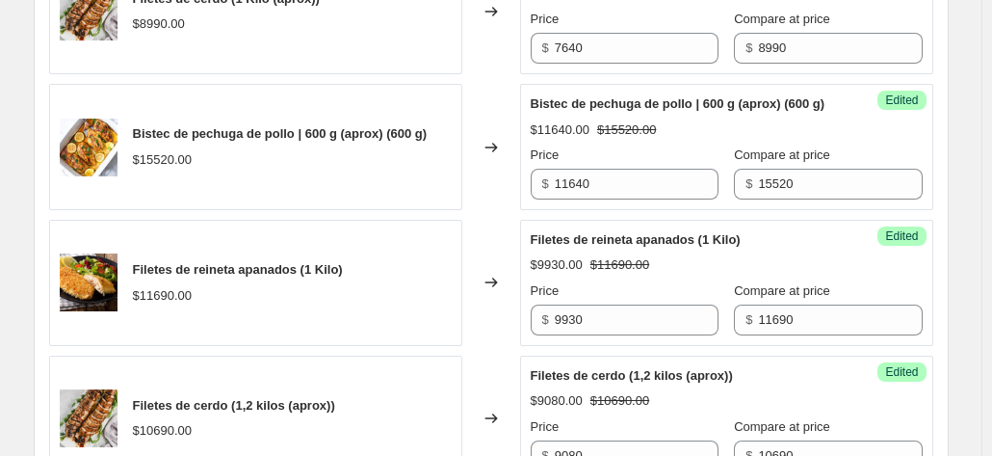
scroll to position [482, 0]
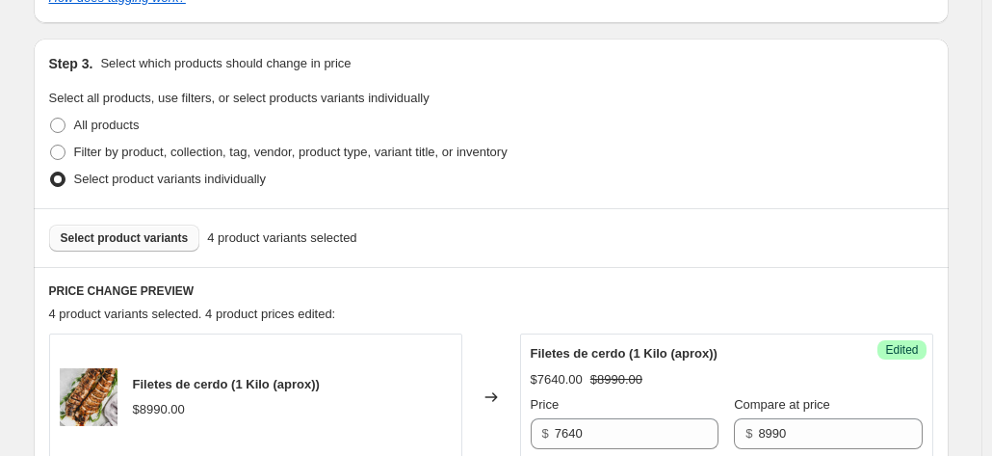
click at [165, 226] on button "Select product variants" at bounding box center [124, 238] width 151 height 27
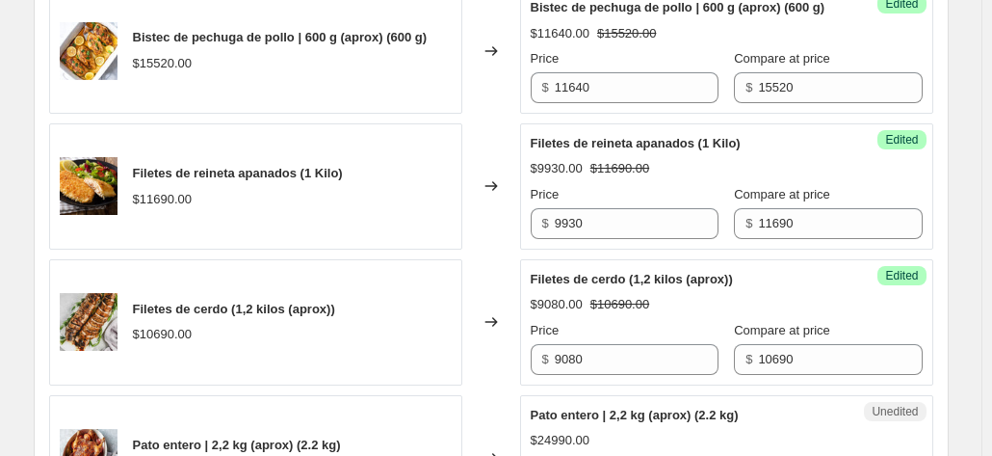
scroll to position [1156, 0]
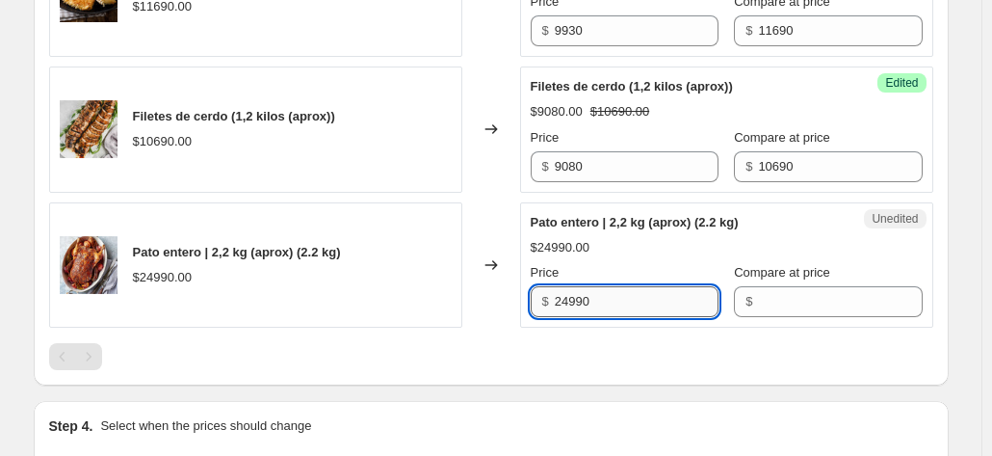
click at [629, 316] on input "24990" at bounding box center [637, 301] width 164 height 31
type input "21240"
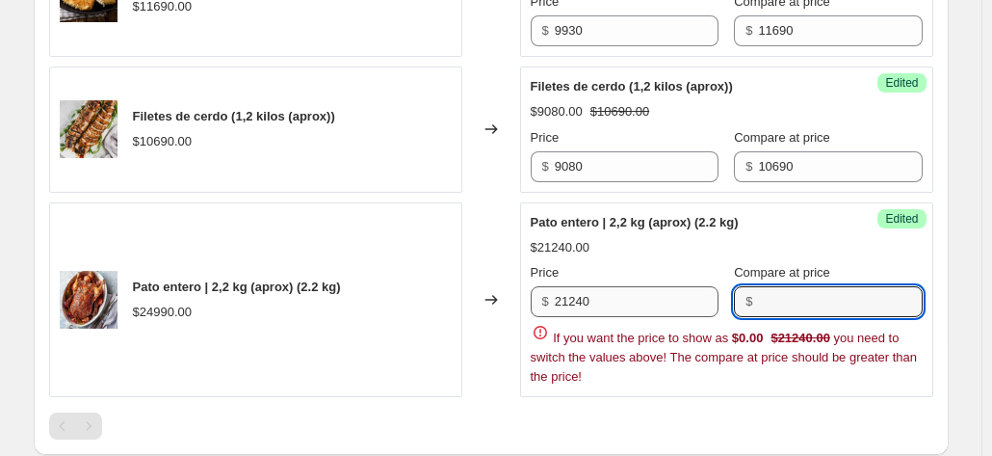
paste input "24990"
type input "24990"
click at [486, 307] on div "Changed to" at bounding box center [492, 300] width 58 height 196
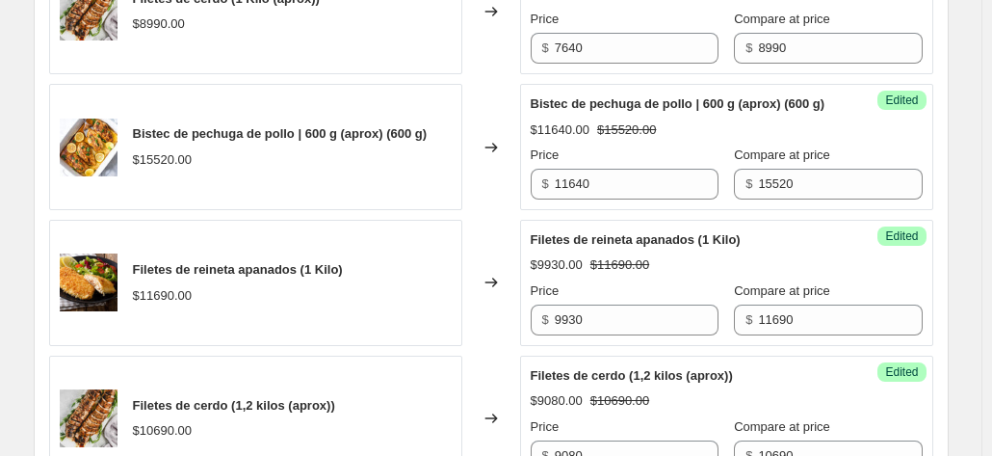
scroll to position [578, 0]
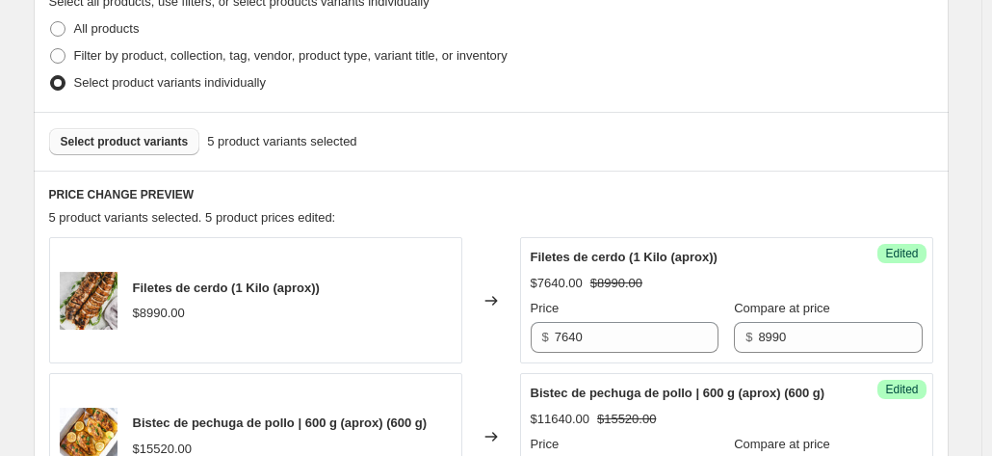
click at [166, 137] on span "Select product variants" at bounding box center [125, 141] width 128 height 15
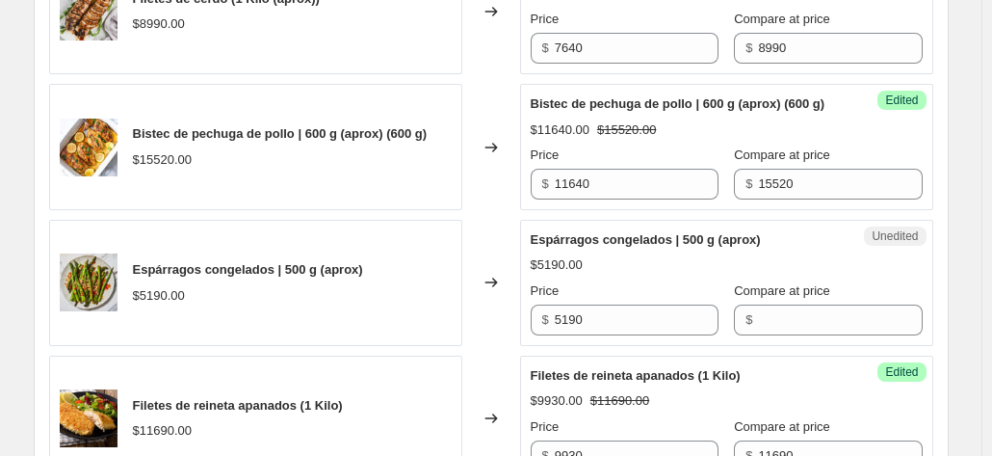
scroll to position [964, 0]
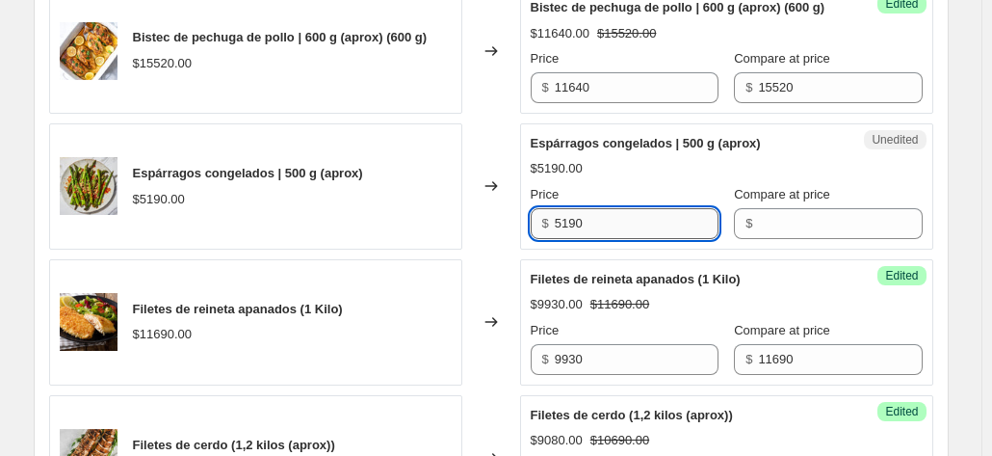
click at [576, 239] on input "5190" at bounding box center [637, 223] width 164 height 31
type input "4410"
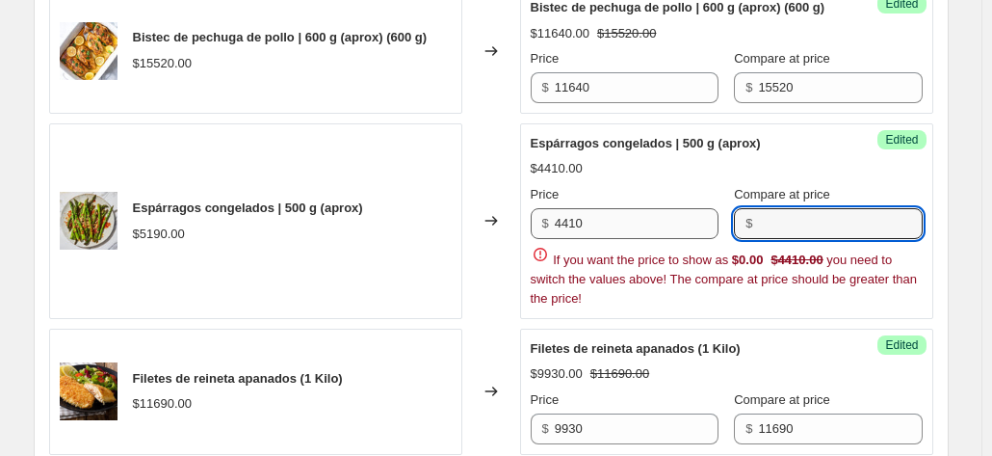
paste input "5190"
type input "5190"
click at [463, 199] on div "Espárragos congelados | 500 g (aprox) $5190.00" at bounding box center [255, 221] width 413 height 196
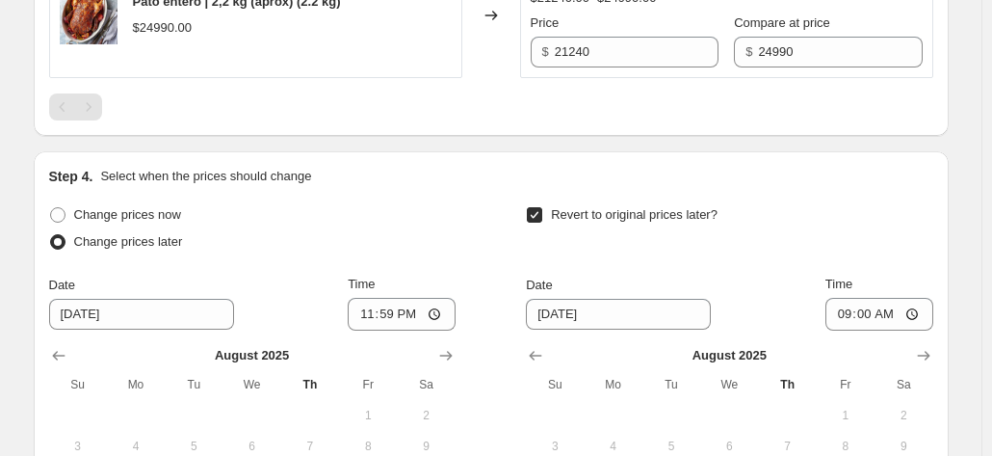
scroll to position [1894, 0]
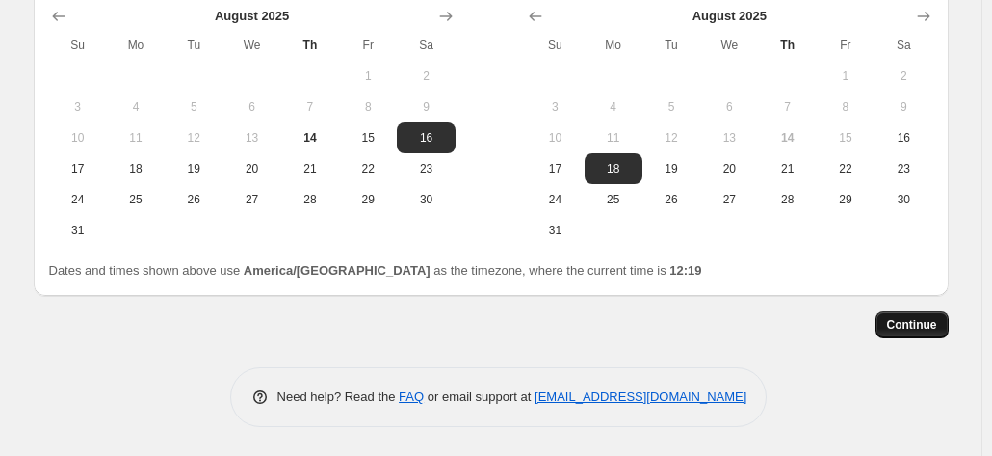
click at [916, 332] on span "Continue" at bounding box center [912, 324] width 50 height 15
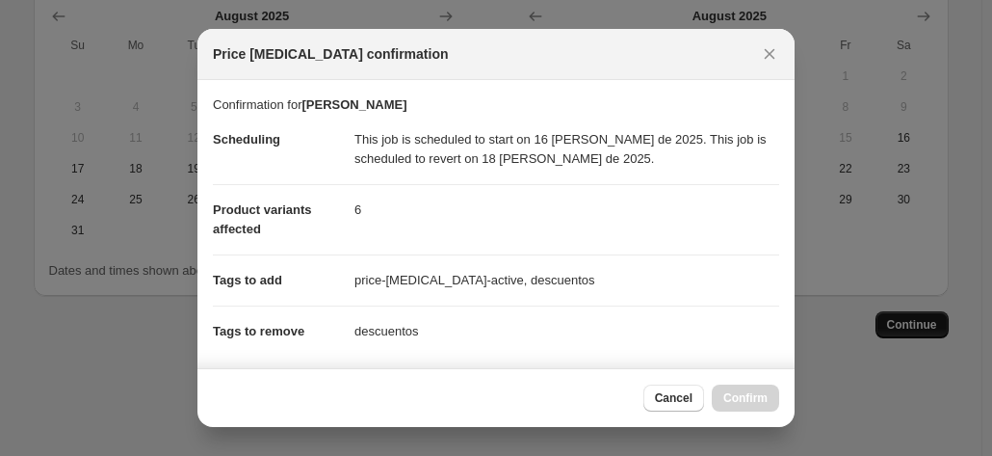
scroll to position [0, 0]
click at [751, 392] on span "Confirm" at bounding box center [746, 397] width 44 height 15
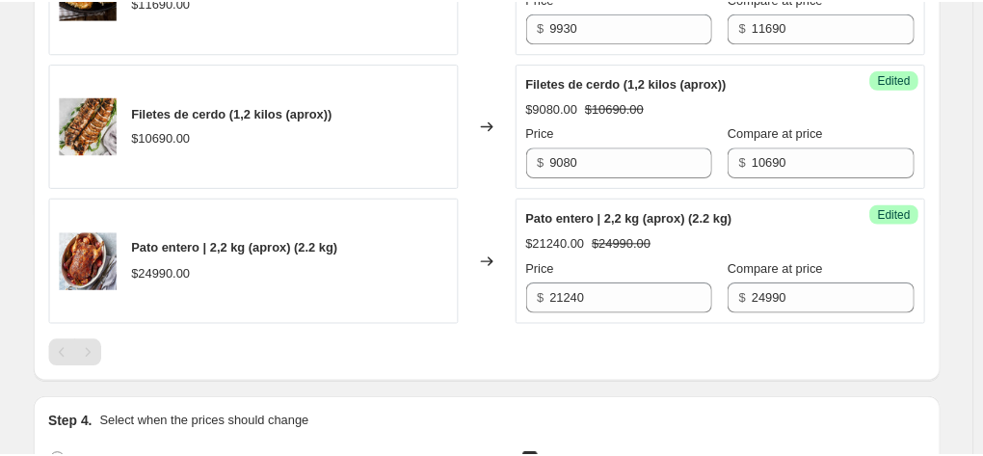
scroll to position [931, 0]
